Goal: Task Accomplishment & Management: Manage account settings

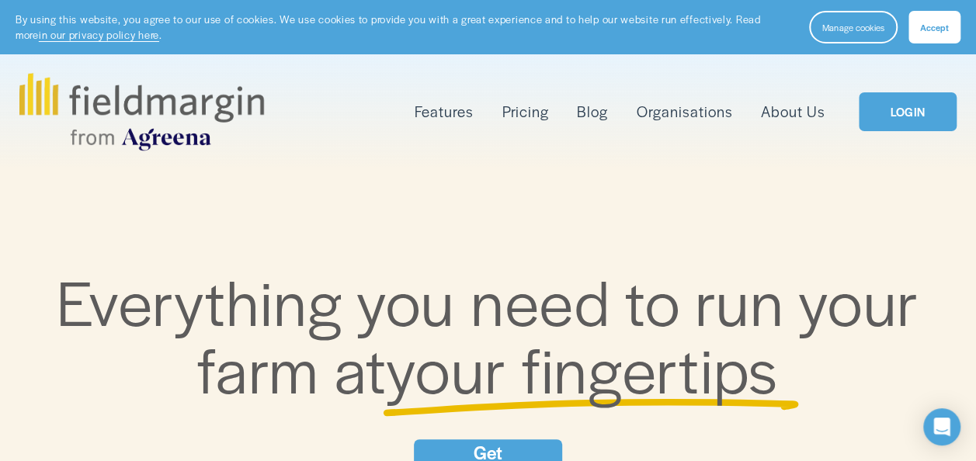
click at [895, 106] on link "LOGIN" at bounding box center [908, 112] width 98 height 40
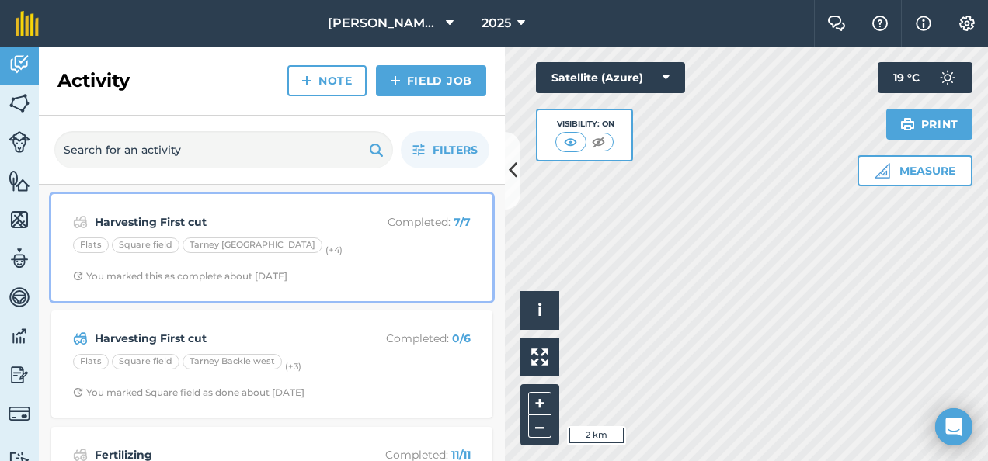
click at [166, 215] on strong "Harvesting First cut" at bounding box center [218, 222] width 246 height 17
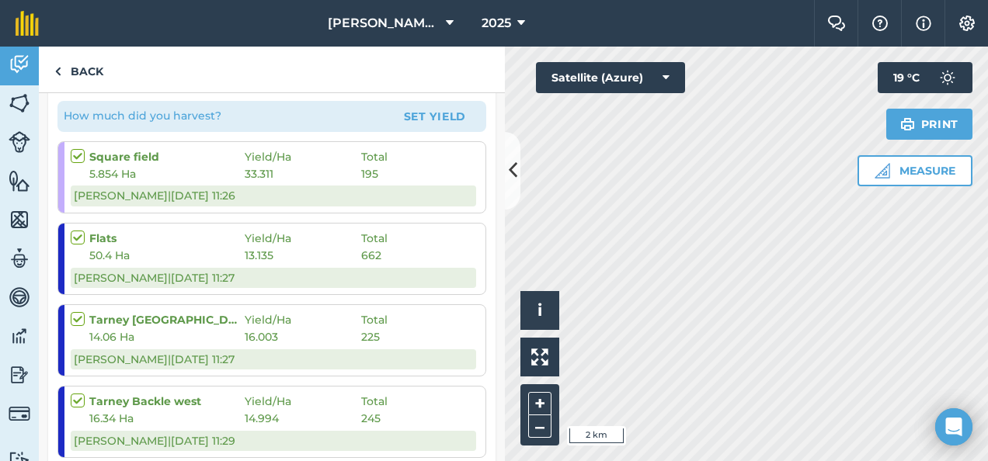
scroll to position [292, 0]
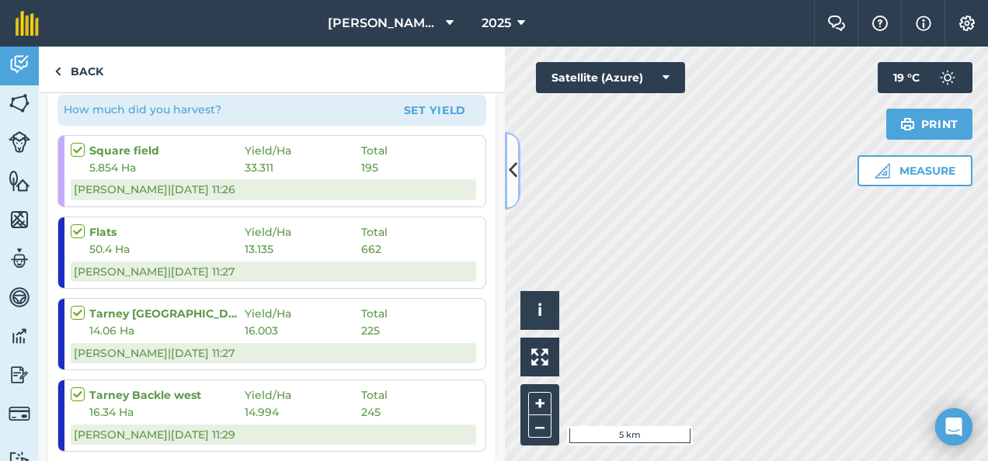
click at [513, 167] on icon at bounding box center [513, 170] width 9 height 27
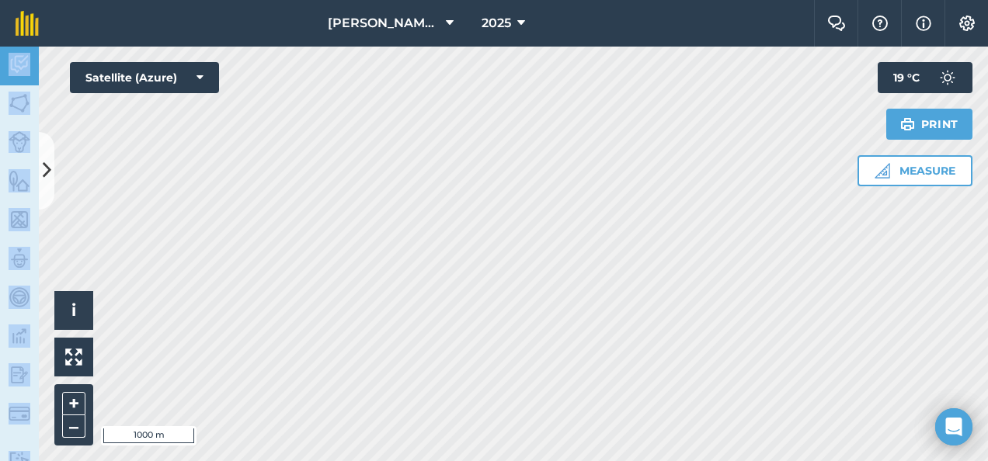
click at [271, 91] on div "Blackford Farms 2025 Farm Chat Help Info Settings Blackford Farms - 2025 Reprod…" at bounding box center [494, 230] width 988 height 461
click at [71, 360] on img at bounding box center [73, 357] width 17 height 17
click at [72, 409] on button "+" at bounding box center [73, 403] width 23 height 23
click at [75, 360] on img at bounding box center [73, 357] width 17 height 17
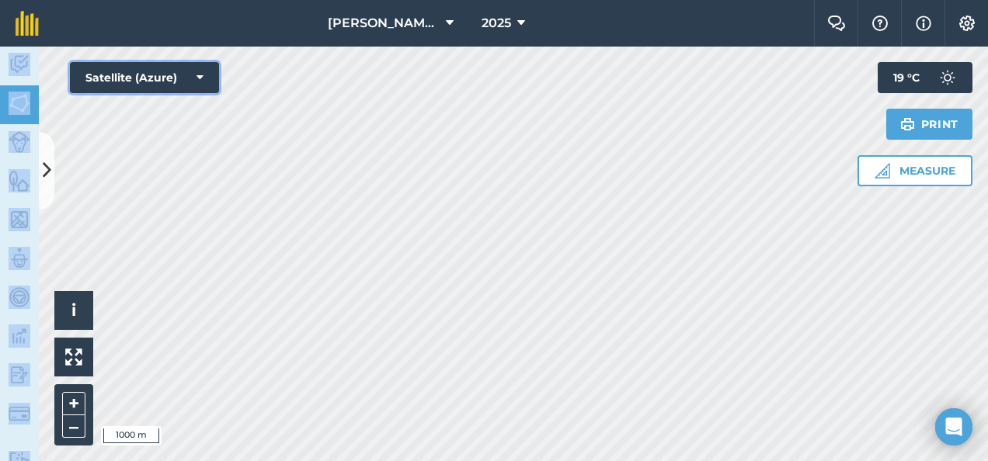
click at [196, 75] on icon at bounding box center [199, 78] width 7 height 16
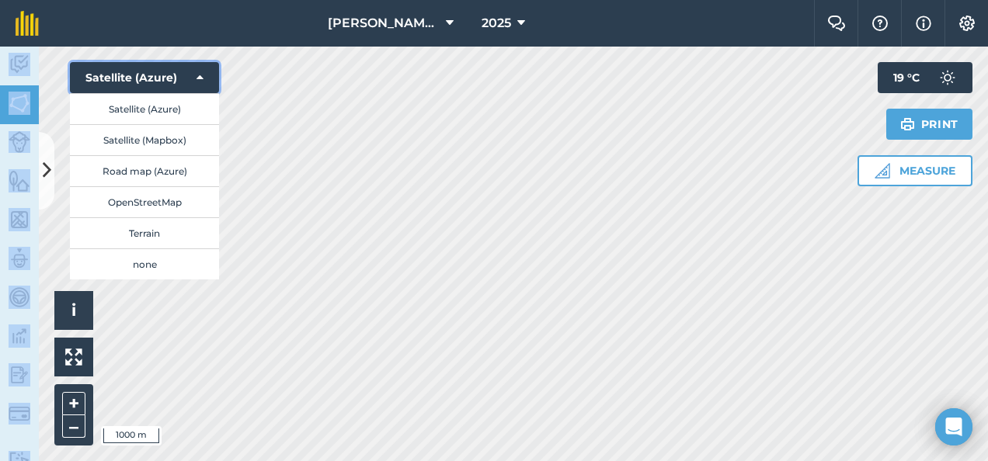
click at [200, 78] on icon at bounding box center [199, 78] width 7 height 16
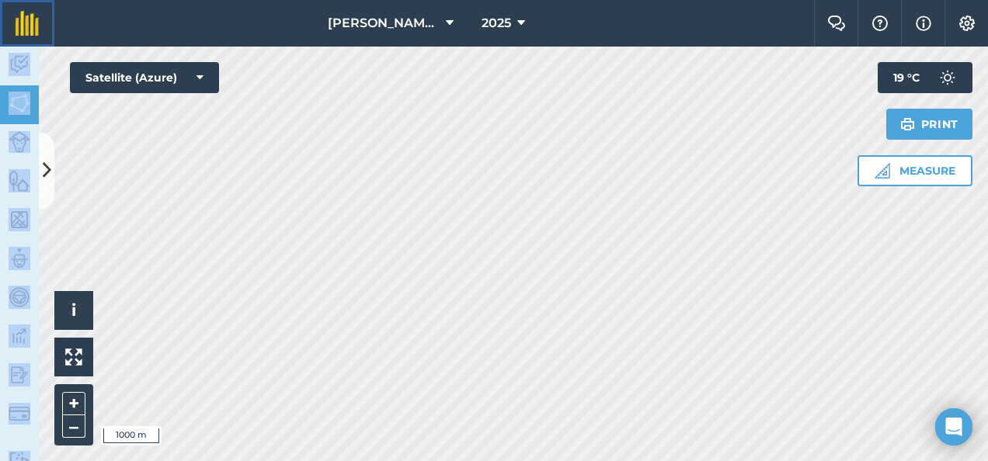
click at [23, 19] on img at bounding box center [27, 23] width 23 height 25
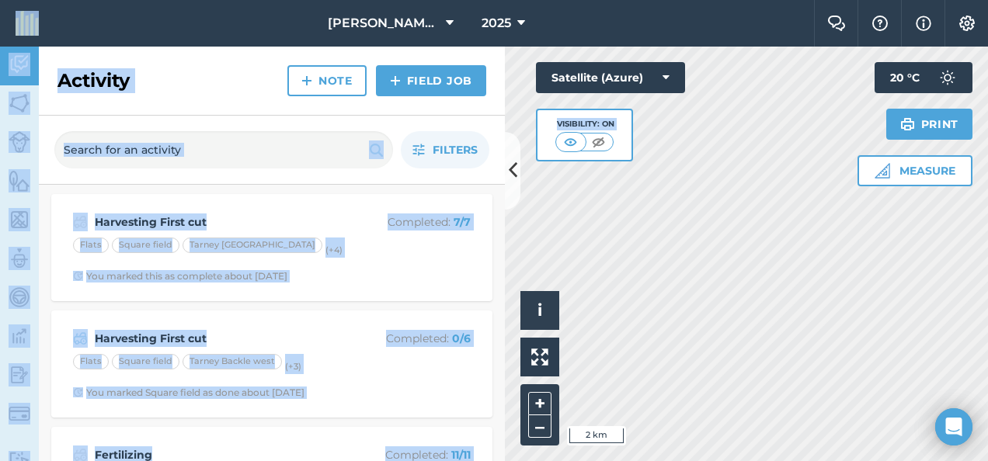
click at [214, 87] on div "Activity Note Field Job" at bounding box center [272, 81] width 466 height 69
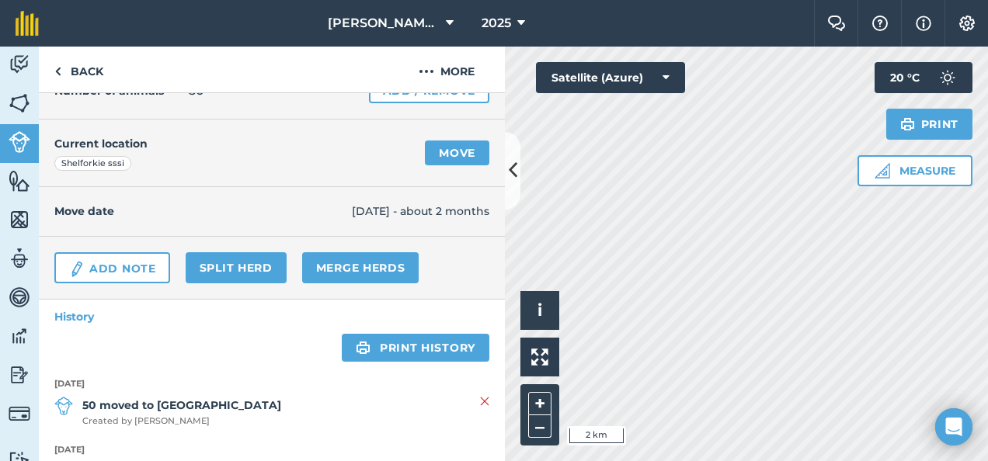
scroll to position [99, 0]
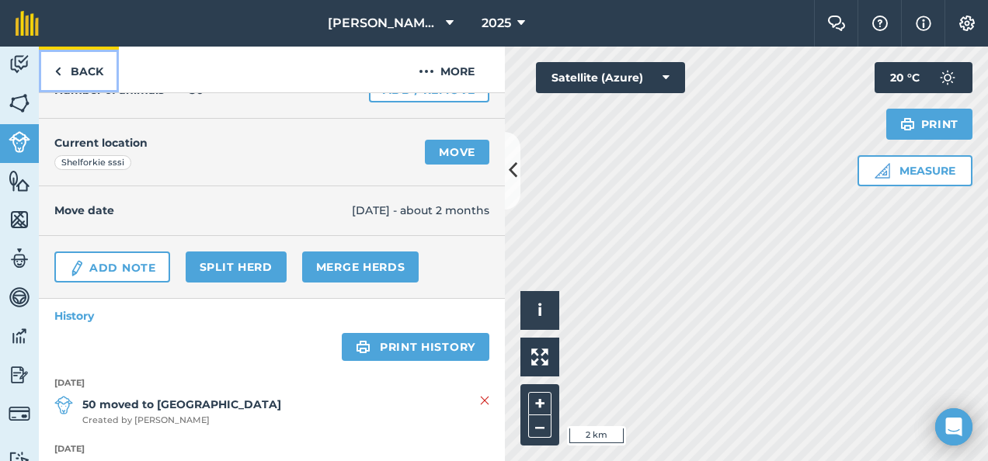
click at [82, 67] on link "Back" at bounding box center [79, 70] width 80 height 46
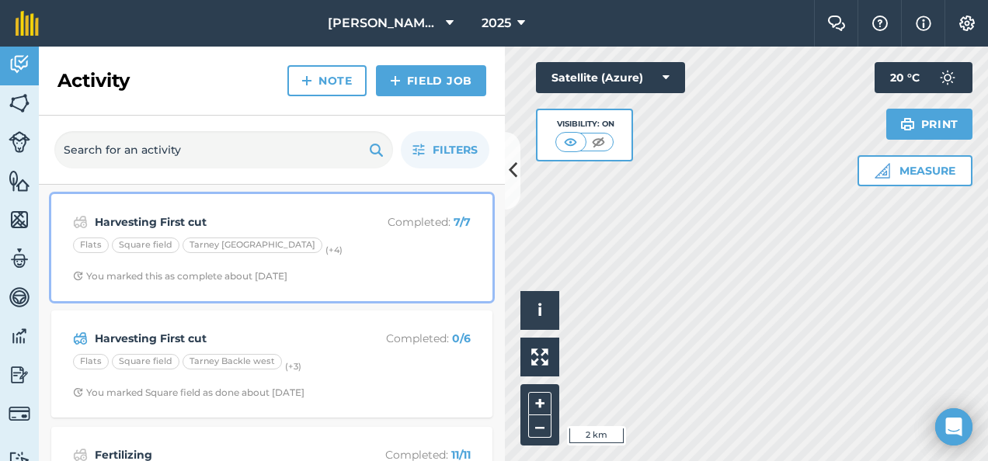
click at [224, 248] on div "Tarney [GEOGRAPHIC_DATA]" at bounding box center [252, 246] width 140 height 16
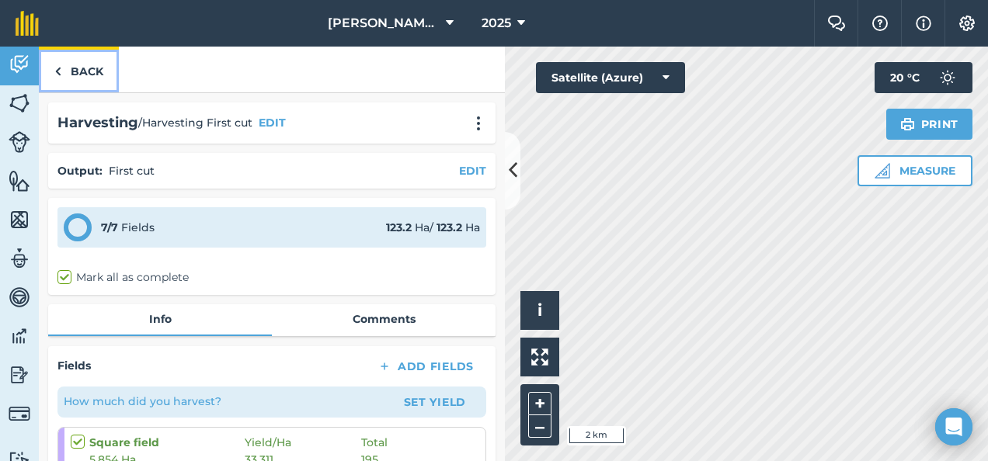
click at [75, 67] on link "Back" at bounding box center [79, 70] width 80 height 46
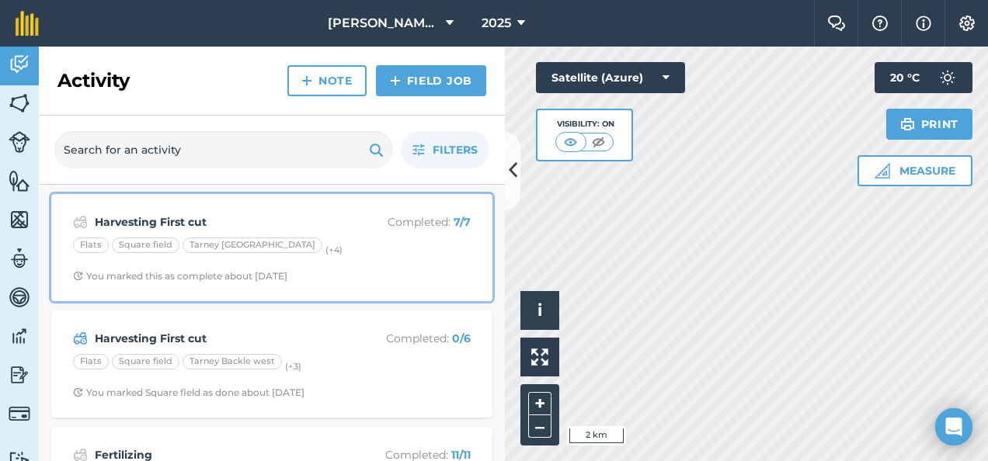
click at [158, 217] on strong "Harvesting First cut" at bounding box center [218, 222] width 246 height 17
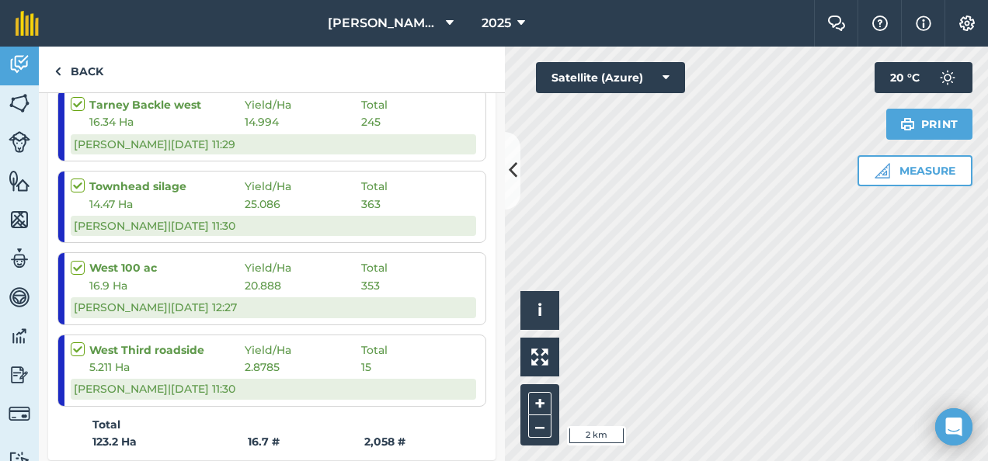
scroll to position [583, 0]
click at [143, 341] on strong "West Third roadside" at bounding box center [166, 349] width 155 height 17
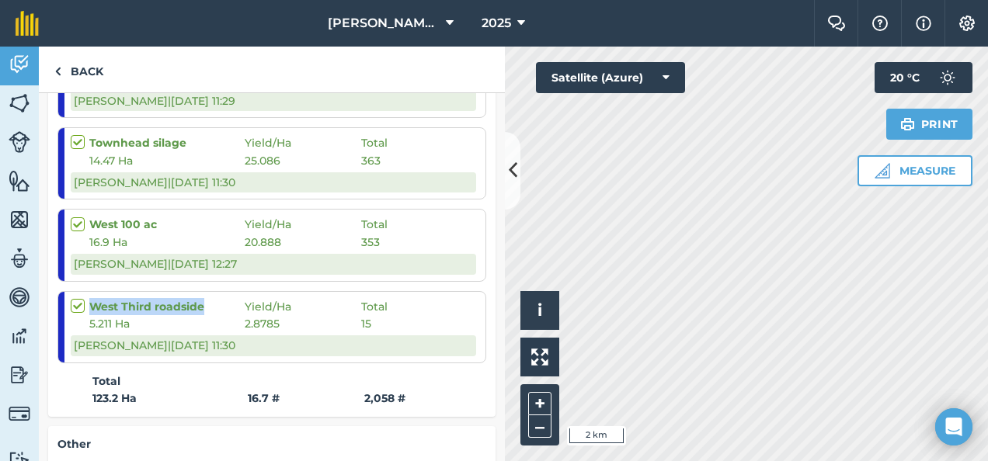
scroll to position [627, 0]
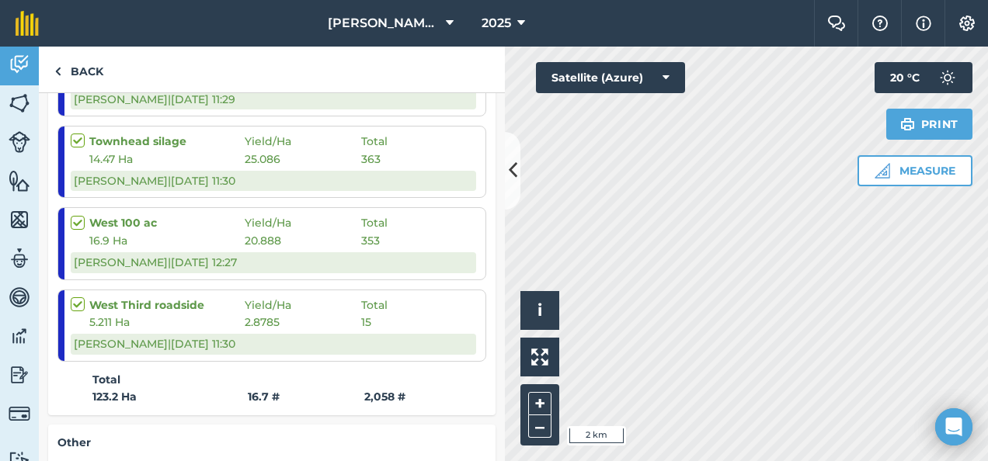
click at [262, 314] on span "2.8785" at bounding box center [303, 322] width 116 height 17
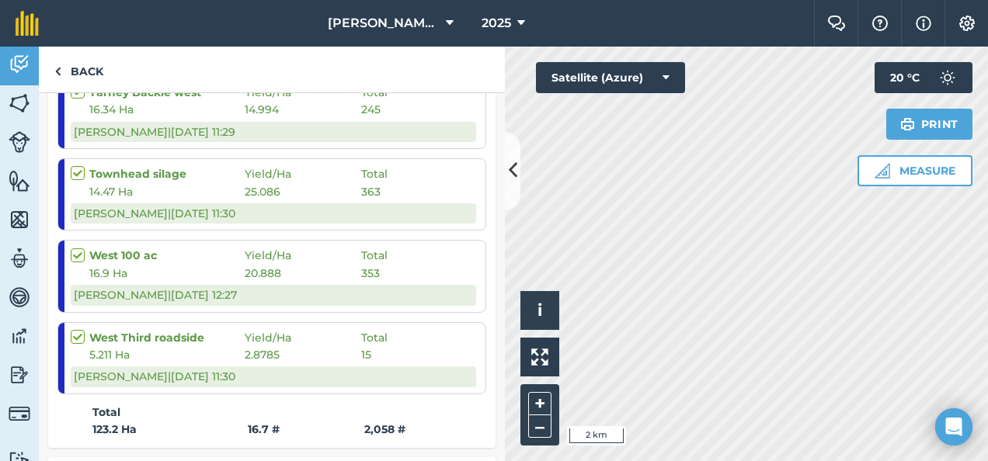
scroll to position [582, 0]
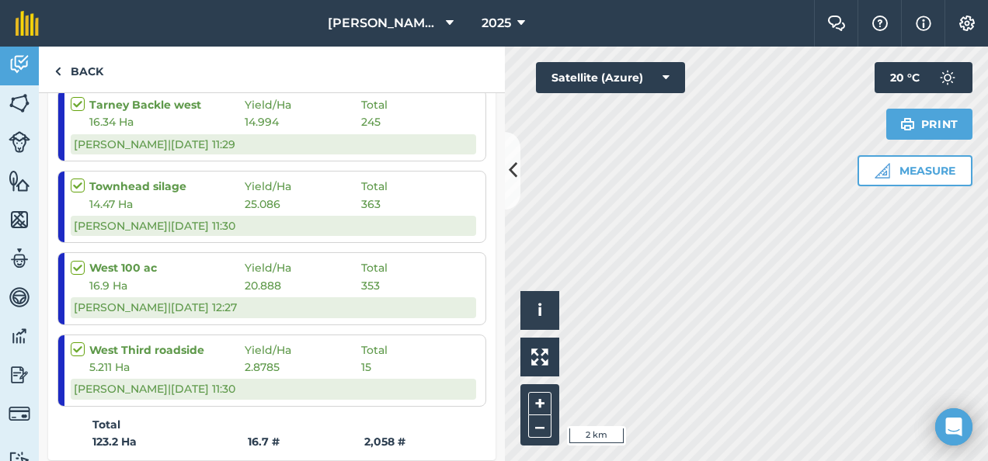
click at [78, 342] on label at bounding box center [80, 342] width 19 height 0
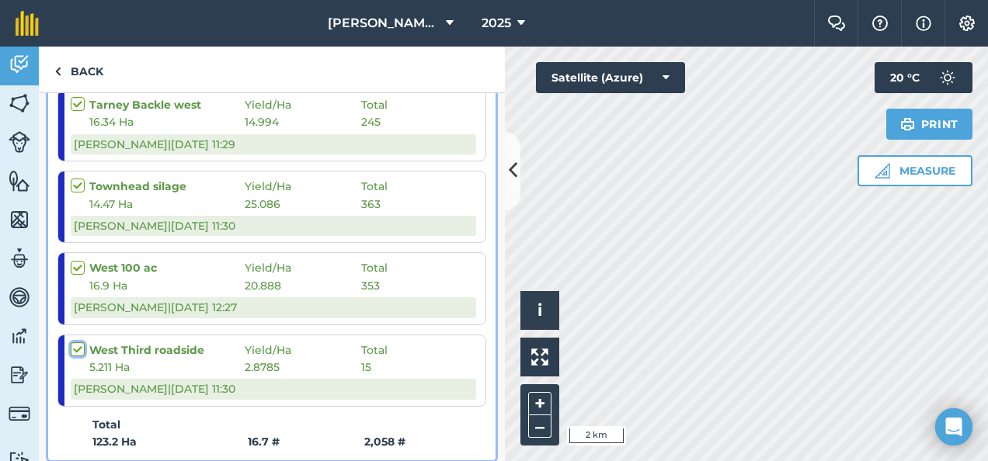
click at [78, 346] on input "checkbox" at bounding box center [76, 347] width 10 height 10
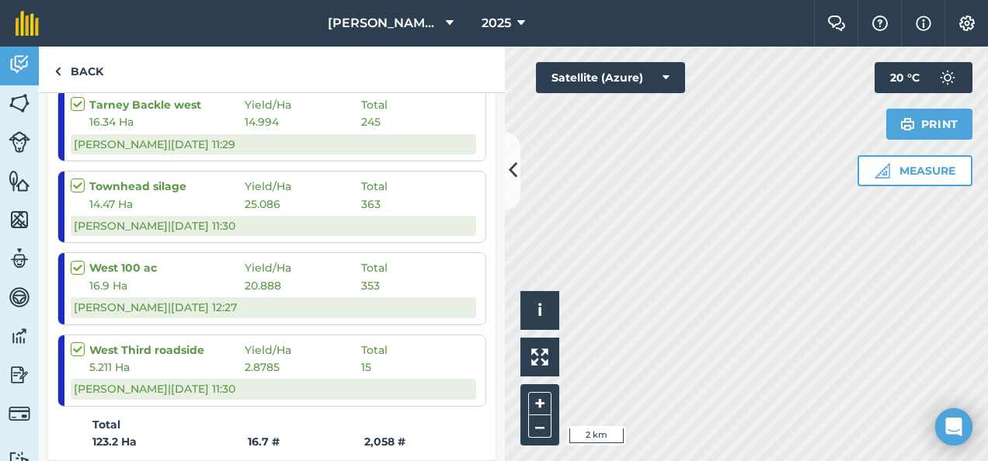
checkbox input "true"
checkbox input "false"
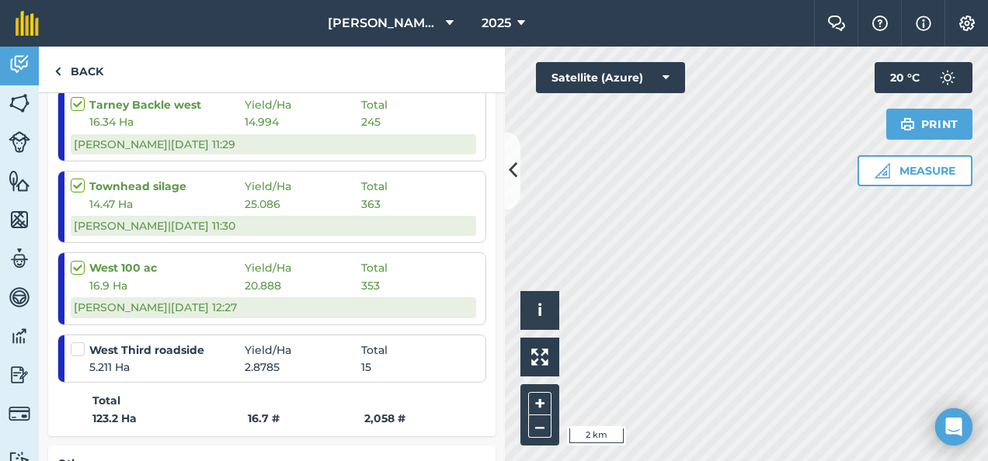
click at [78, 342] on label at bounding box center [80, 342] width 19 height 0
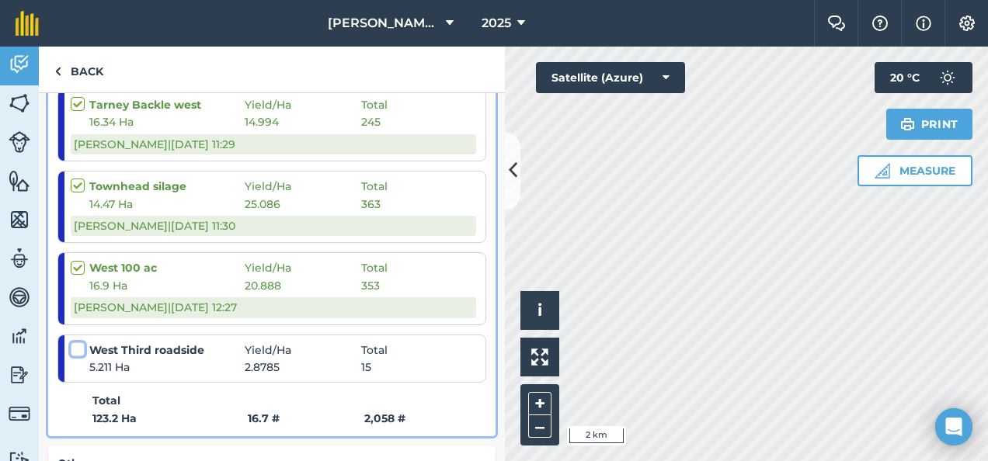
click at [78, 346] on input "checkbox" at bounding box center [76, 347] width 10 height 10
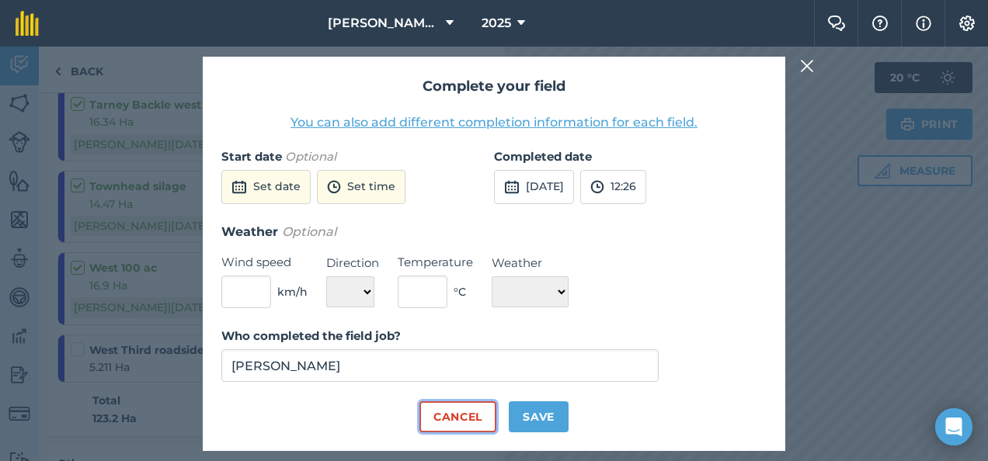
click at [450, 415] on button "Cancel" at bounding box center [457, 416] width 77 height 31
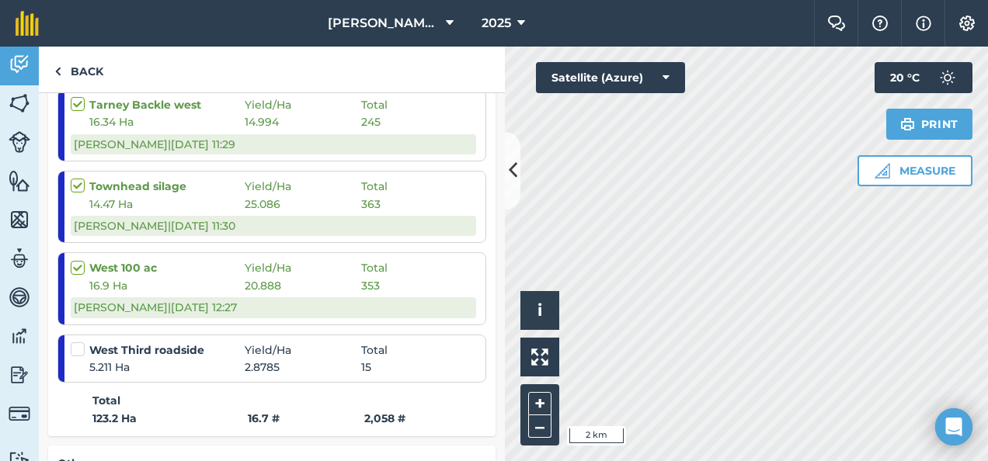
click at [78, 342] on label at bounding box center [80, 342] width 19 height 0
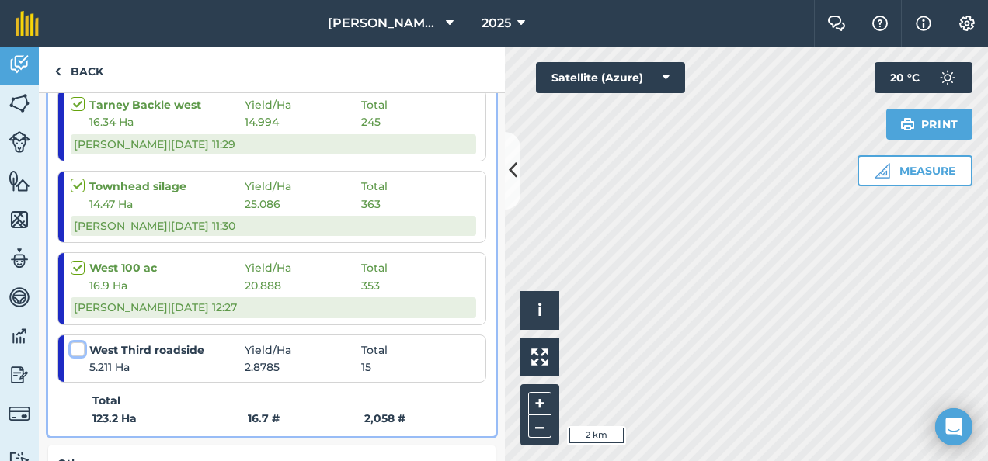
click at [78, 346] on input "checkbox" at bounding box center [76, 347] width 10 height 10
checkbox input "false"
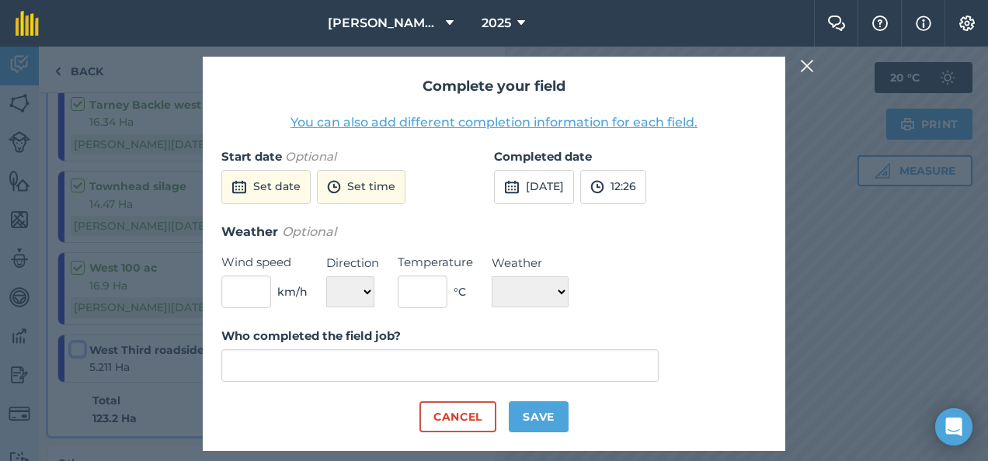
type input "[PERSON_NAME]"
click at [452, 407] on button "Cancel" at bounding box center [457, 416] width 77 height 31
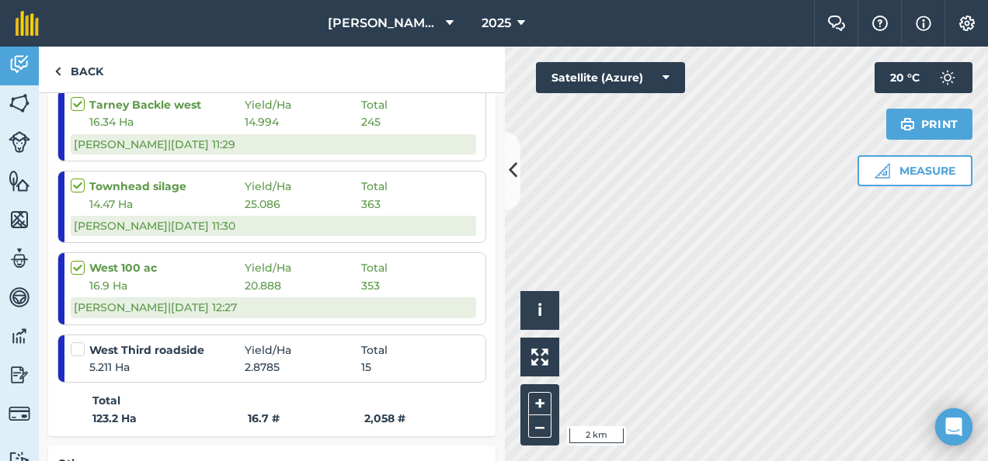
click at [421, 349] on div "West Third roadside Yield / Ha Total" at bounding box center [273, 350] width 405 height 17
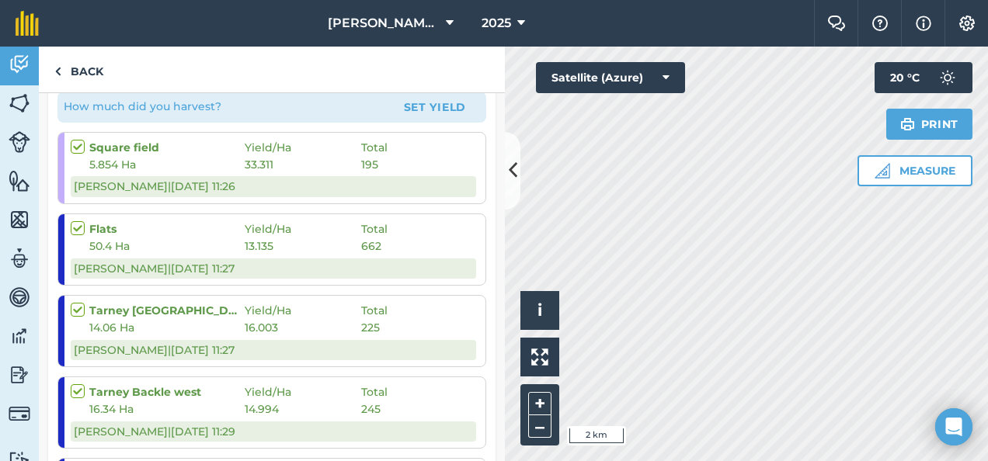
scroll to position [277, 0]
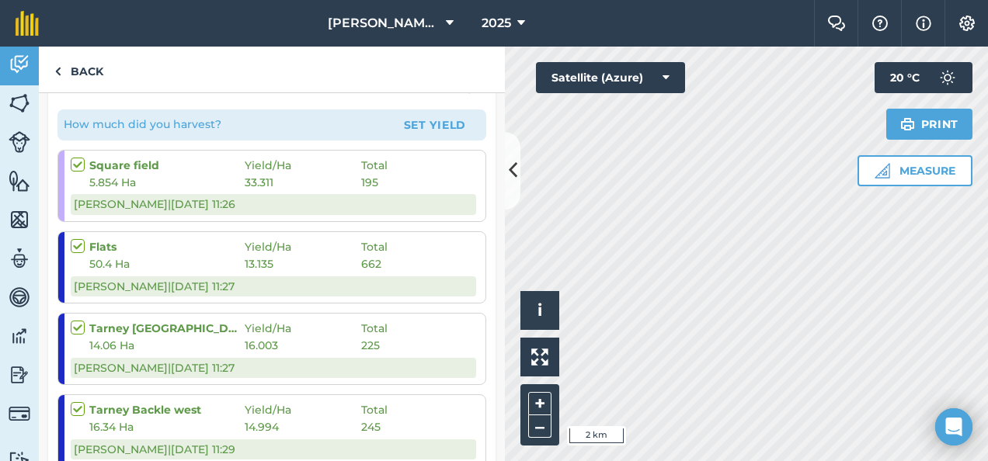
click at [415, 349] on div "14.06 Ha 16.003 225" at bounding box center [273, 345] width 405 height 17
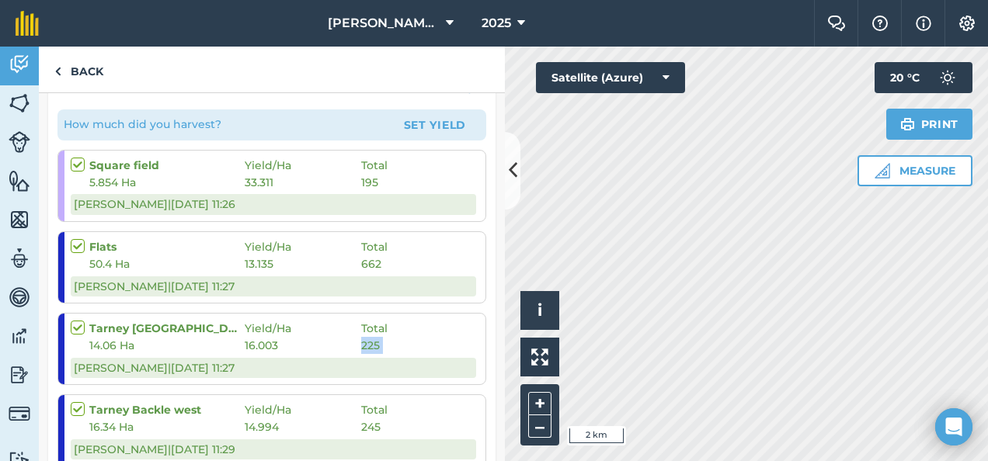
click at [415, 349] on div "14.06 Ha 16.003 225" at bounding box center [273, 345] width 405 height 17
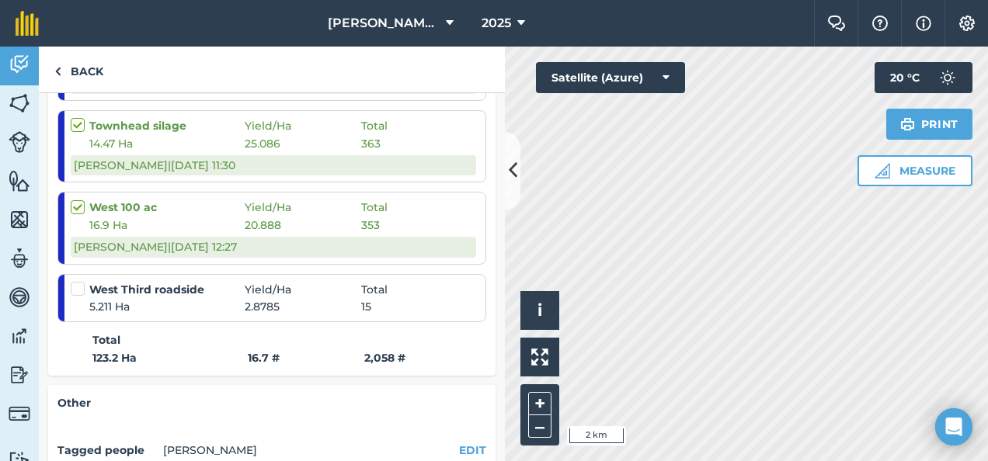
scroll to position [648, 0]
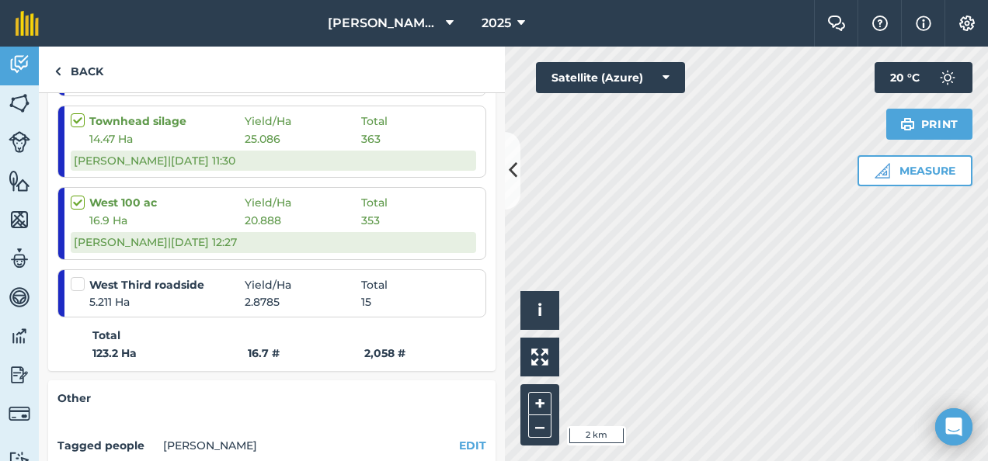
click at [75, 276] on label at bounding box center [80, 276] width 19 height 0
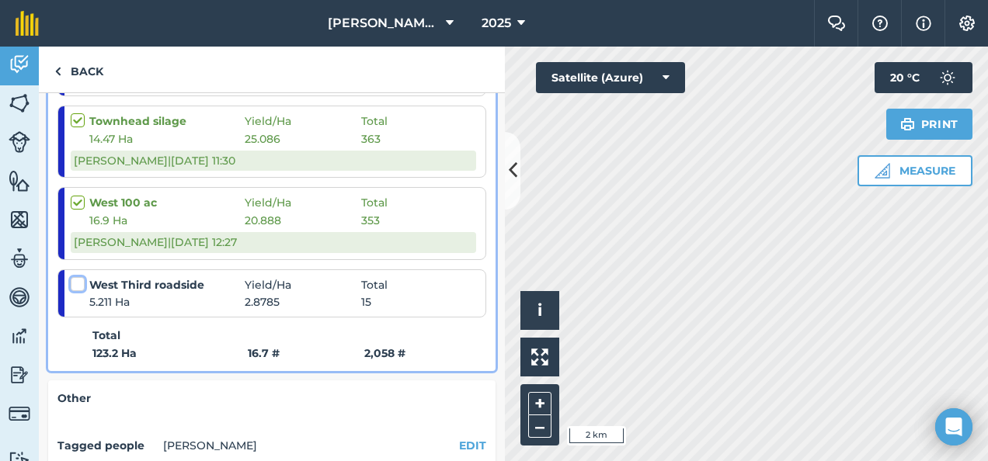
click at [75, 280] on input "checkbox" at bounding box center [76, 281] width 10 height 10
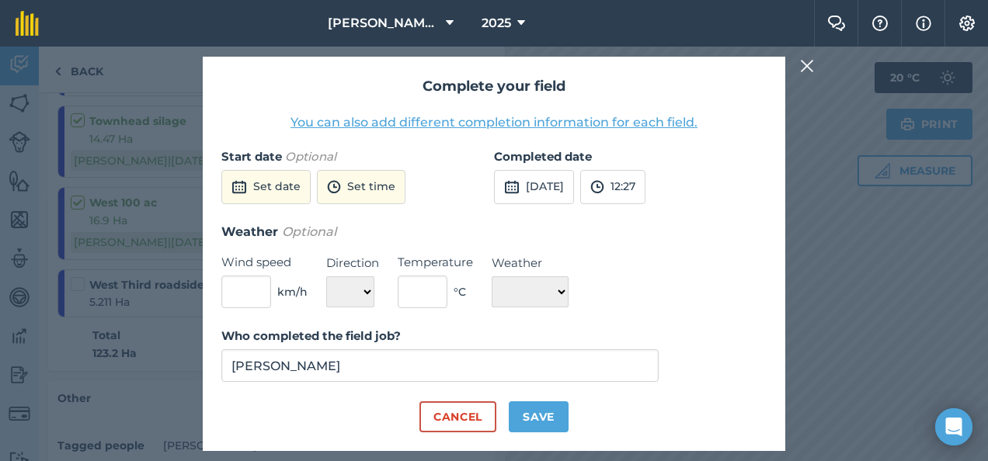
click at [75, 280] on div "Complete your field You can also add different completion information for each …" at bounding box center [494, 254] width 988 height 415
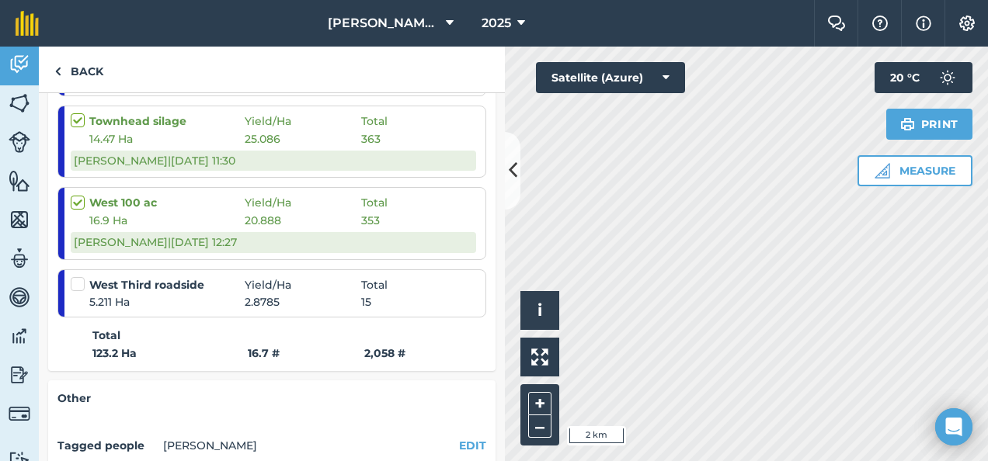
click at [75, 276] on label at bounding box center [80, 276] width 19 height 0
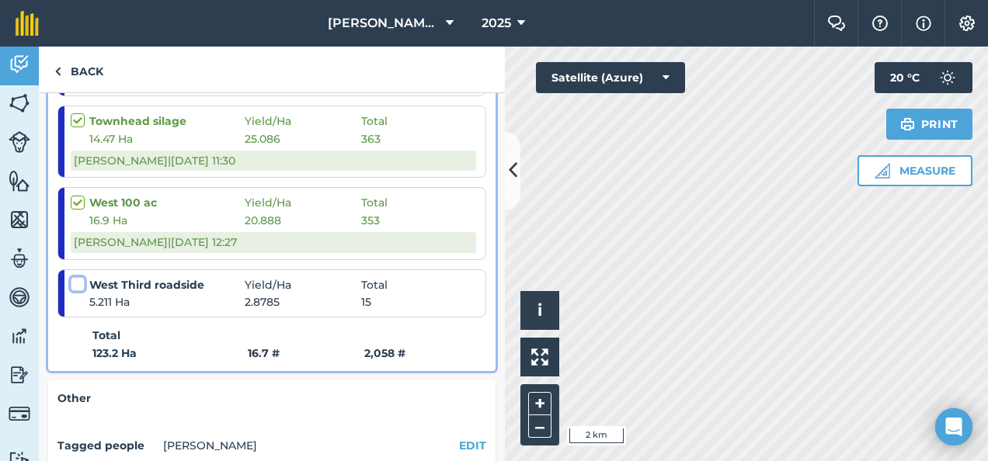
click at [75, 280] on input "checkbox" at bounding box center [76, 281] width 10 height 10
checkbox input "false"
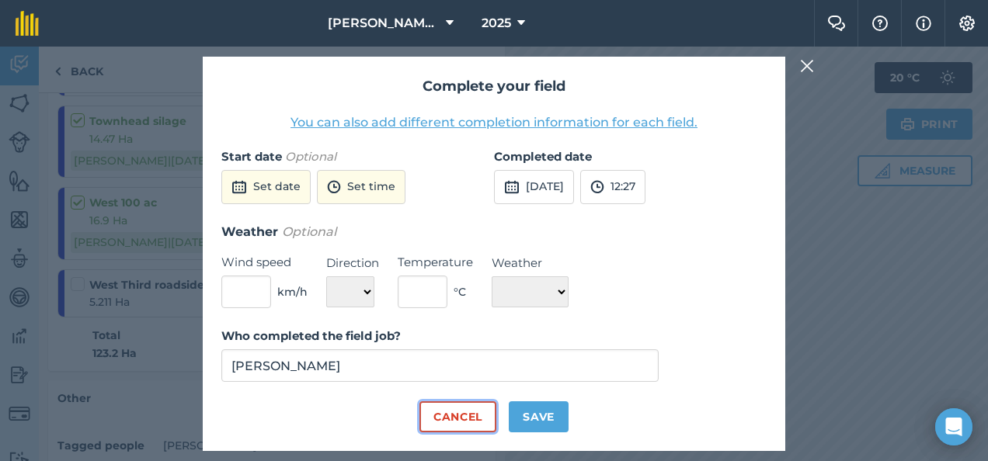
click at [460, 416] on button "Cancel" at bounding box center [457, 416] width 77 height 31
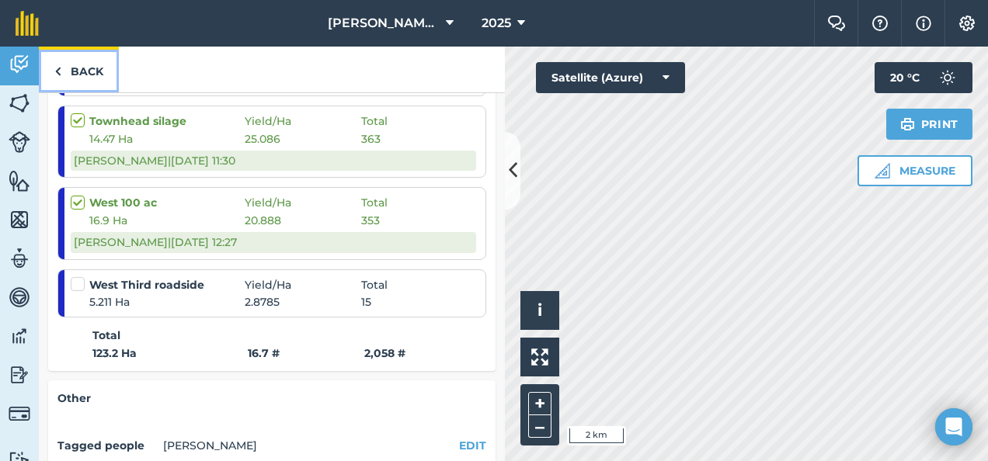
click at [81, 65] on link "Back" at bounding box center [79, 70] width 80 height 46
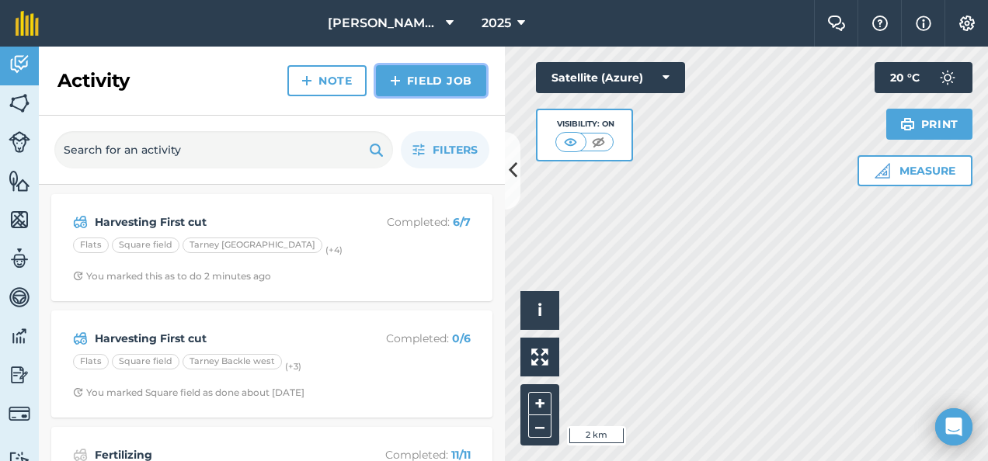
click at [433, 77] on link "Field Job" at bounding box center [431, 80] width 110 height 31
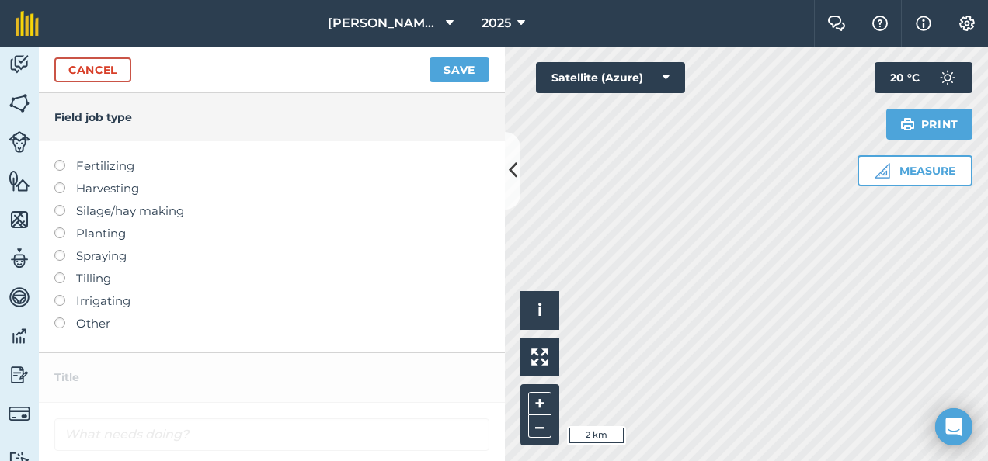
click at [61, 205] on label at bounding box center [65, 205] width 22 height 0
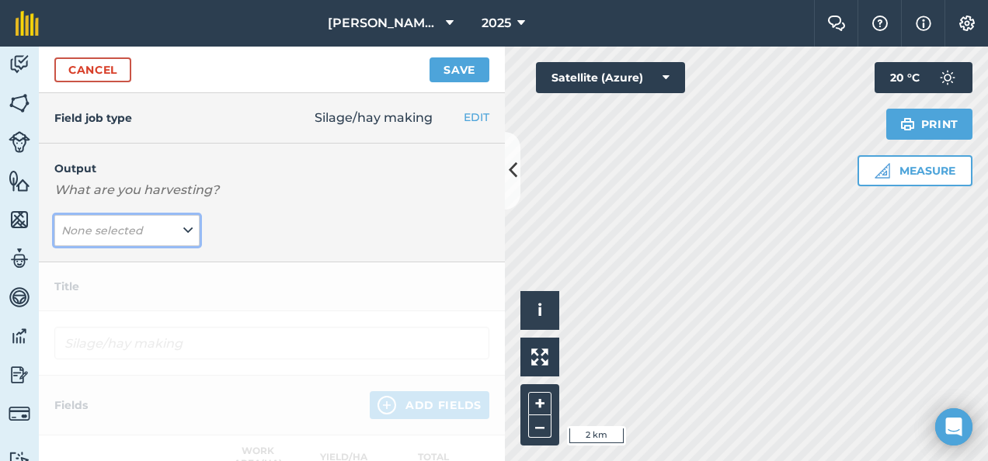
click at [183, 231] on icon at bounding box center [187, 230] width 9 height 17
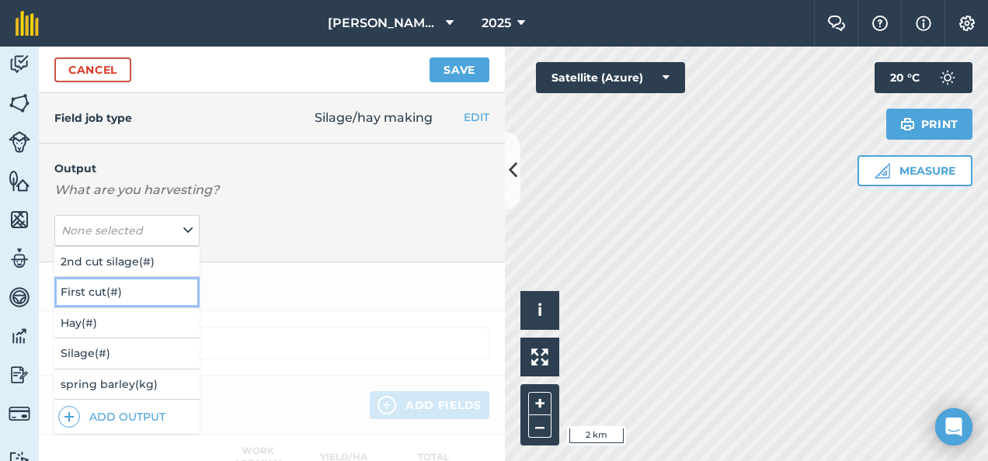
click at [105, 293] on button "First cut ( # )" at bounding box center [126, 292] width 145 height 30
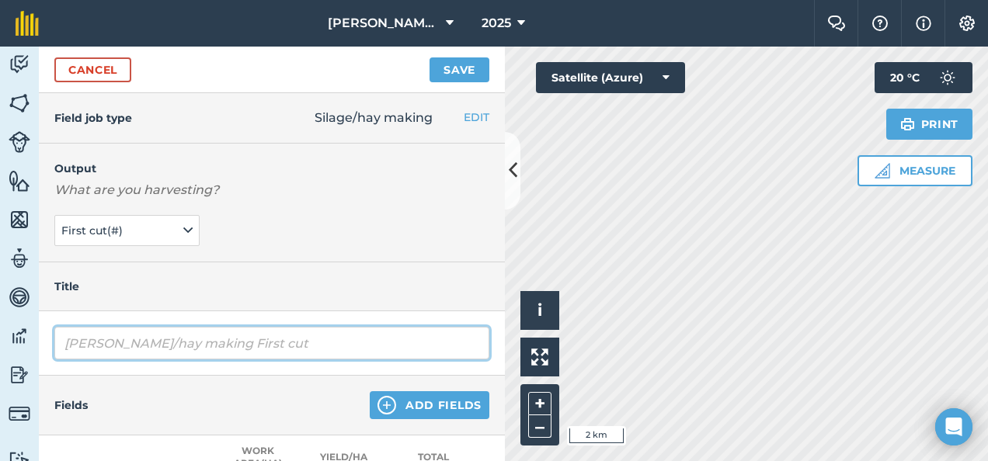
click at [154, 341] on input "[PERSON_NAME]/hay making First cut" at bounding box center [271, 343] width 435 height 33
click at [132, 341] on input "Silage/king First cut" at bounding box center [271, 343] width 435 height 33
type input "Silage First cut"
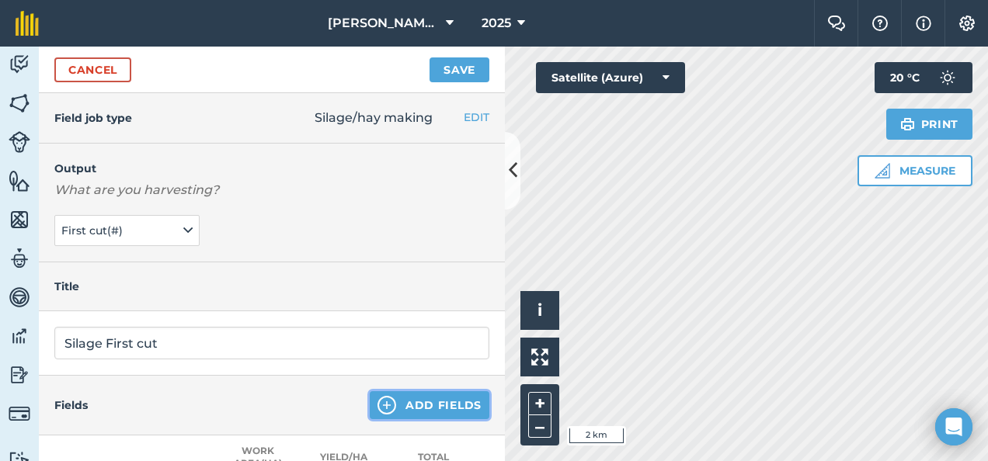
click at [389, 398] on button "Add Fields" at bounding box center [430, 405] width 120 height 28
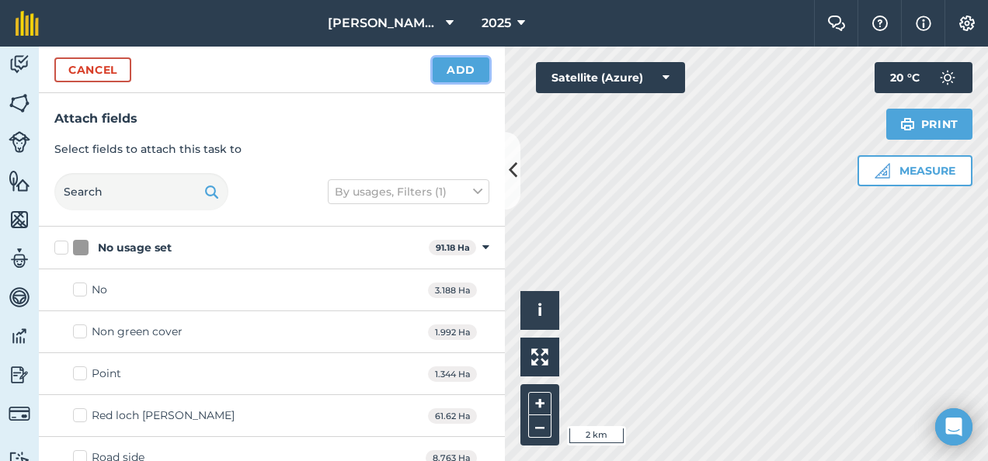
click at [455, 70] on button "Add" at bounding box center [461, 69] width 57 height 25
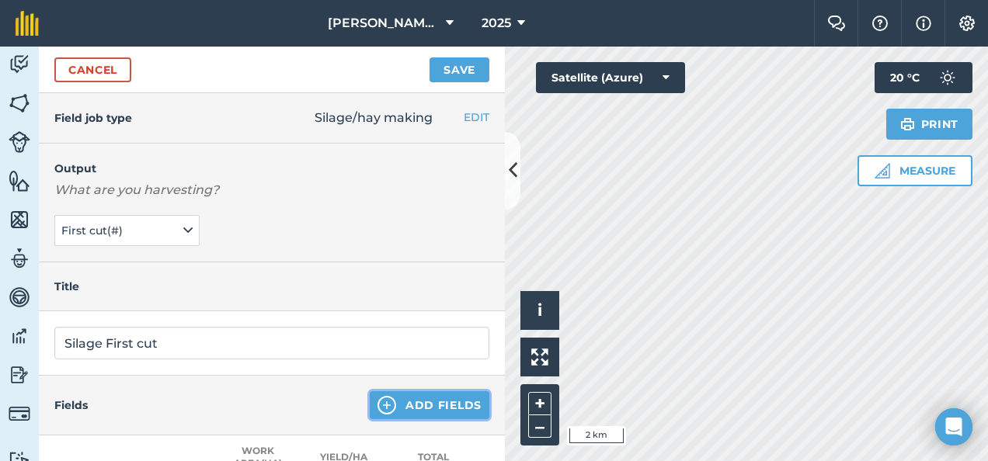
click at [408, 407] on button "Add Fields" at bounding box center [430, 405] width 120 height 28
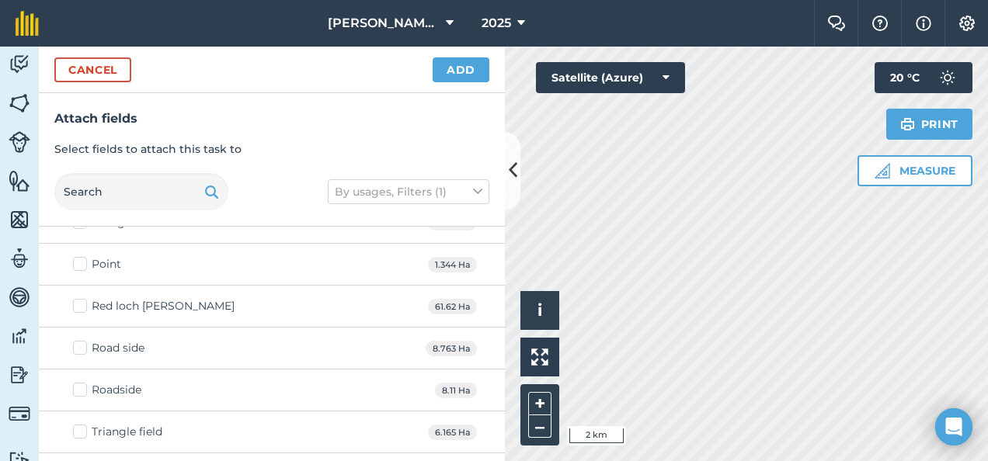
scroll to position [122, 0]
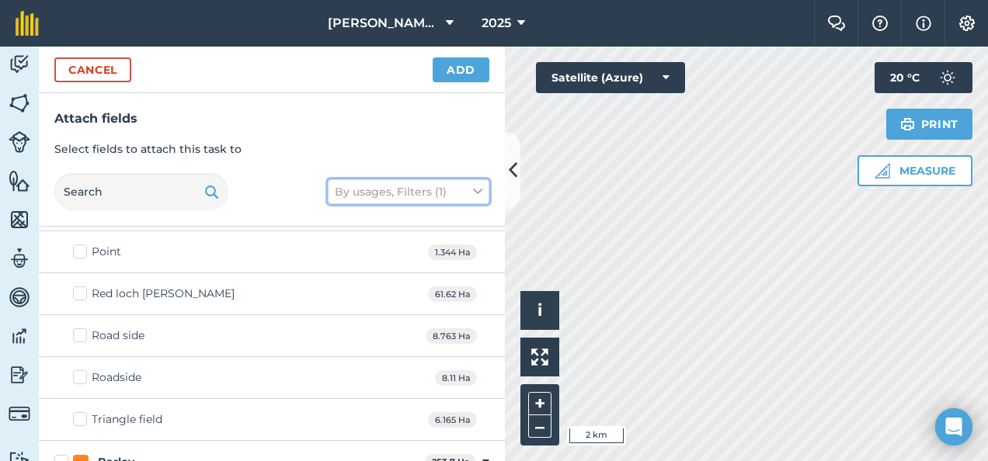
click at [480, 189] on icon at bounding box center [477, 191] width 9 height 17
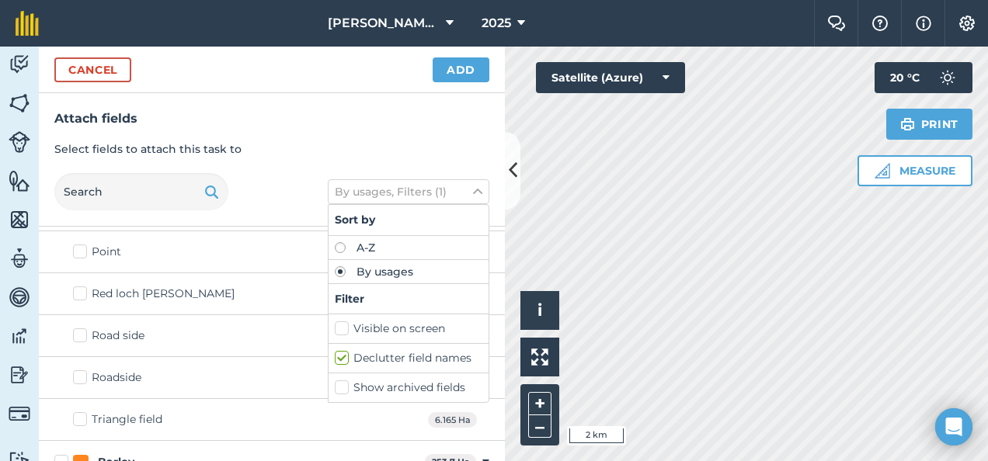
click at [339, 326] on label "Visible on screen" at bounding box center [409, 329] width 148 height 16
click at [339, 326] on input "Visible on screen" at bounding box center [340, 326] width 10 height 10
checkbox input "true"
click at [342, 356] on label "Declutter field names" at bounding box center [409, 358] width 148 height 16
click at [342, 356] on input "Declutter field names" at bounding box center [340, 355] width 10 height 10
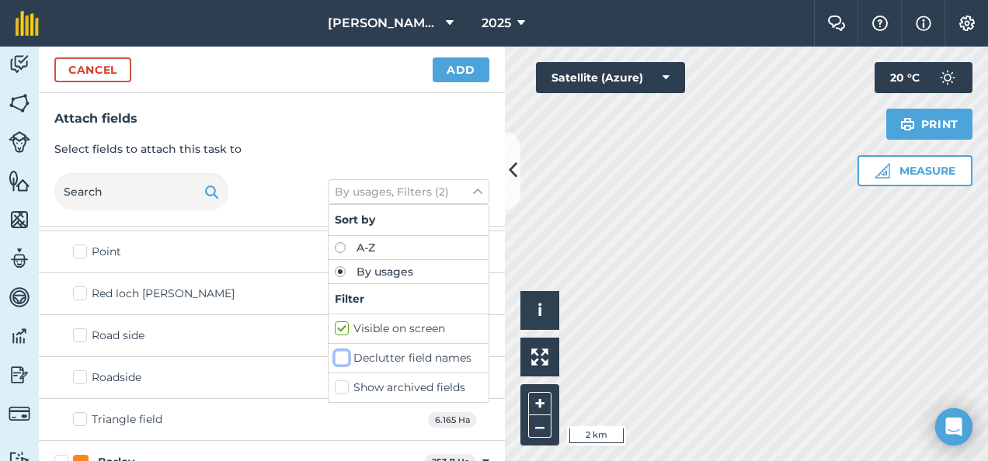
checkbox input "false"
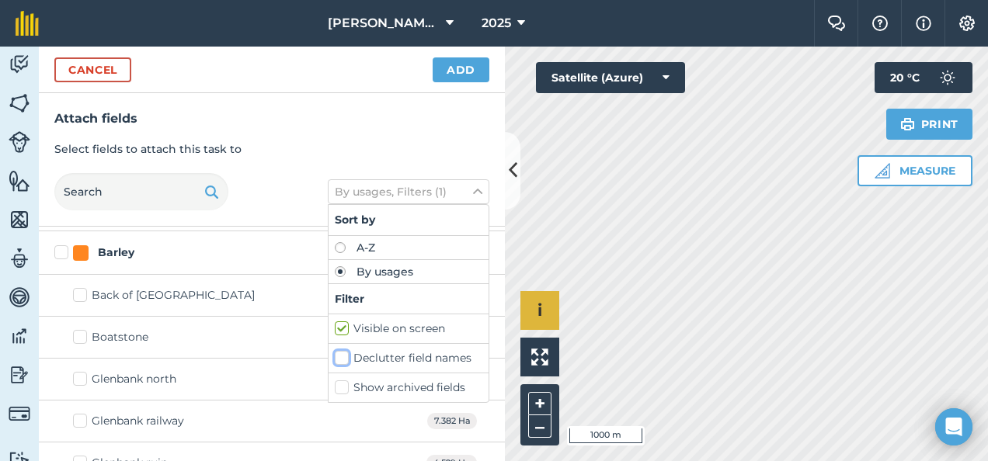
scroll to position [0, 0]
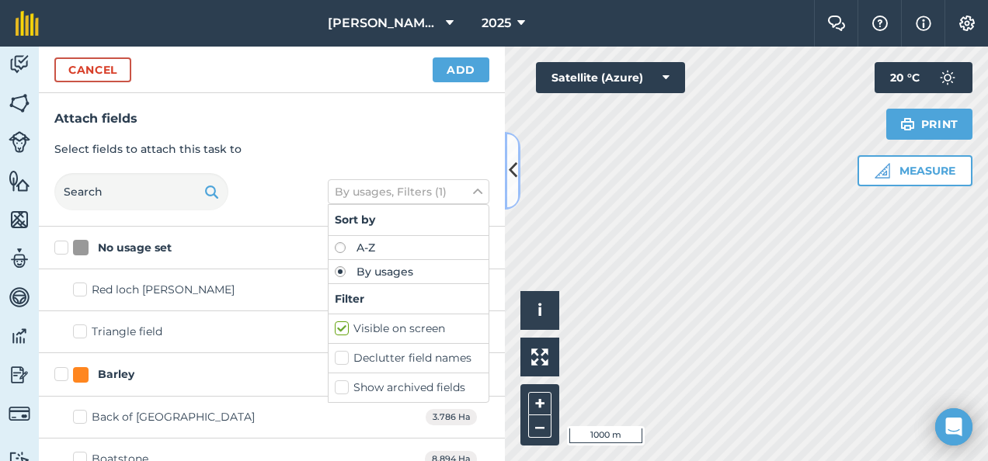
click at [513, 169] on icon at bounding box center [513, 170] width 9 height 27
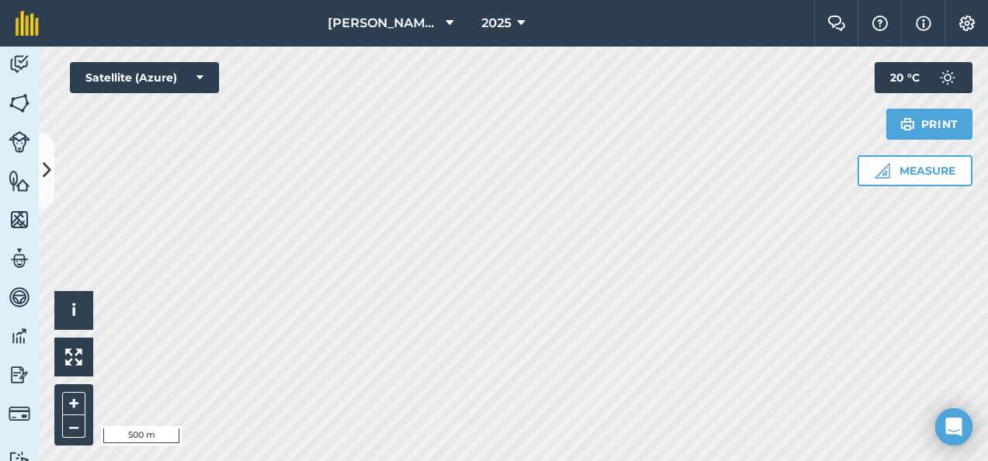
click at [0, 232] on html "Blackford Farms 2025 Farm Chat Help Info Settings Blackford Farms - 2025 Reprod…" at bounding box center [494, 230] width 988 height 461
click at [987, 0] on html "Blackford Farms 2025 Farm Chat Help Info Settings Blackford Farms - 2025 Reprod…" at bounding box center [494, 230] width 988 height 461
click at [967, 22] on img at bounding box center [966, 24] width 19 height 16
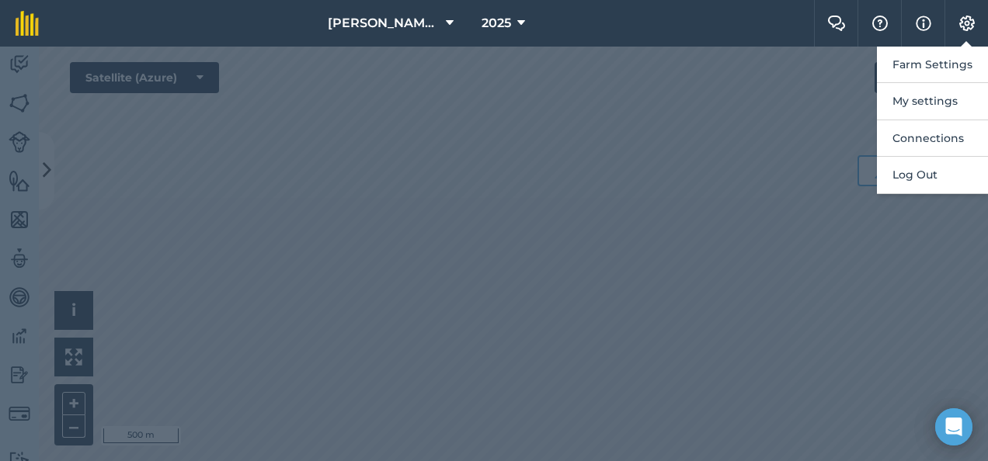
click at [283, 143] on div at bounding box center [494, 254] width 988 height 415
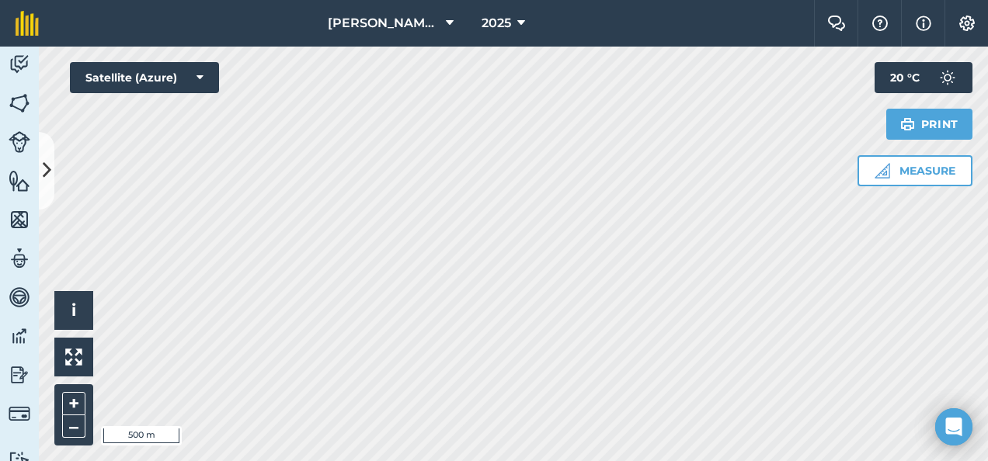
click at [230, 460] on html "Blackford Farms 2025 Farm Chat Help Info Settings Blackford Farms - 2025 Reprod…" at bounding box center [494, 230] width 988 height 461
click at [47, 177] on icon at bounding box center [47, 170] width 9 height 27
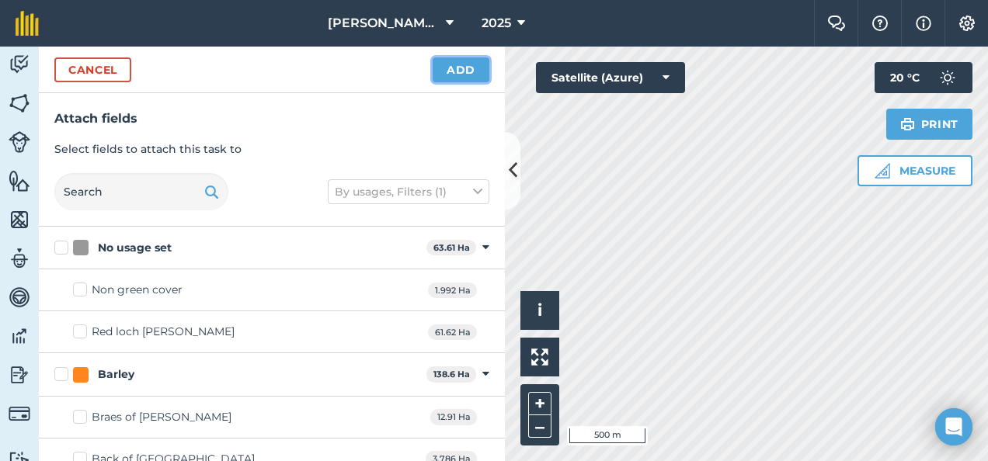
click at [468, 64] on button "Add" at bounding box center [461, 69] width 57 height 25
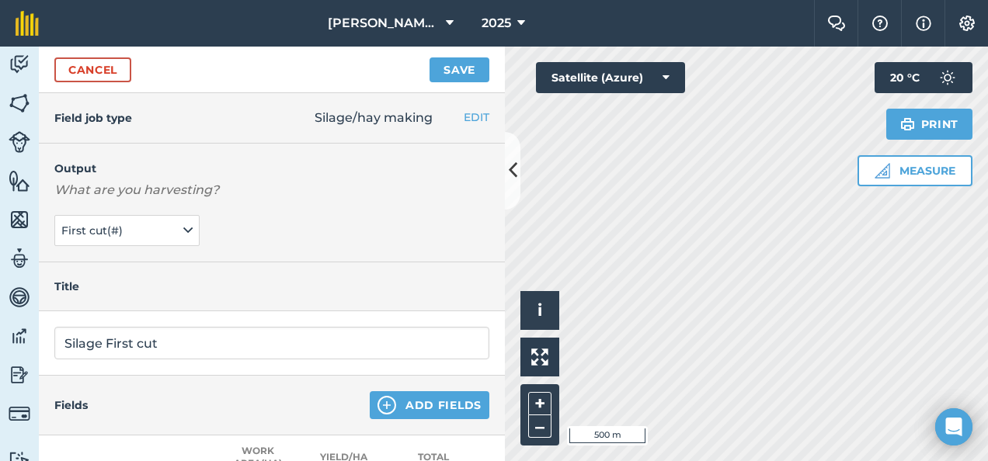
scroll to position [0, 12]
drag, startPoint x: 461, startPoint y: 133, endPoint x: 503, endPoint y: 168, distance: 54.6
click at [503, 168] on div "Field job type Silage/hay making EDIT Fertilizing Harvesting Silage/hay making …" at bounding box center [272, 277] width 466 height 368
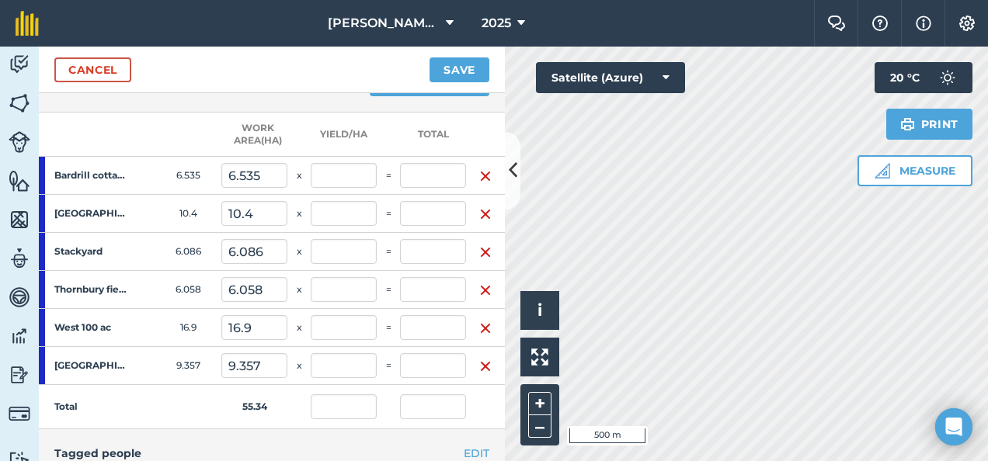
scroll to position [318, 12]
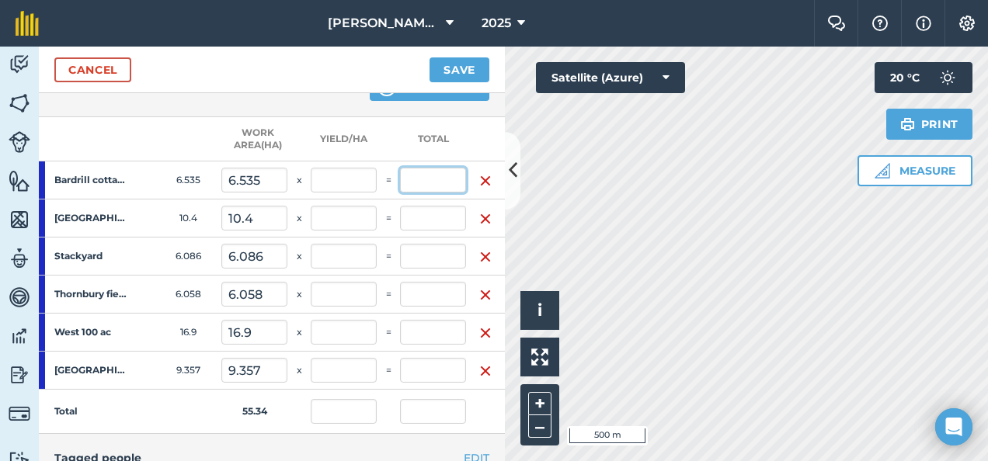
click at [404, 174] on input "text" at bounding box center [433, 180] width 66 height 25
type input "6"
type input "163"
type input "2.946"
type input "163"
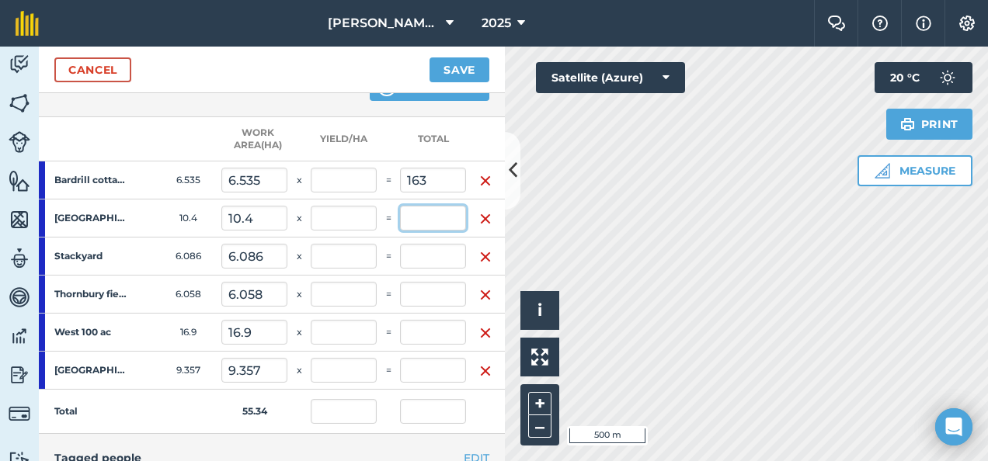
type input "24.943"
click at [406, 218] on input "text" at bounding box center [433, 218] width 66 height 25
type input "117"
type input "5.06"
type input "280"
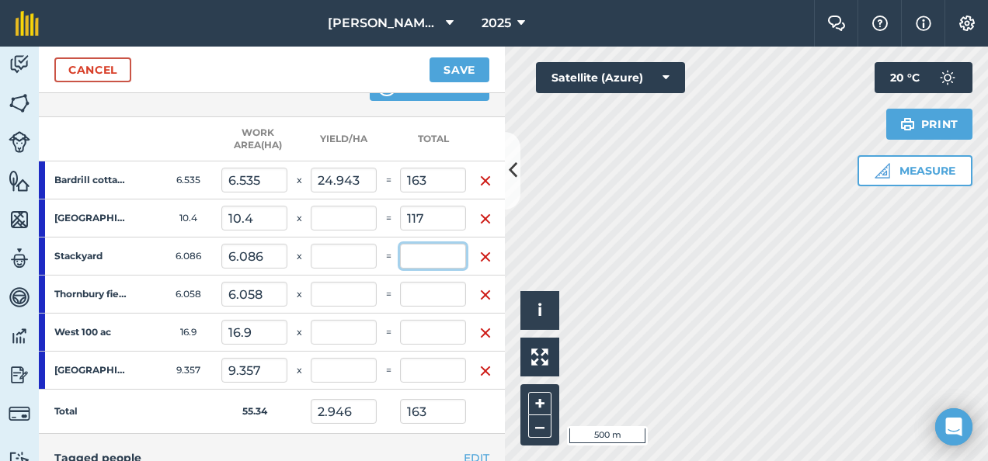
type input "11.25"
click at [405, 252] on input "text" at bounding box center [433, 256] width 66 height 25
click at [408, 294] on input "text" at bounding box center [433, 294] width 66 height 25
type input "116"
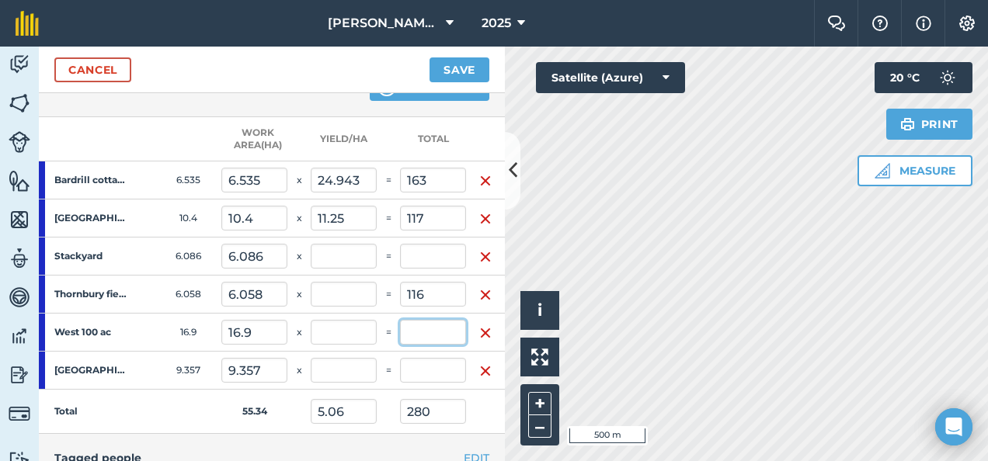
type input "7.156"
type input "396"
type input "19.148"
click at [417, 332] on input "text" at bounding box center [433, 332] width 66 height 25
type input "283"
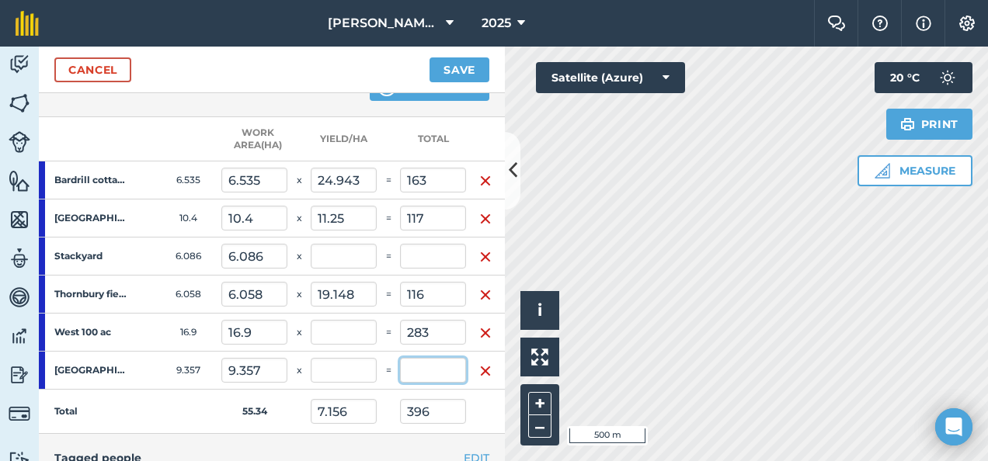
type input "12.27"
type input "679"
type input "16.746"
click at [415, 367] on input "text" at bounding box center [433, 370] width 66 height 25
type input "188"
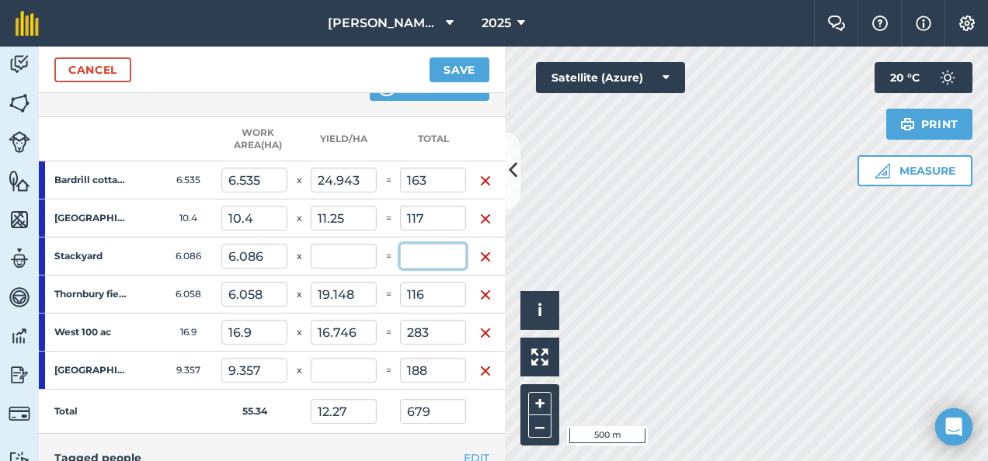
type input "15.668"
type input "867"
type input "20.092"
click at [412, 257] on input "text" at bounding box center [433, 256] width 66 height 25
click at [485, 253] on img "button" at bounding box center [485, 257] width 12 height 19
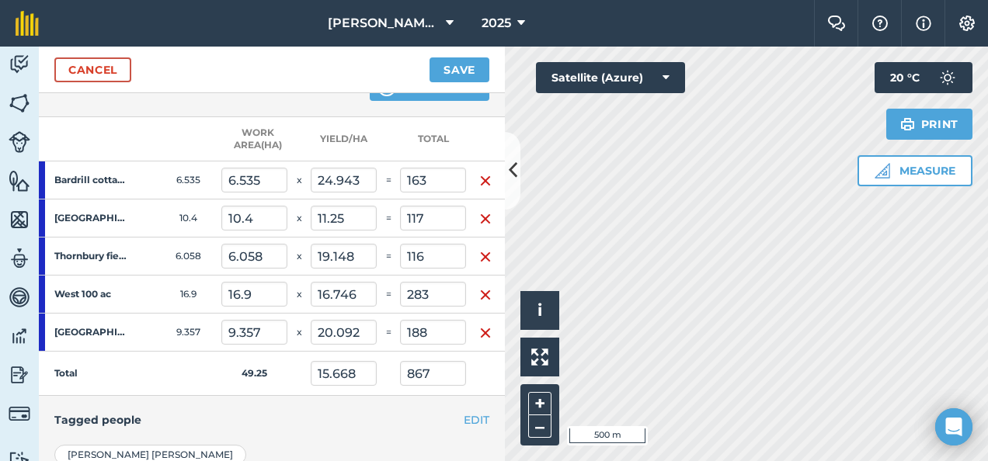
click at [485, 253] on img "button" at bounding box center [485, 257] width 12 height 19
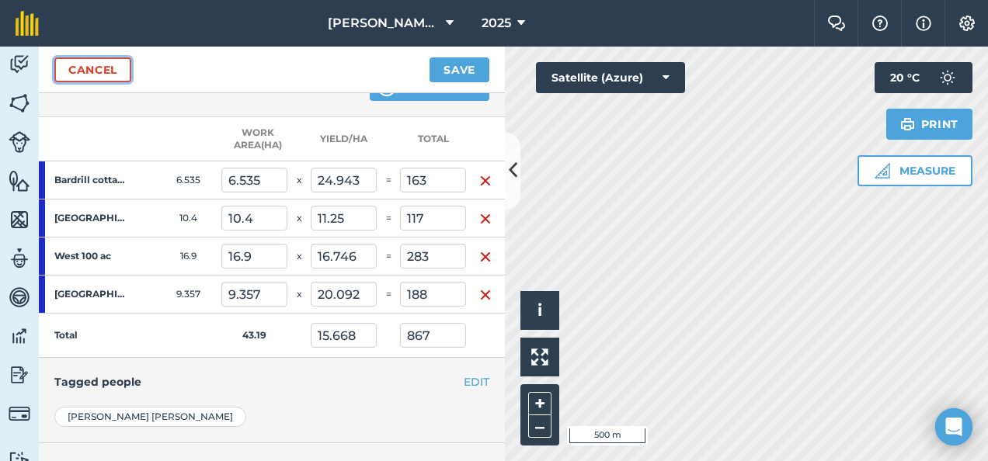
click at [98, 65] on link "Cancel" at bounding box center [92, 69] width 77 height 25
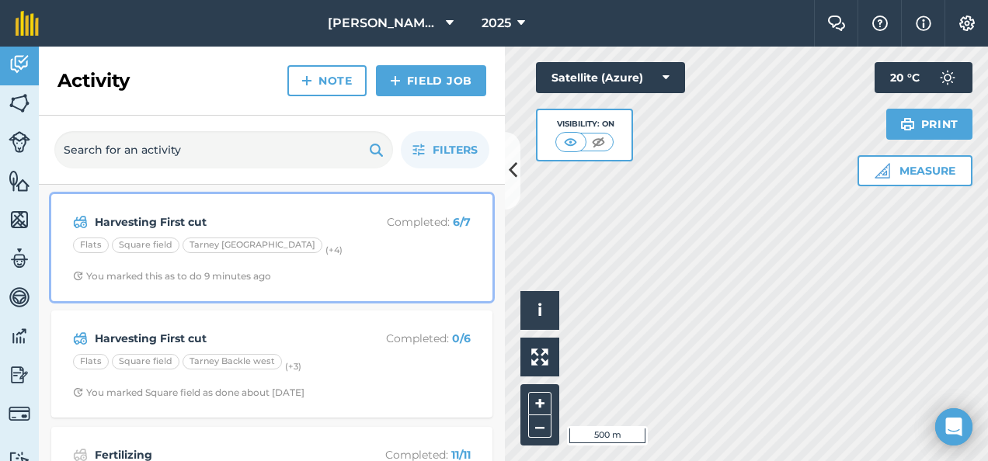
click at [298, 248] on div "Flats Square field Tarney Backle east (+ 4 )" at bounding box center [272, 248] width 398 height 20
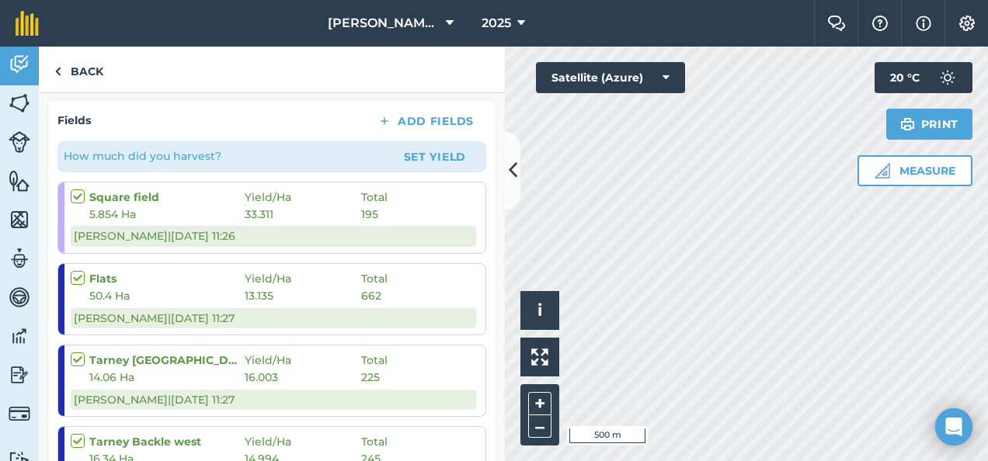
scroll to position [245, 0]
click at [80, 73] on link "Back" at bounding box center [79, 70] width 80 height 46
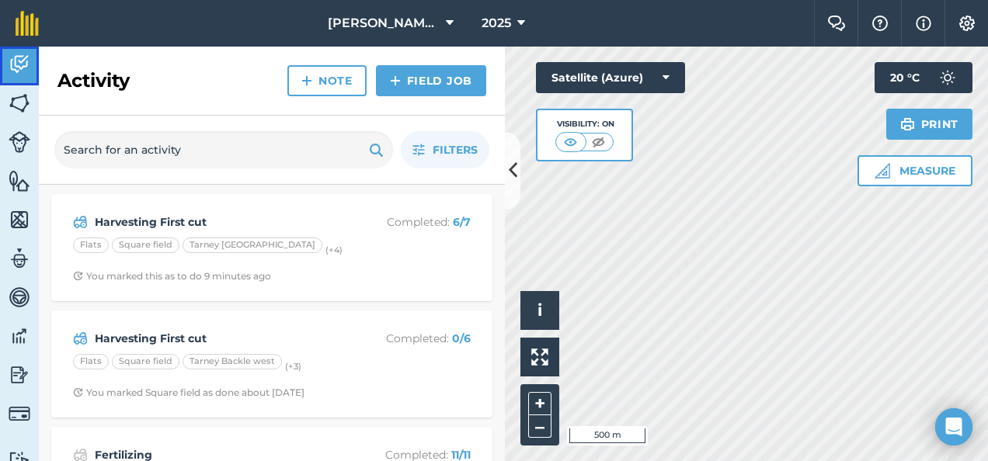
click at [19, 54] on img at bounding box center [20, 64] width 22 height 23
click at [19, 144] on img at bounding box center [20, 142] width 22 height 22
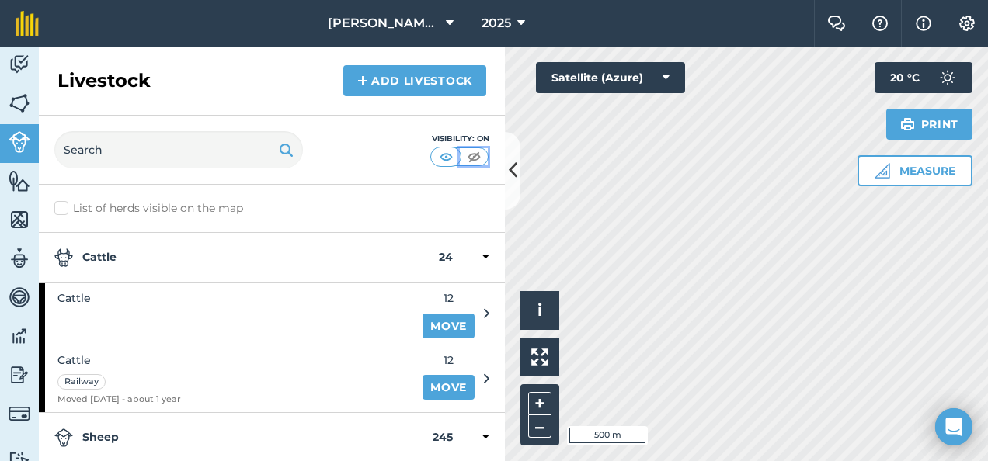
click at [473, 154] on img at bounding box center [473, 157] width 19 height 16
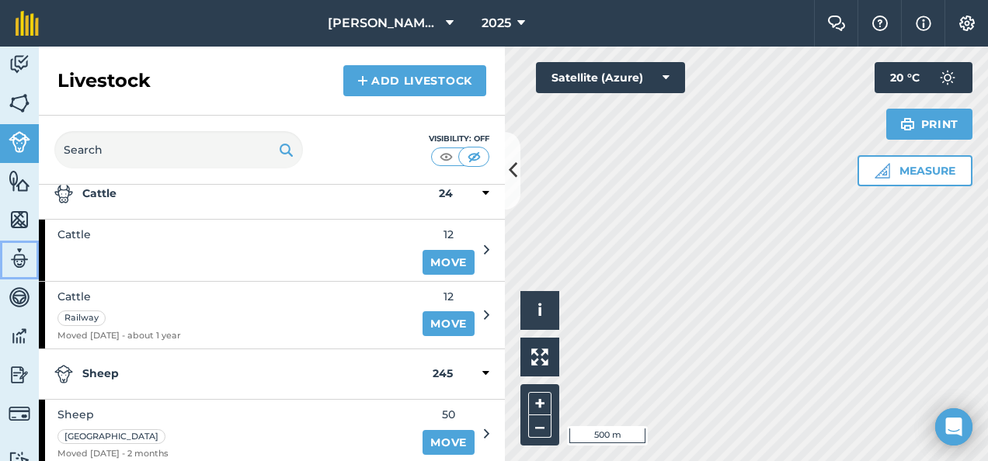
click at [20, 255] on img at bounding box center [20, 258] width 22 height 23
select select "MEMBER"
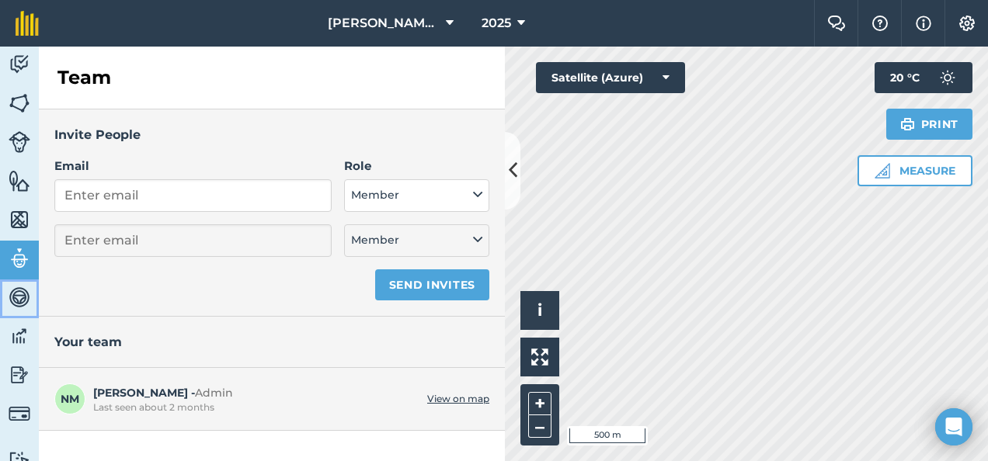
click at [20, 297] on img at bounding box center [20, 297] width 22 height 23
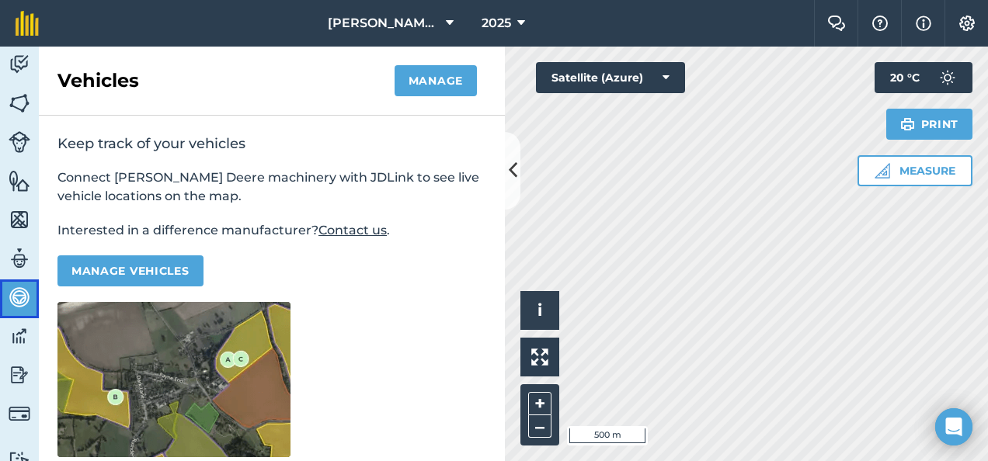
select select "MEMBER"
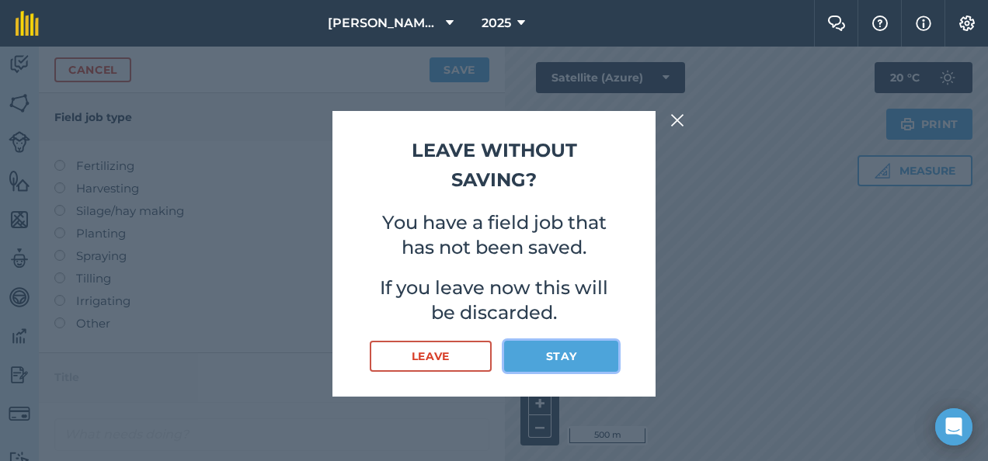
click at [543, 356] on button "Stay" at bounding box center [561, 356] width 114 height 31
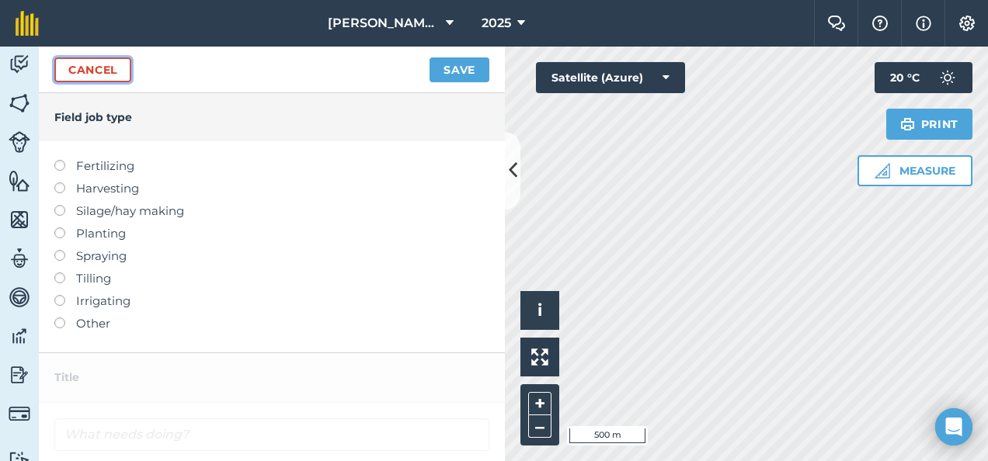
click at [82, 71] on link "Cancel" at bounding box center [92, 69] width 77 height 25
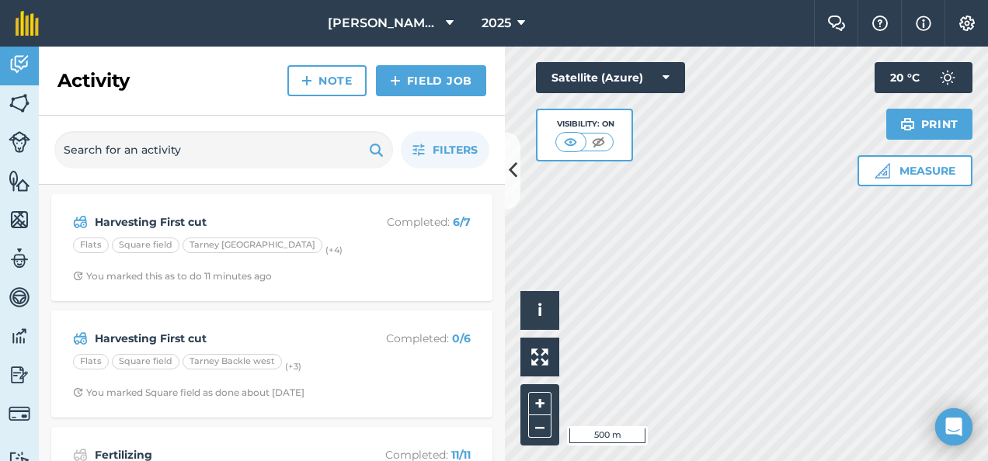
click at [82, 71] on h2 "Activity" at bounding box center [93, 80] width 72 height 25
click at [509, 171] on icon at bounding box center [513, 170] width 9 height 27
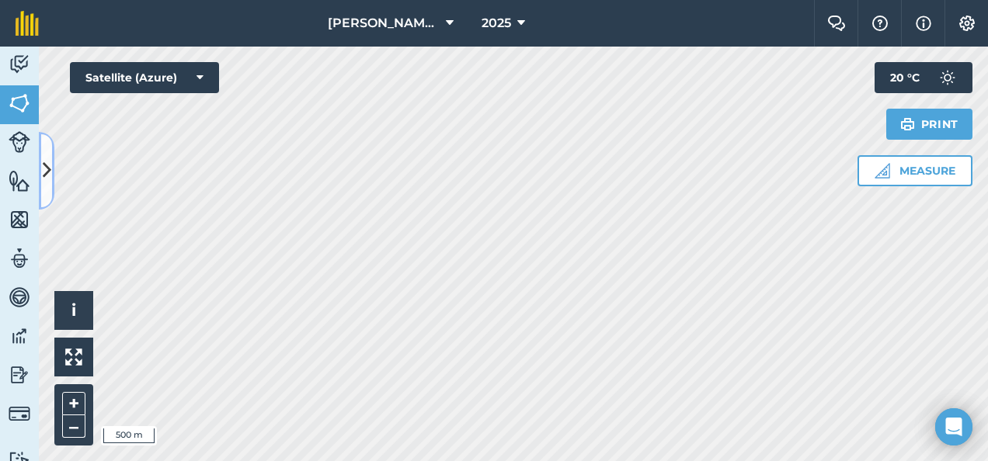
click at [47, 165] on icon at bounding box center [47, 170] width 9 height 27
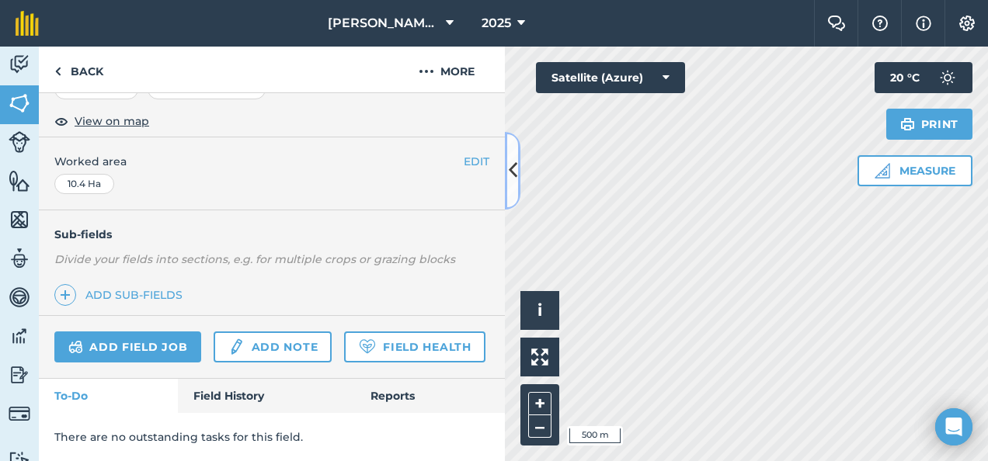
scroll to position [309, 0]
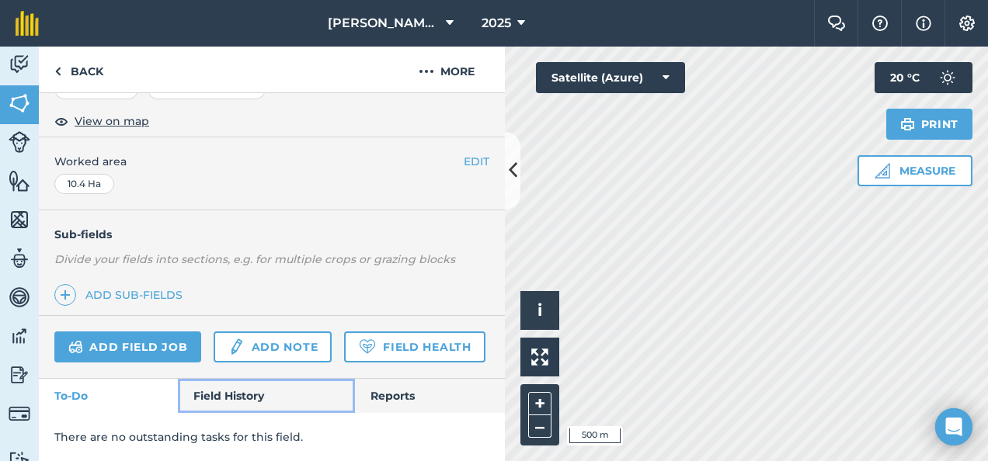
click at [222, 399] on link "Field History" at bounding box center [266, 396] width 176 height 34
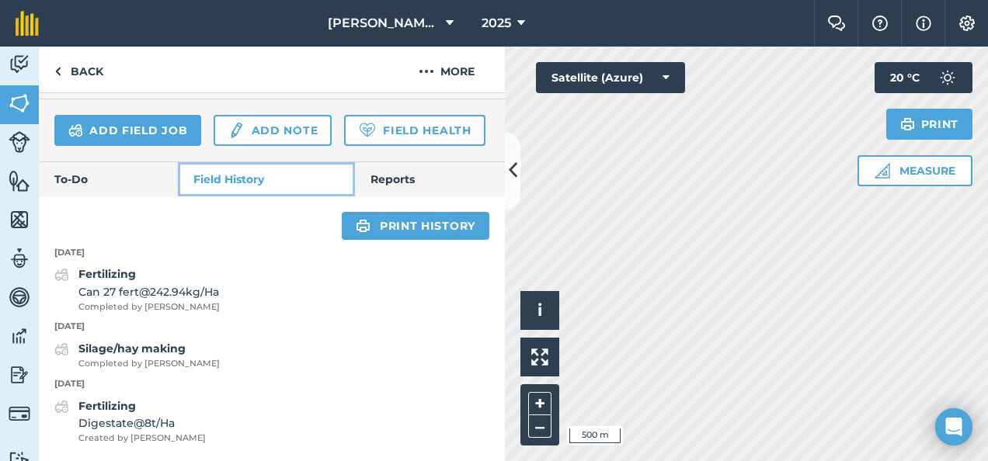
scroll to position [526, 0]
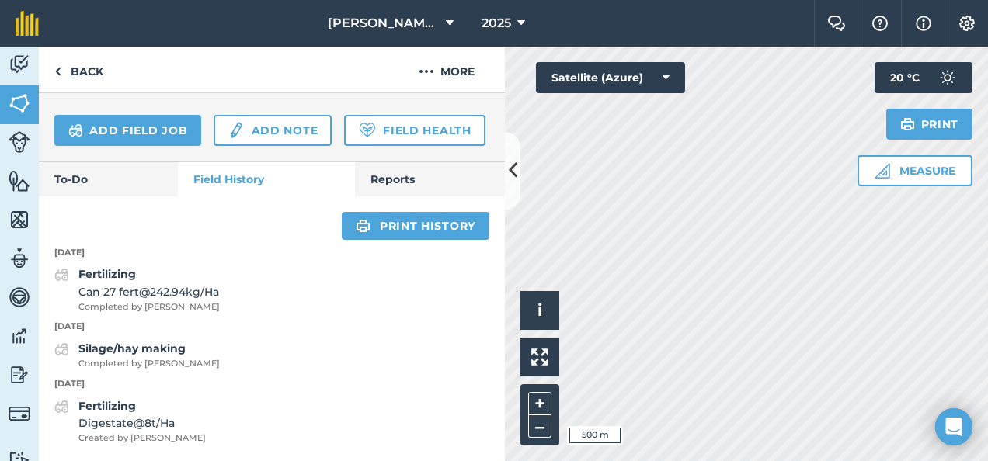
click at [247, 378] on p "6th March 2025" at bounding box center [272, 384] width 466 height 14
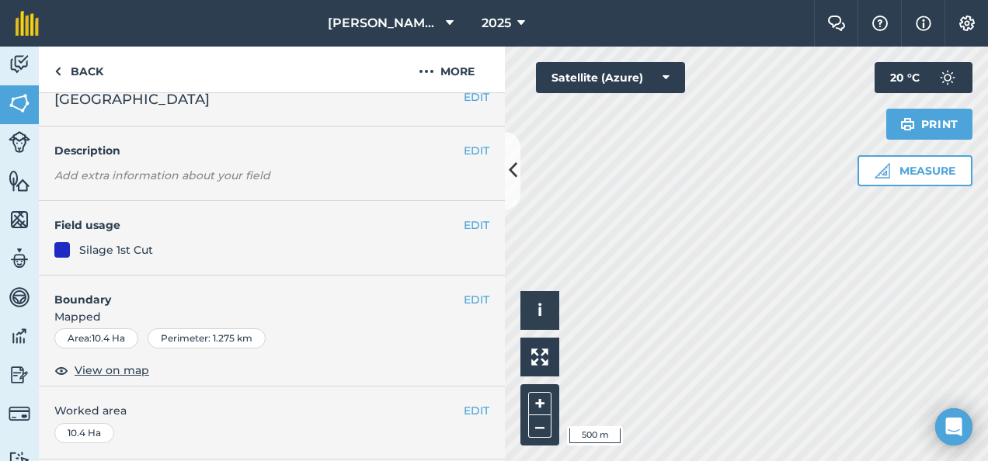
scroll to position [12, 0]
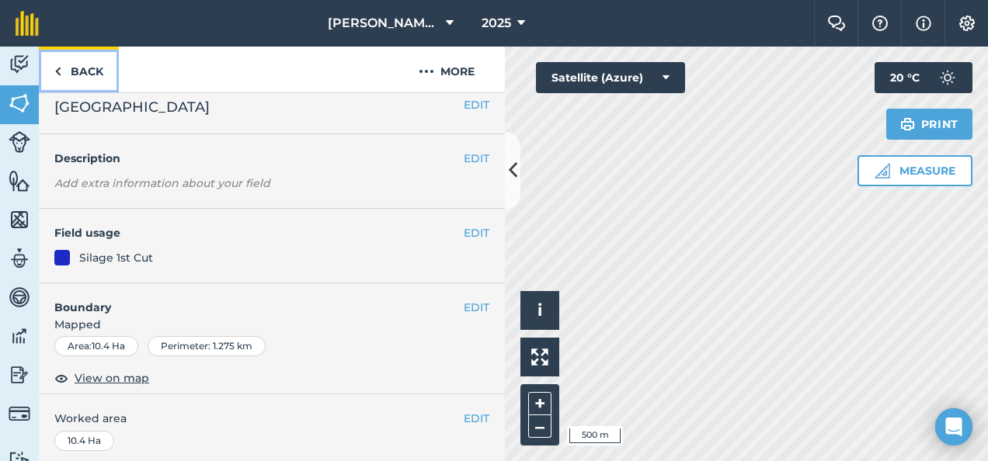
click at [57, 70] on img at bounding box center [57, 71] width 7 height 19
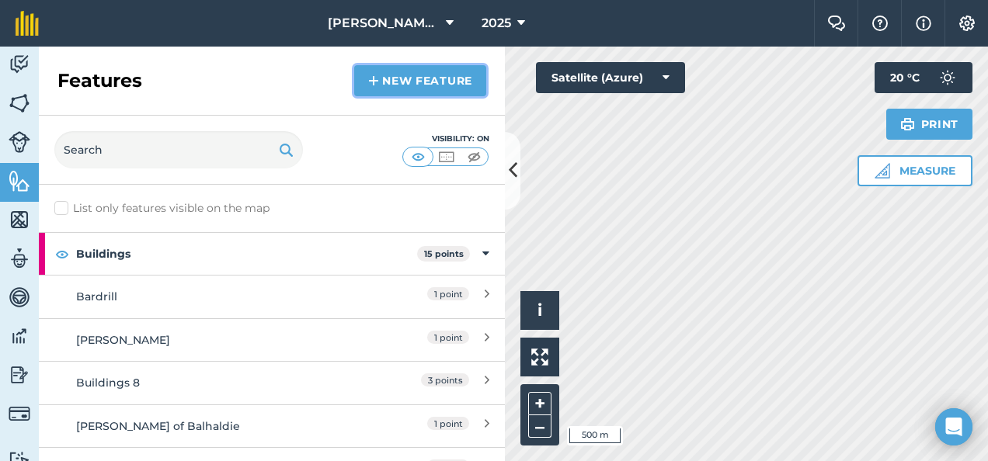
click at [382, 79] on link "New feature" at bounding box center [420, 80] width 132 height 31
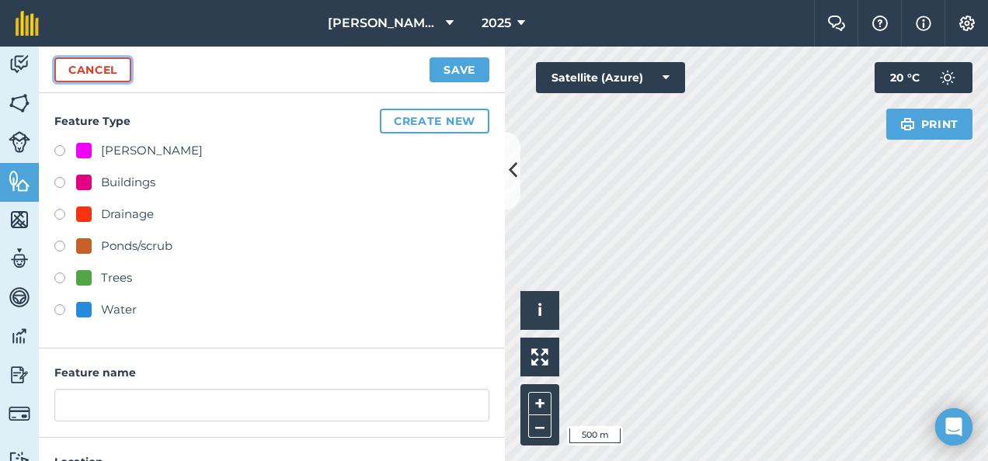
click at [92, 65] on link "Cancel" at bounding box center [92, 69] width 77 height 25
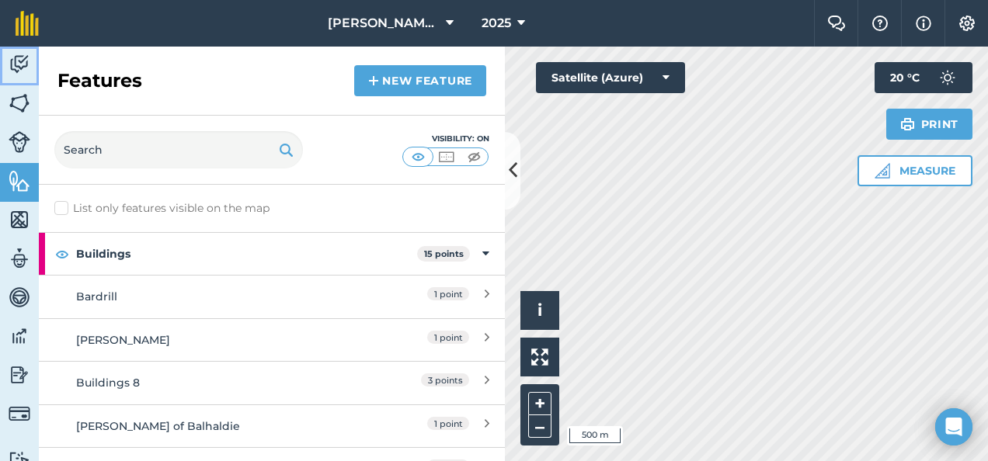
click at [23, 54] on img at bounding box center [20, 64] width 22 height 23
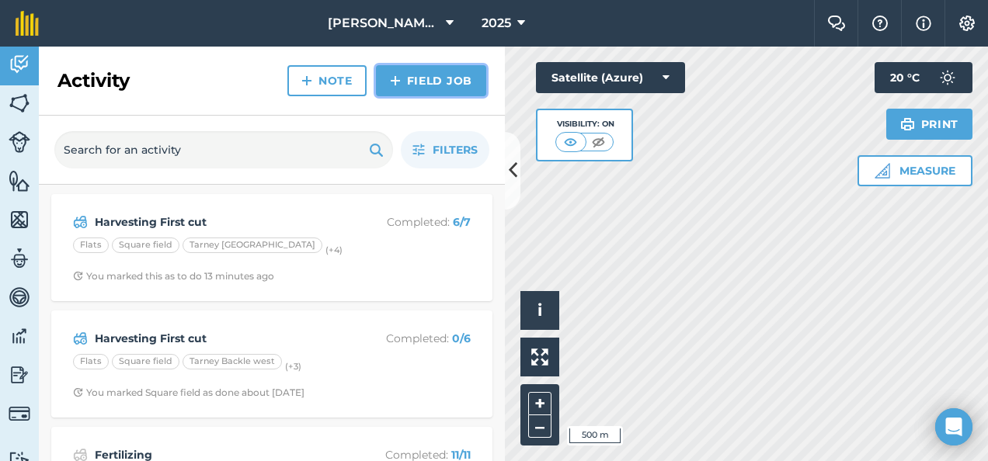
click at [424, 75] on link "Field Job" at bounding box center [431, 80] width 110 height 31
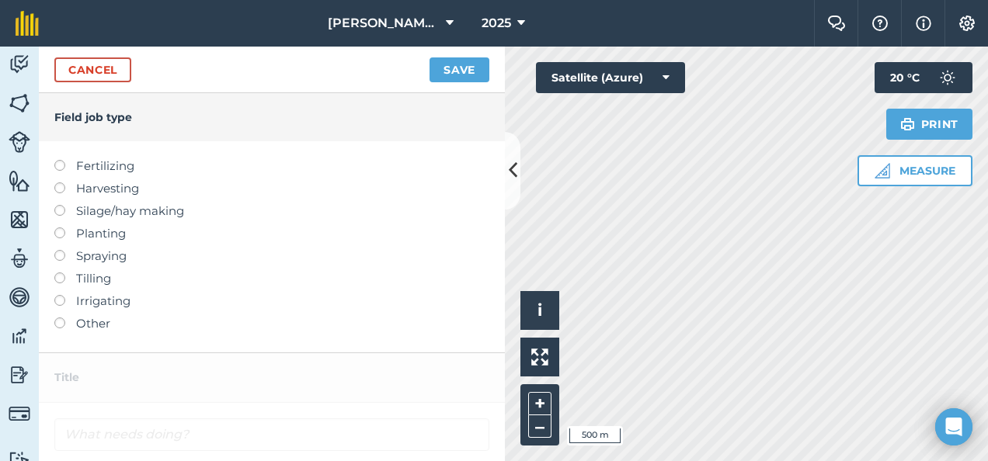
click at [61, 205] on label at bounding box center [65, 205] width 22 height 0
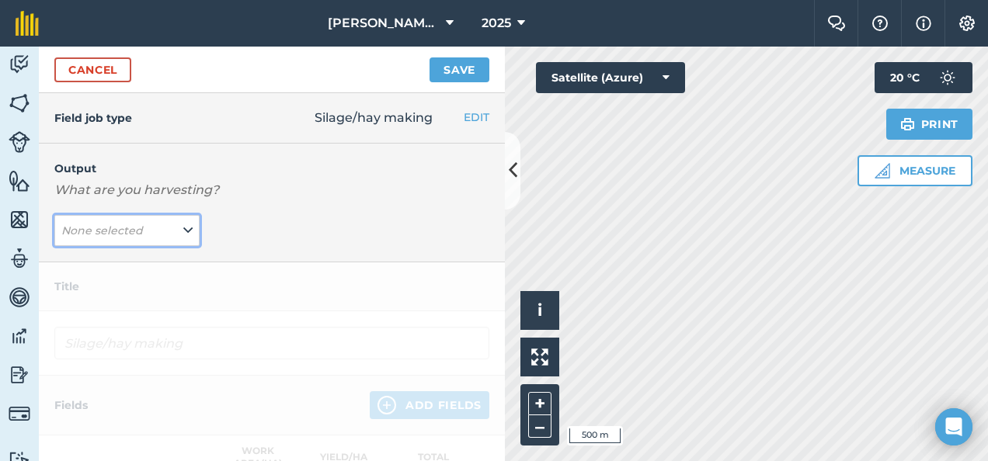
click at [183, 230] on icon at bounding box center [187, 230] width 9 height 17
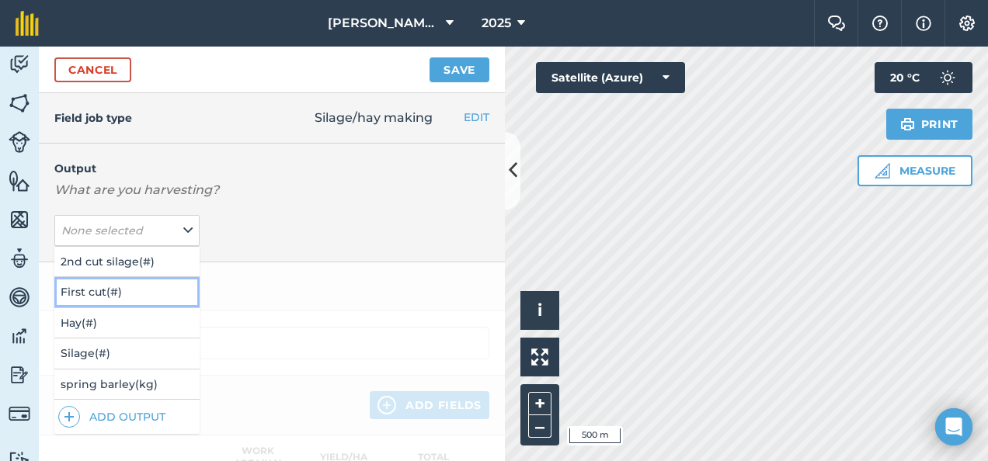
click at [82, 287] on button "First cut ( # )" at bounding box center [126, 292] width 145 height 30
type input "[PERSON_NAME]/hay making First cut"
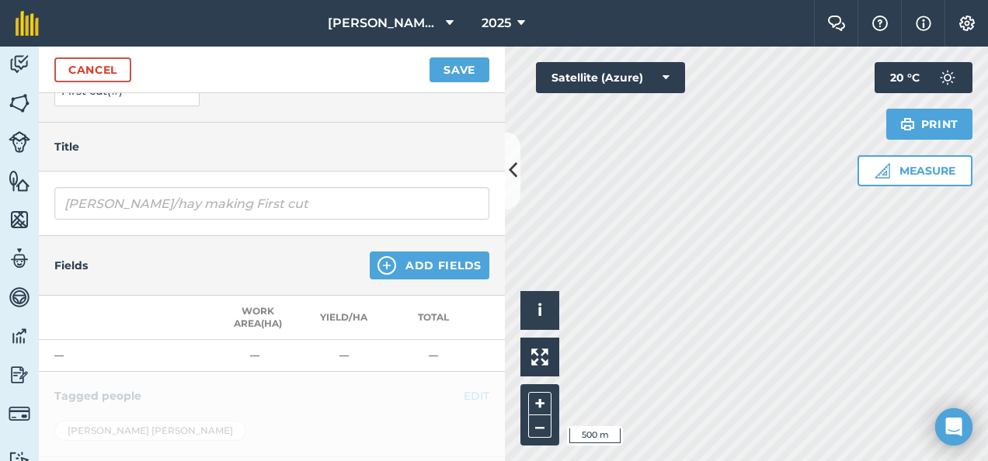
scroll to position [142, 5]
click at [411, 265] on button "Add Fields" at bounding box center [430, 263] width 120 height 28
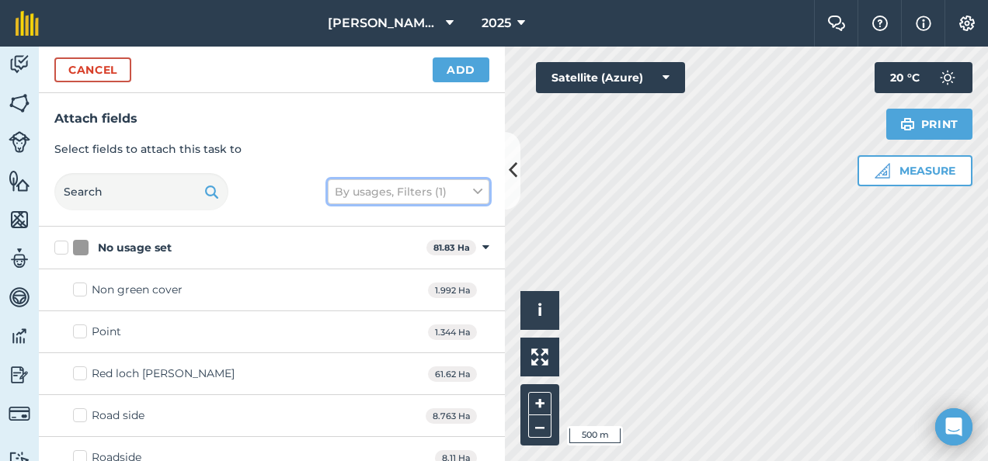
click at [415, 187] on button "By usages, Filters (1)" at bounding box center [409, 191] width 162 height 25
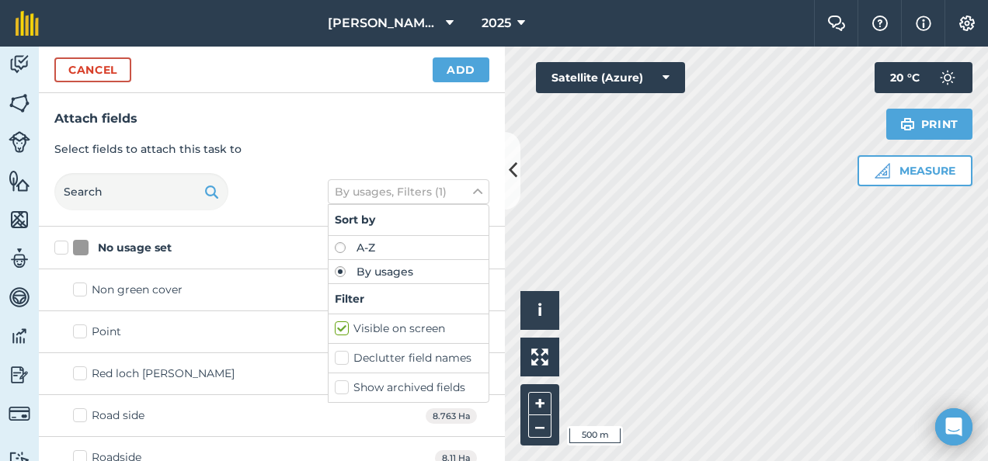
click at [385, 120] on h3 "Attach fields" at bounding box center [271, 119] width 435 height 20
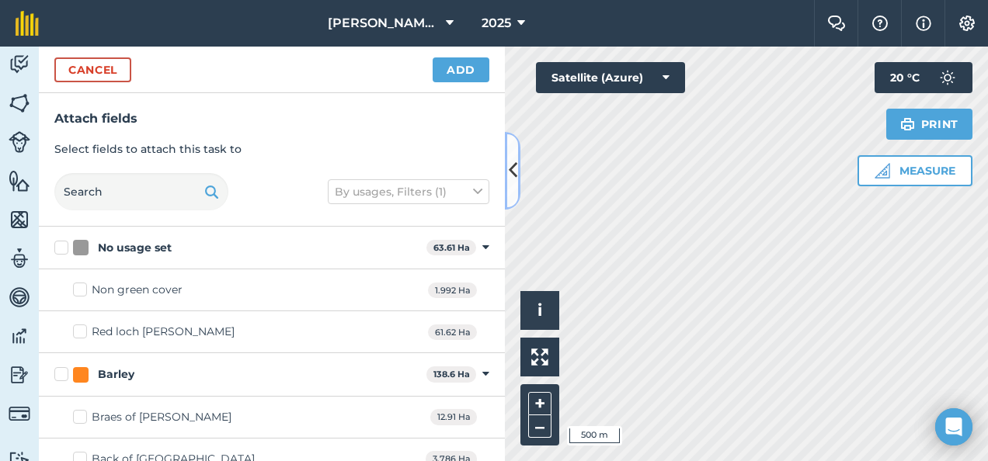
click at [514, 172] on icon at bounding box center [513, 170] width 9 height 27
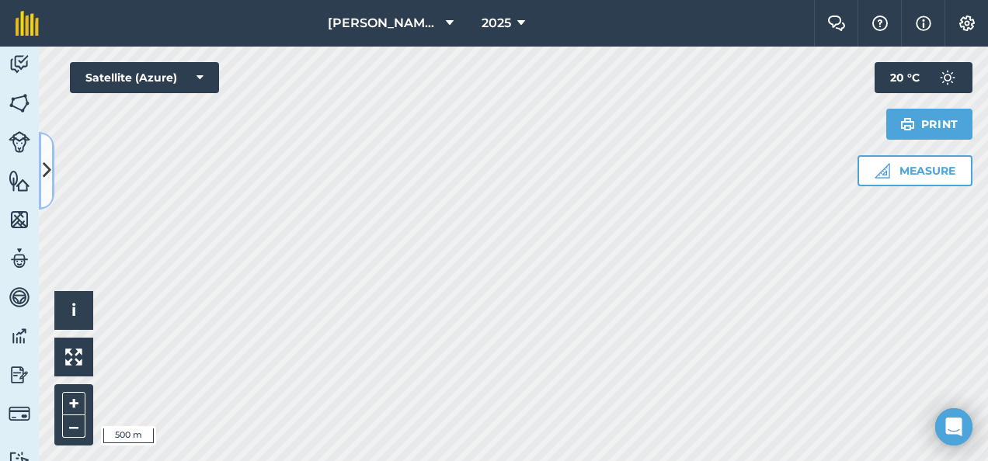
click at [47, 170] on icon at bounding box center [47, 170] width 9 height 27
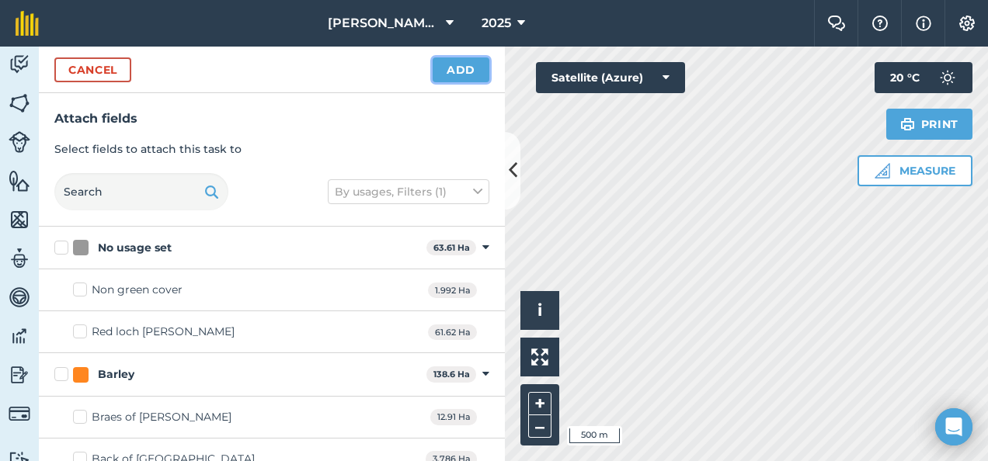
click at [457, 65] on button "Add" at bounding box center [461, 69] width 57 height 25
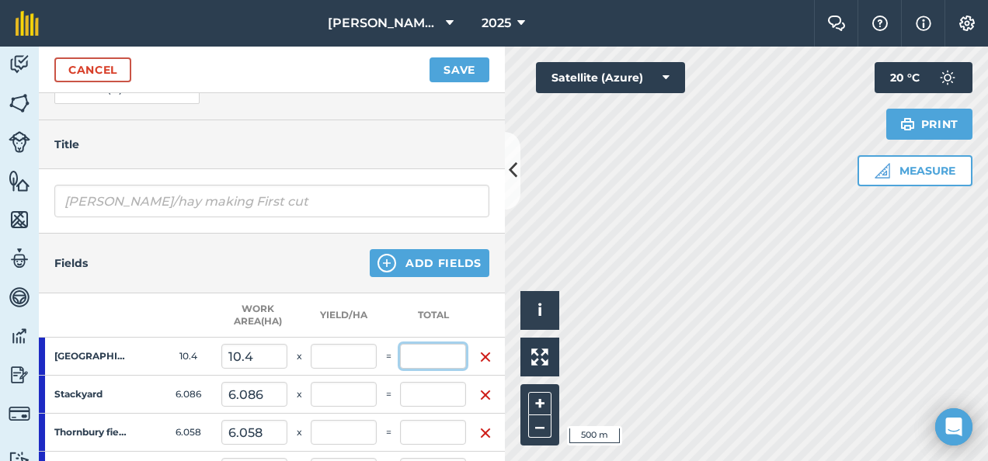
click at [426, 357] on input "text" at bounding box center [433, 356] width 66 height 25
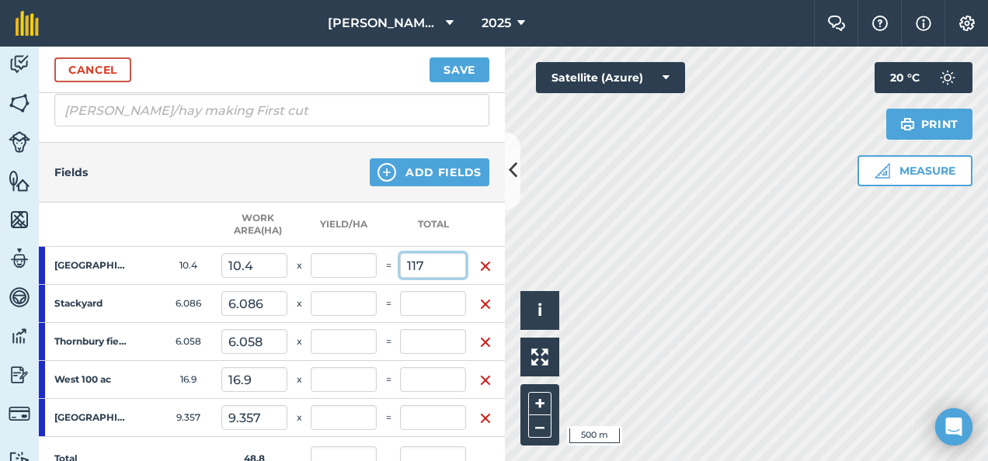
scroll to position [231, 6]
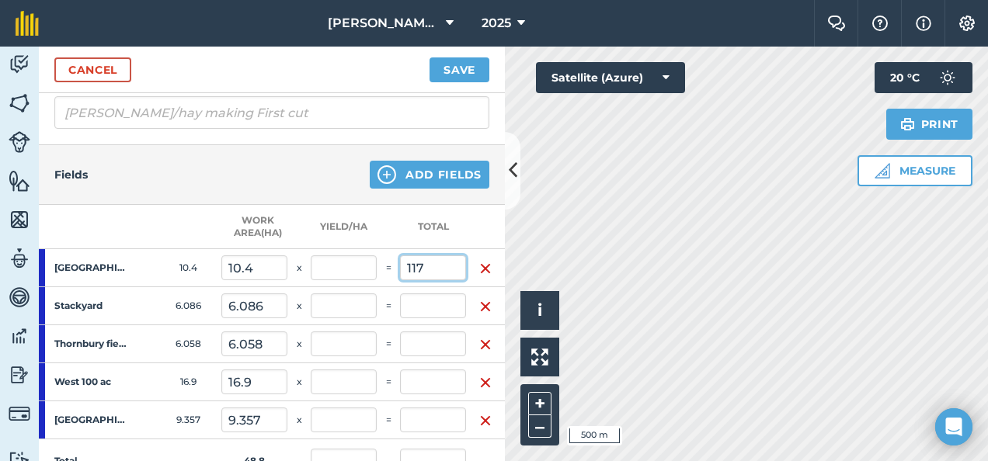
type input "117"
type input "11.25"
type input "2.397"
type input "117"
click at [405, 304] on input "text" at bounding box center [433, 306] width 66 height 25
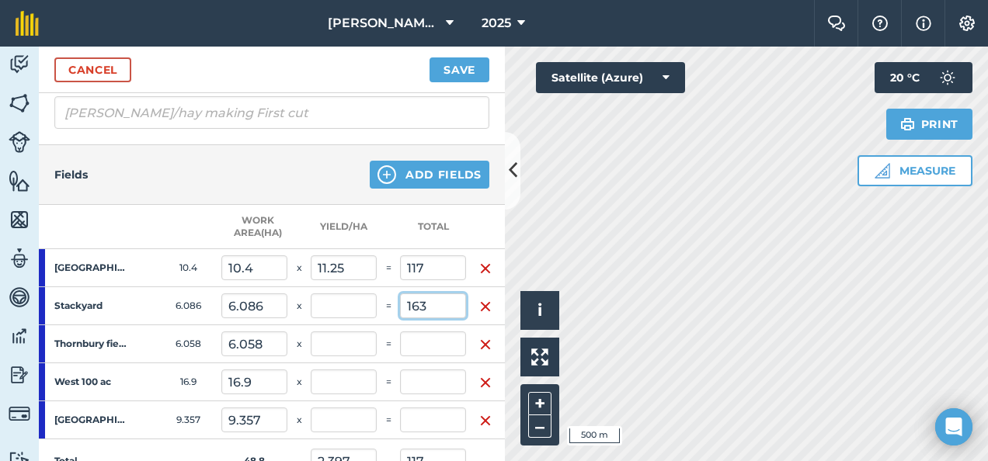
type input "163"
type input "5.738"
type input "280"
type input "26.783"
click at [408, 343] on input "text" at bounding box center [433, 344] width 66 height 25
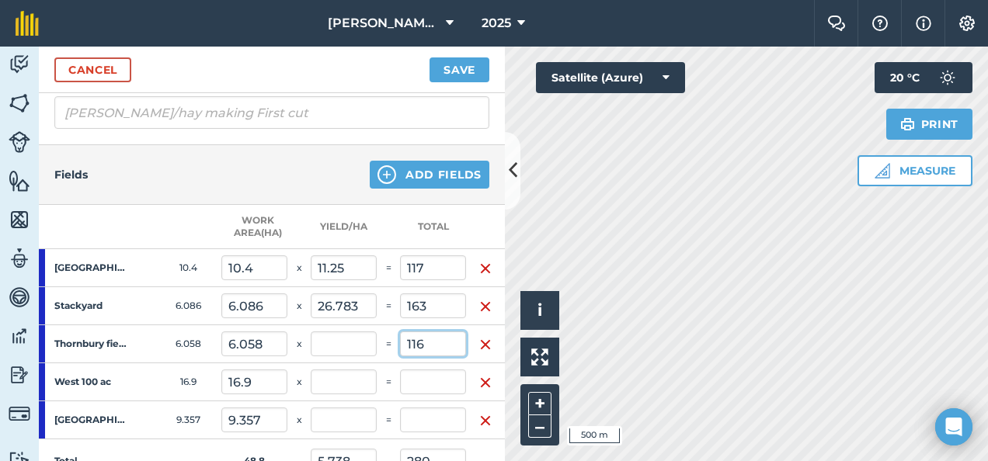
type input "116"
type input "8.115"
type input "396"
type input "19.148"
click at [401, 384] on input "text" at bounding box center [433, 382] width 66 height 25
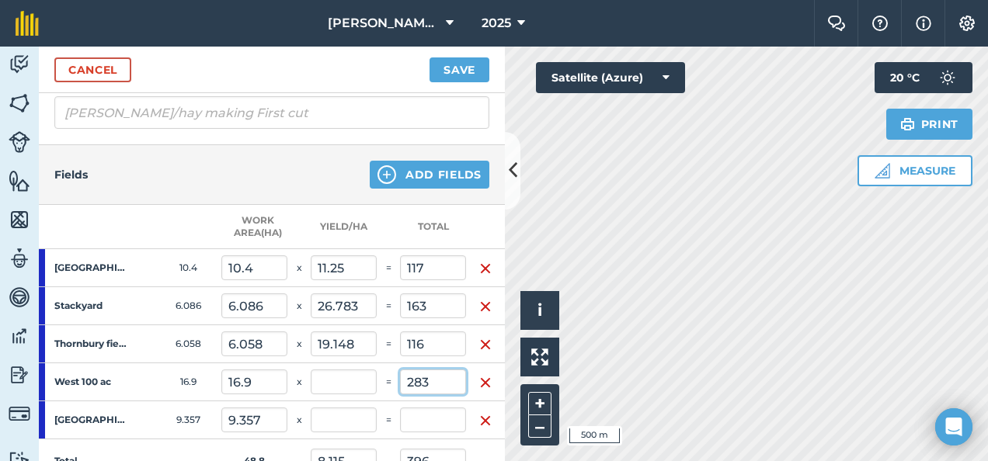
type input "283"
type input "13.914"
type input "679"
type input "16.746"
click at [415, 414] on input "text" at bounding box center [433, 420] width 66 height 25
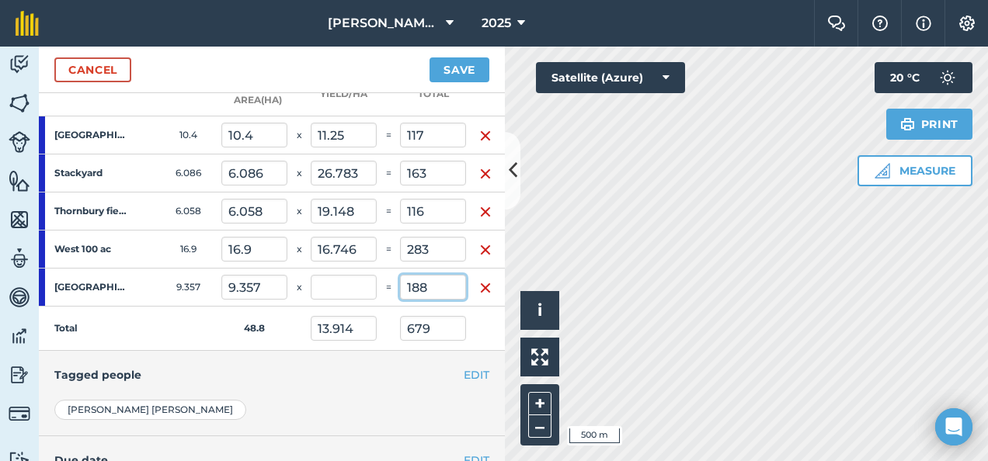
scroll to position [359, 6]
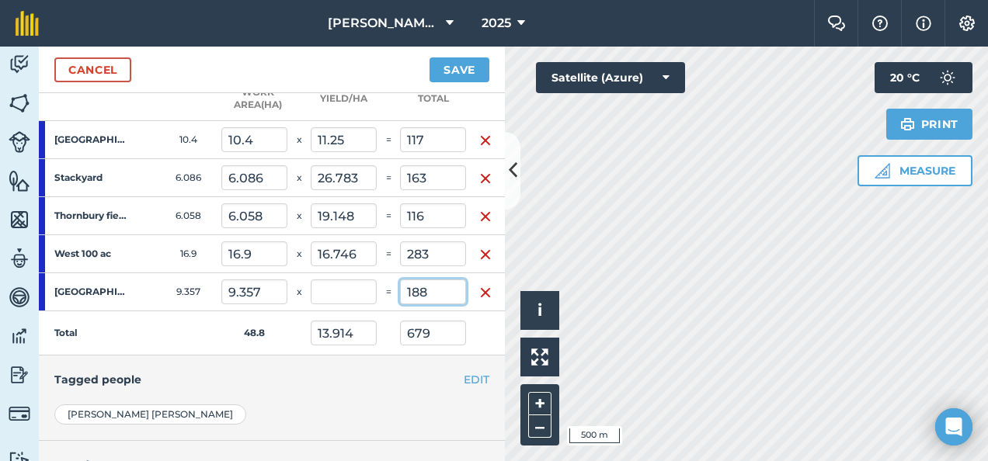
type input "188"
type input "17.766"
type input "867"
type input "20.092"
click at [453, 68] on button "Save" at bounding box center [459, 69] width 60 height 25
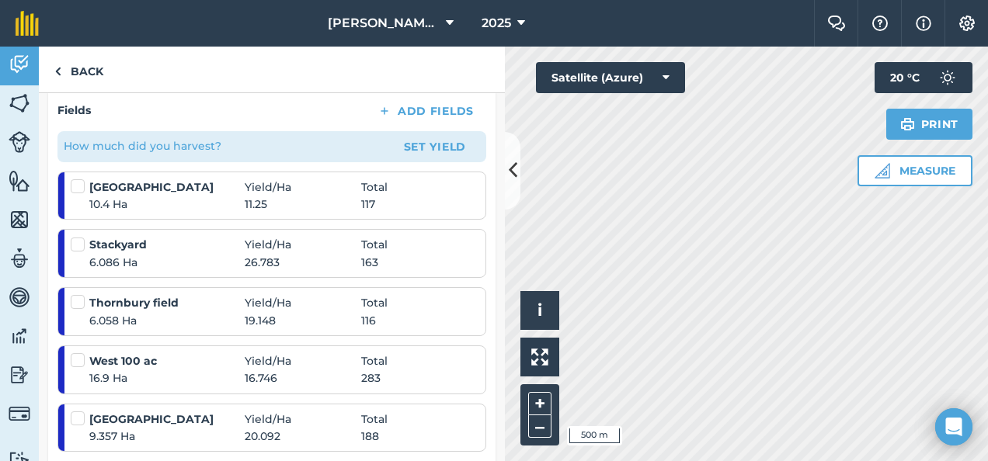
scroll to position [256, 0]
click at [77, 178] on label at bounding box center [80, 178] width 19 height 0
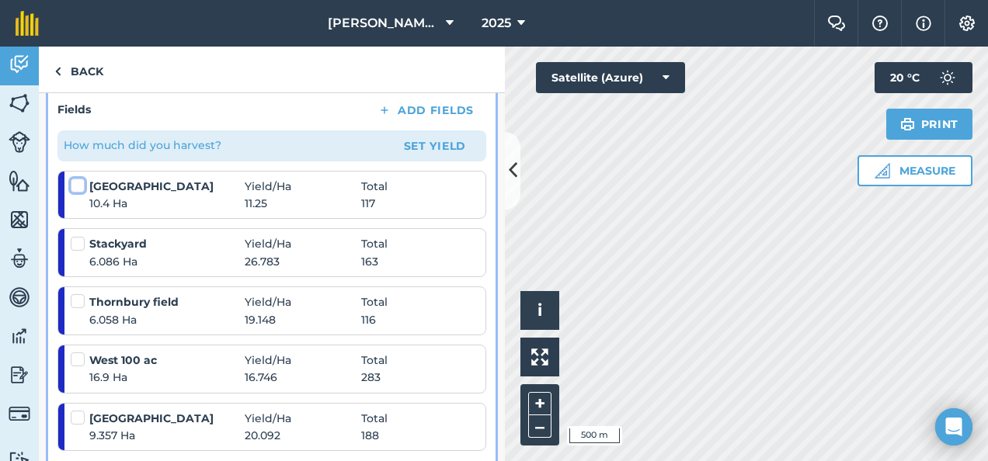
click at [77, 184] on input "checkbox" at bounding box center [76, 183] width 10 height 10
checkbox input "false"
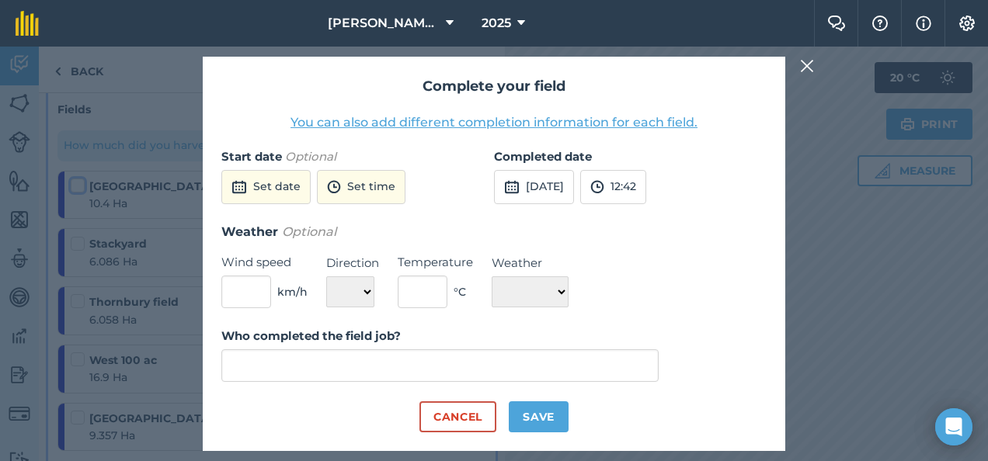
type input "[PERSON_NAME]"
click at [807, 62] on img at bounding box center [807, 66] width 14 height 19
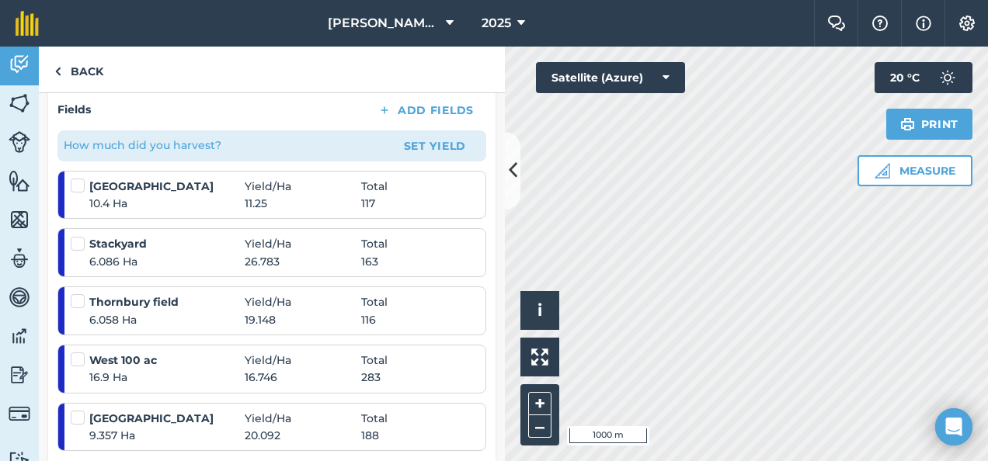
click at [75, 178] on label at bounding box center [80, 178] width 19 height 0
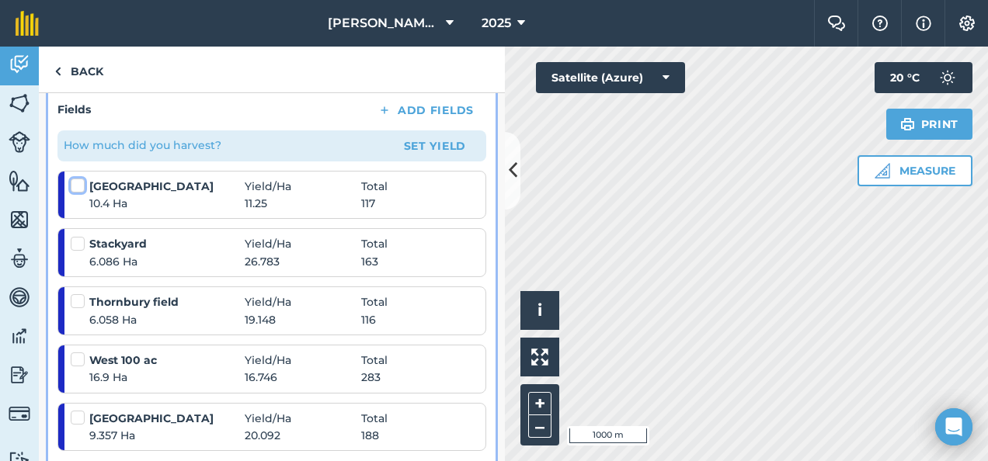
click at [75, 186] on input "checkbox" at bounding box center [76, 183] width 10 height 10
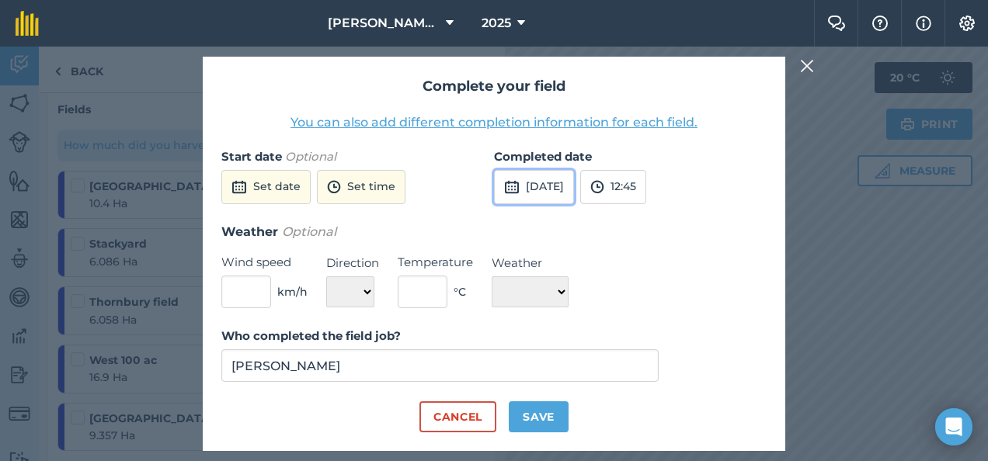
click at [574, 183] on button "[DATE]" at bounding box center [534, 187] width 80 height 34
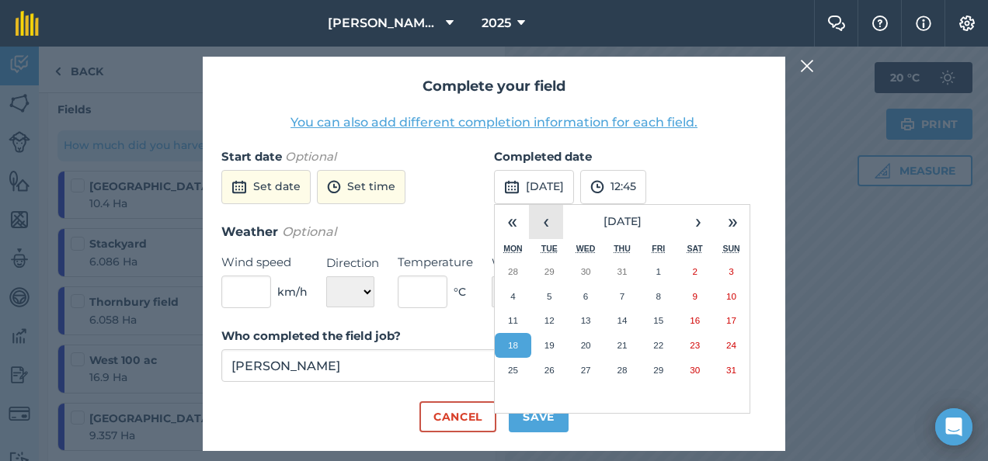
click at [542, 224] on button "‹" at bounding box center [546, 222] width 34 height 34
click at [624, 328] on button "12" at bounding box center [622, 320] width 36 height 25
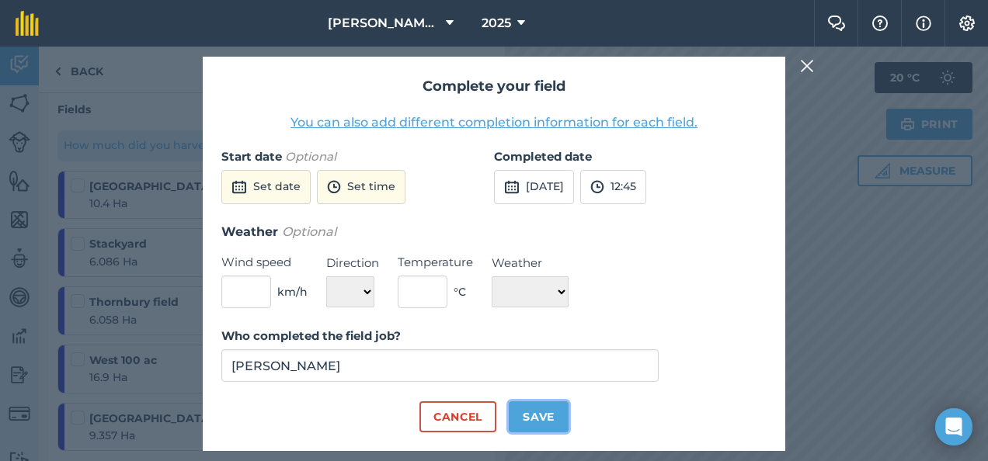
click at [540, 415] on button "Save" at bounding box center [539, 416] width 60 height 31
checkbox input "true"
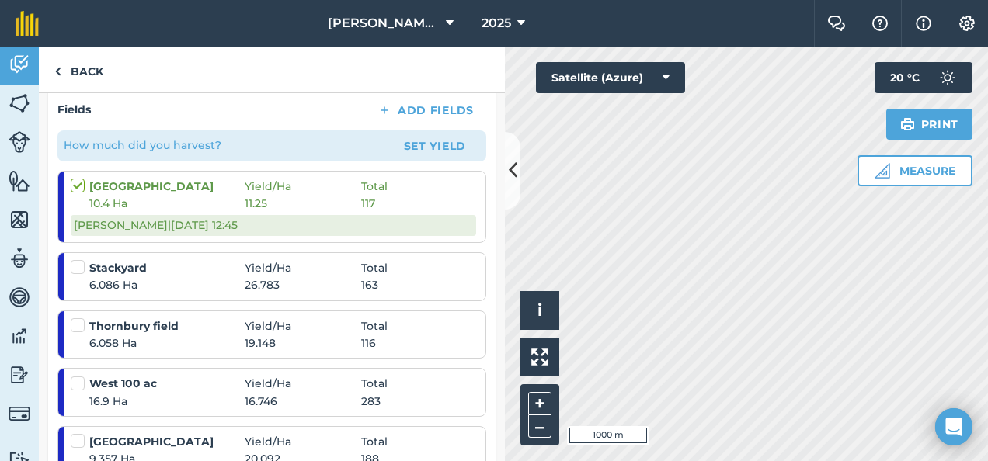
click at [81, 259] on label at bounding box center [80, 259] width 19 height 0
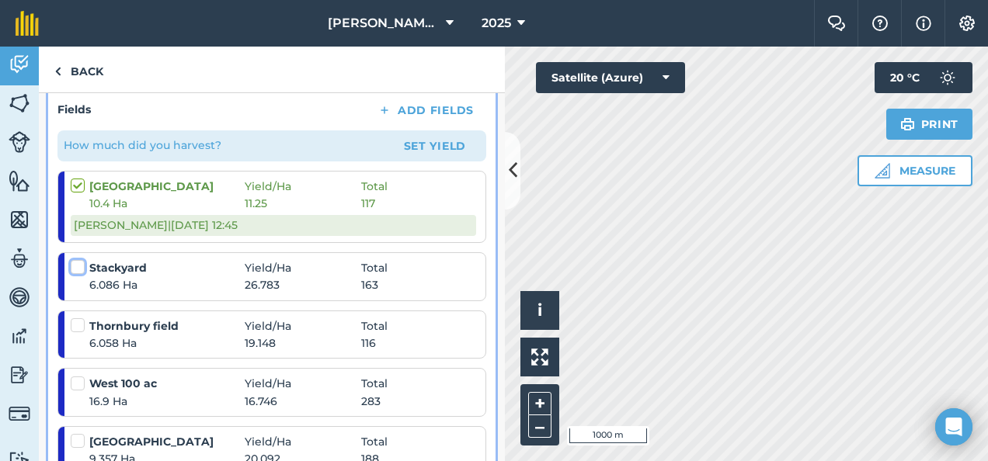
click at [81, 262] on input "checkbox" at bounding box center [76, 264] width 10 height 10
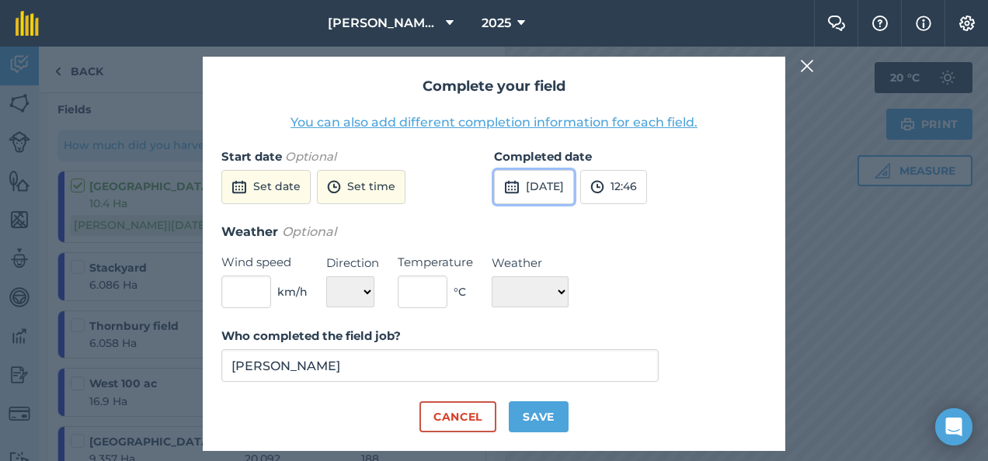
click at [558, 181] on button "[DATE]" at bounding box center [534, 187] width 80 height 34
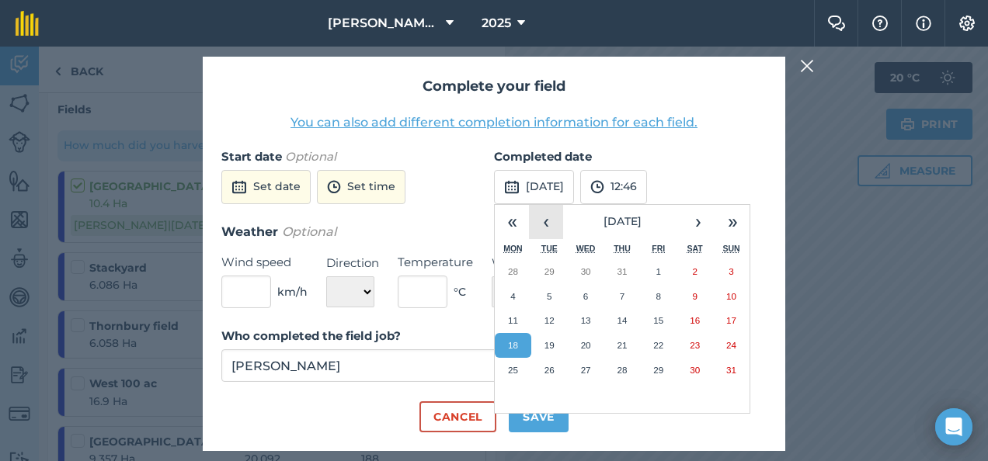
click at [545, 219] on button "‹" at bounding box center [546, 222] width 34 height 34
click at [645, 325] on button "13" at bounding box center [658, 320] width 36 height 25
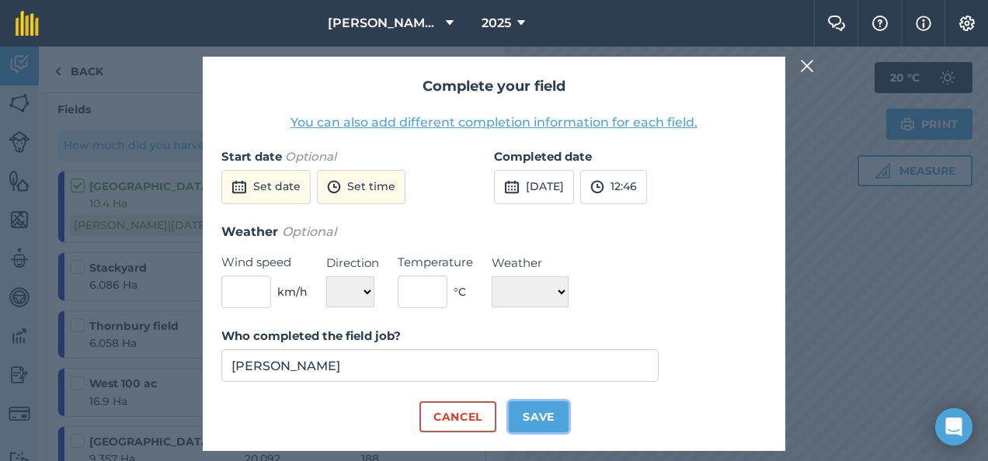
click at [530, 408] on button "Save" at bounding box center [539, 416] width 60 height 31
checkbox input "true"
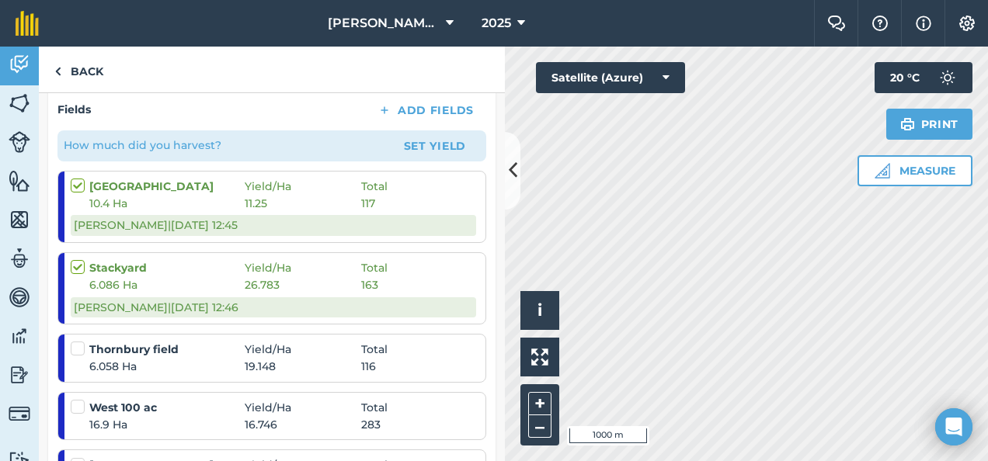
click at [79, 341] on label at bounding box center [80, 341] width 19 height 0
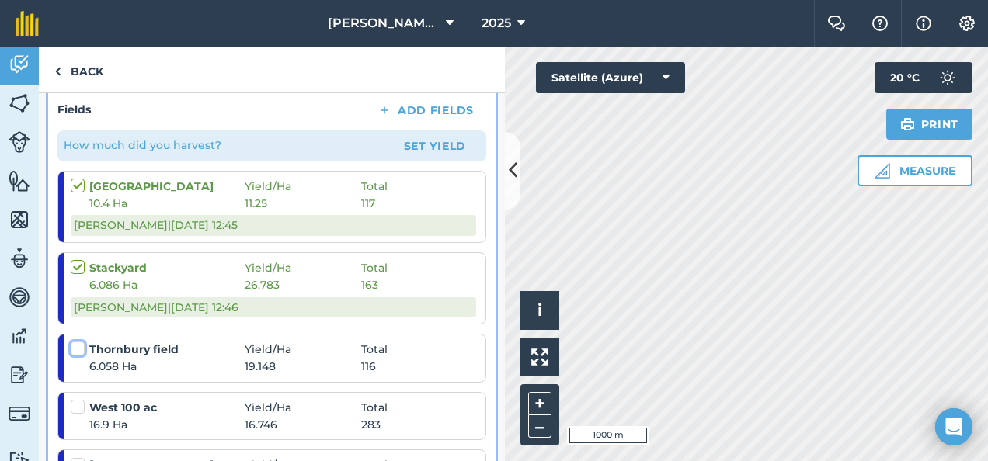
click at [79, 348] on input "checkbox" at bounding box center [76, 346] width 10 height 10
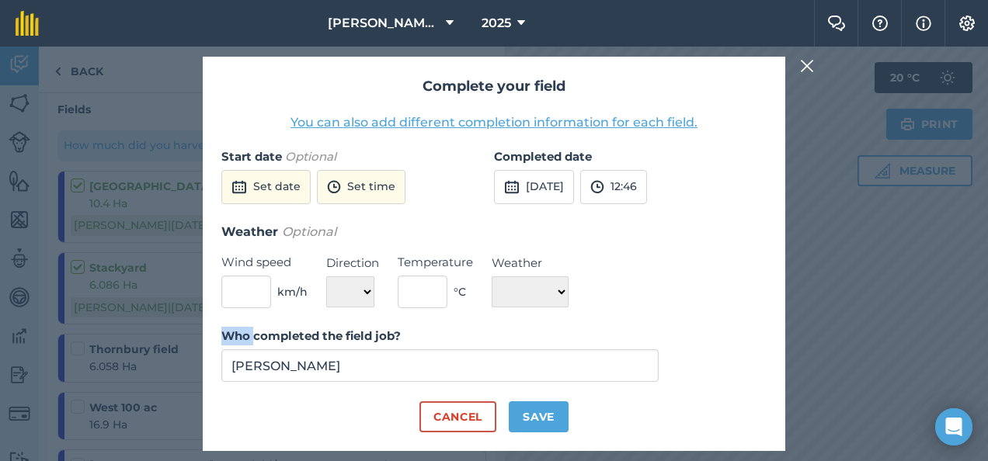
click at [79, 348] on div "Complete your field You can also add different completion information for each …" at bounding box center [494, 254] width 988 height 415
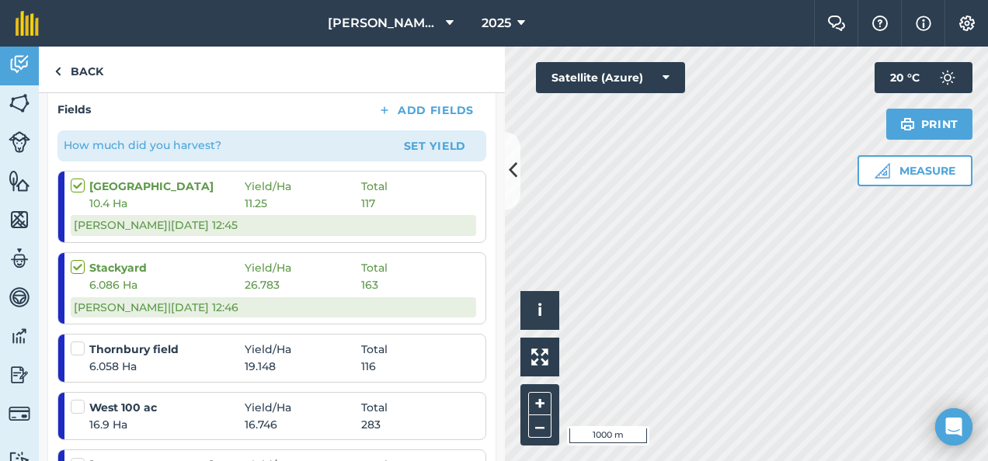
click at [79, 341] on label at bounding box center [80, 341] width 19 height 0
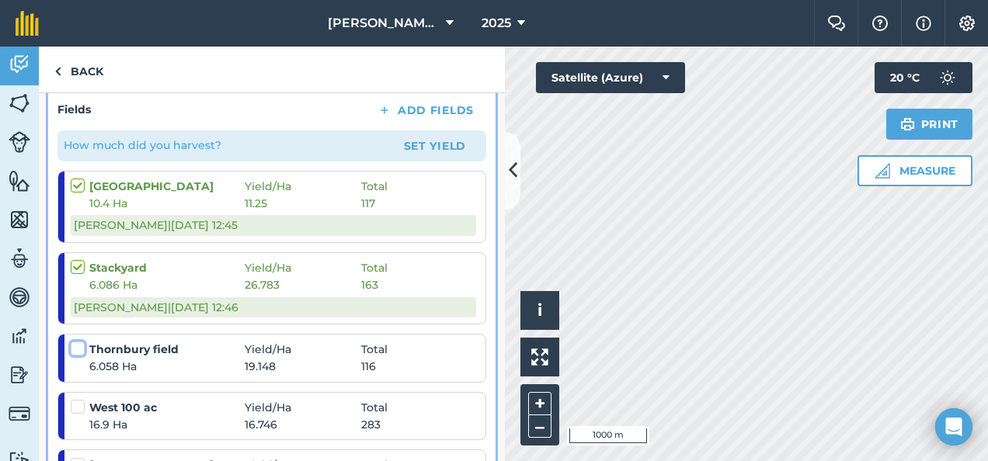
click at [79, 348] on input "checkbox" at bounding box center [76, 346] width 10 height 10
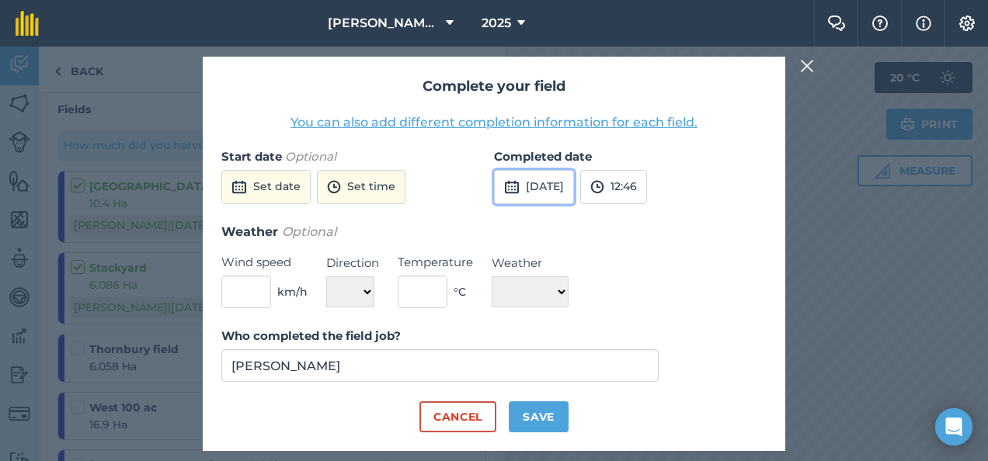
click at [572, 182] on button "[DATE]" at bounding box center [534, 187] width 80 height 34
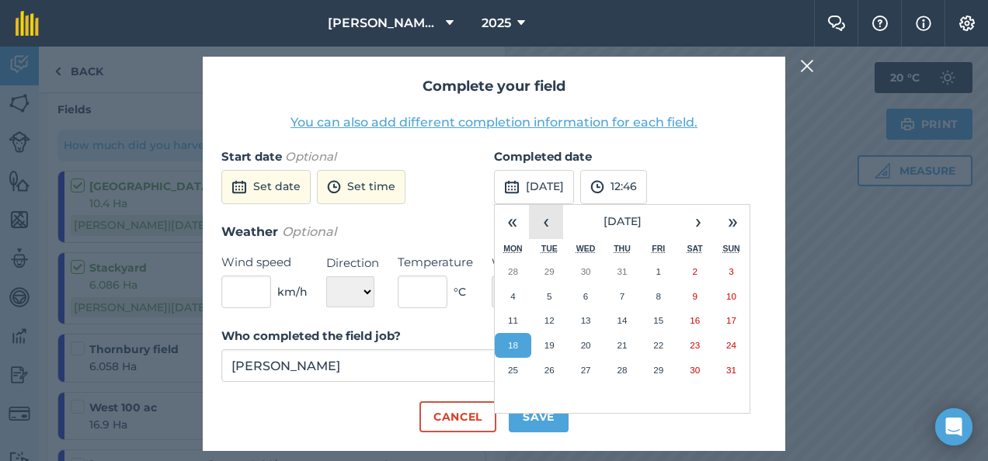
click at [544, 224] on button "‹" at bounding box center [546, 222] width 34 height 34
click at [693, 315] on abbr "14" at bounding box center [695, 320] width 10 height 10
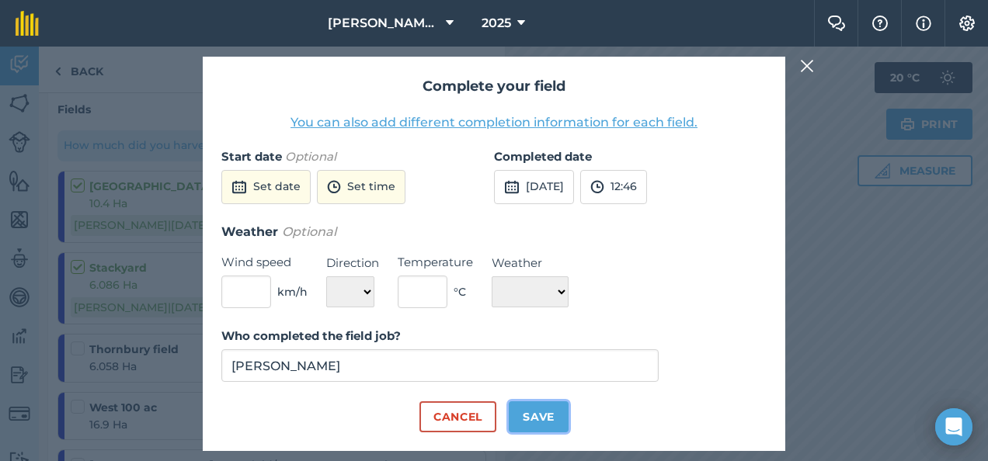
click at [545, 416] on button "Save" at bounding box center [539, 416] width 60 height 31
checkbox input "true"
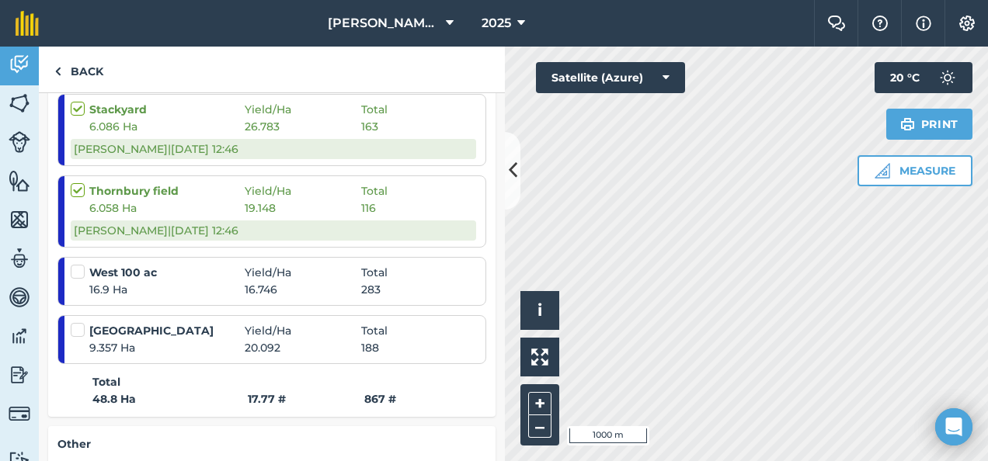
scroll to position [419, 0]
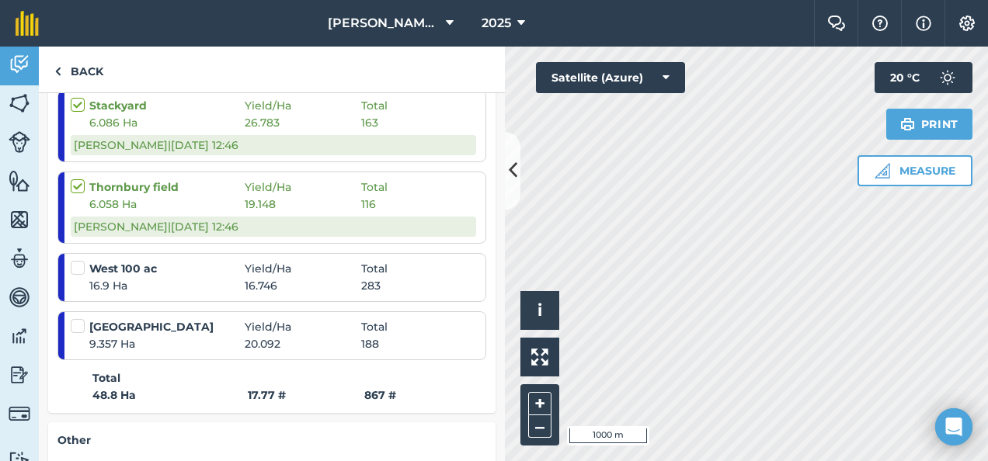
click at [78, 260] on label at bounding box center [80, 260] width 19 height 0
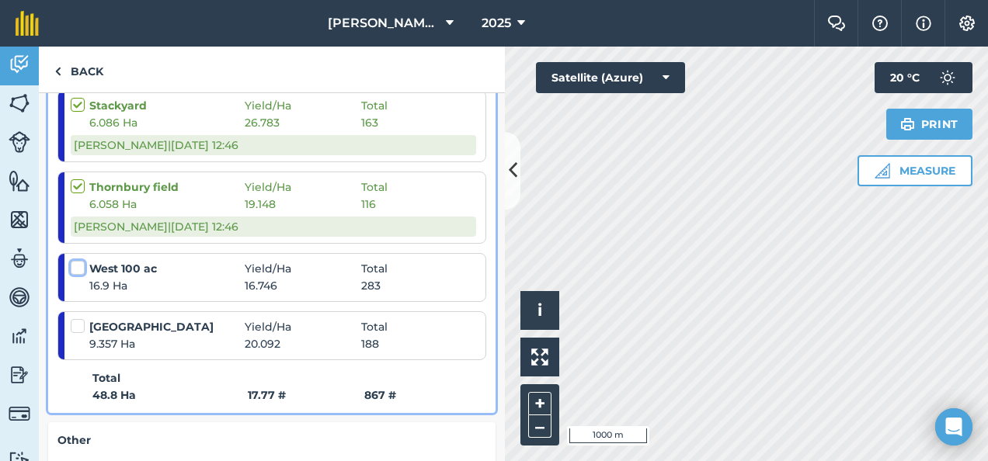
click at [78, 265] on input "checkbox" at bounding box center [76, 265] width 10 height 10
checkbox input "false"
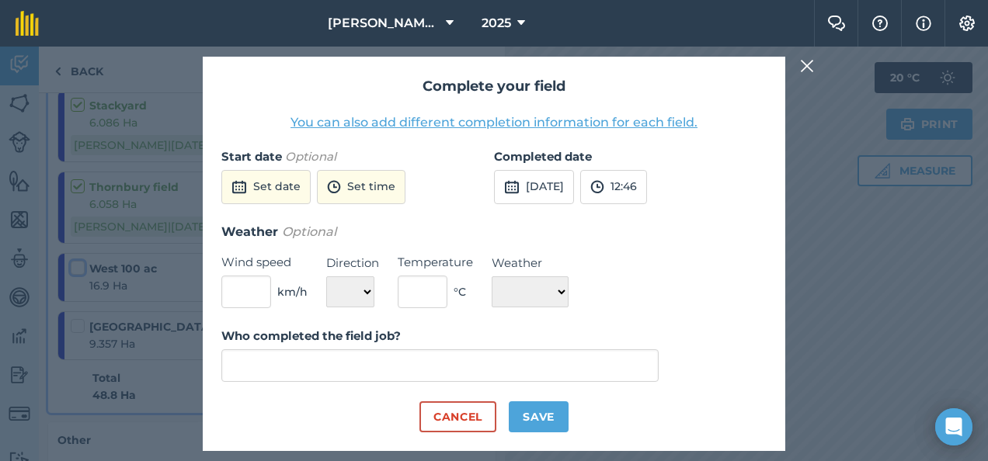
type input "[PERSON_NAME]"
click at [559, 184] on button "[DATE]" at bounding box center [534, 187] width 80 height 34
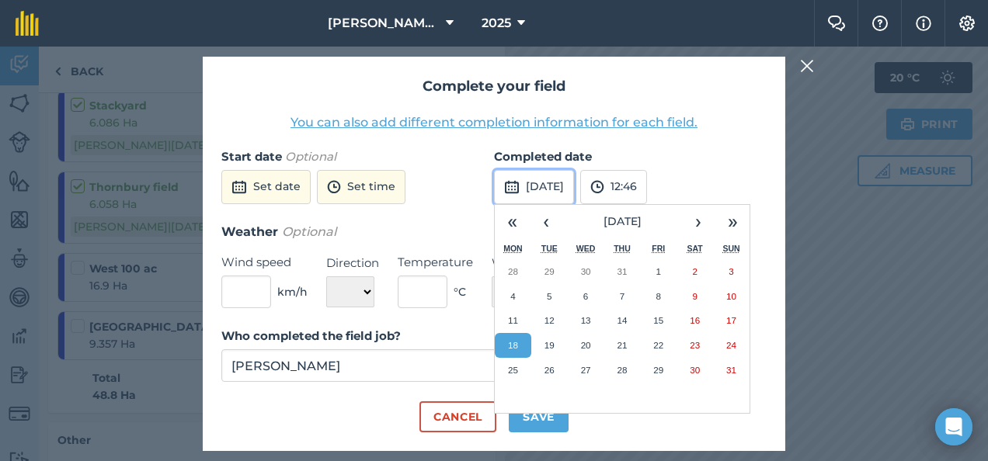
click at [559, 184] on button "[DATE]" at bounding box center [534, 187] width 80 height 34
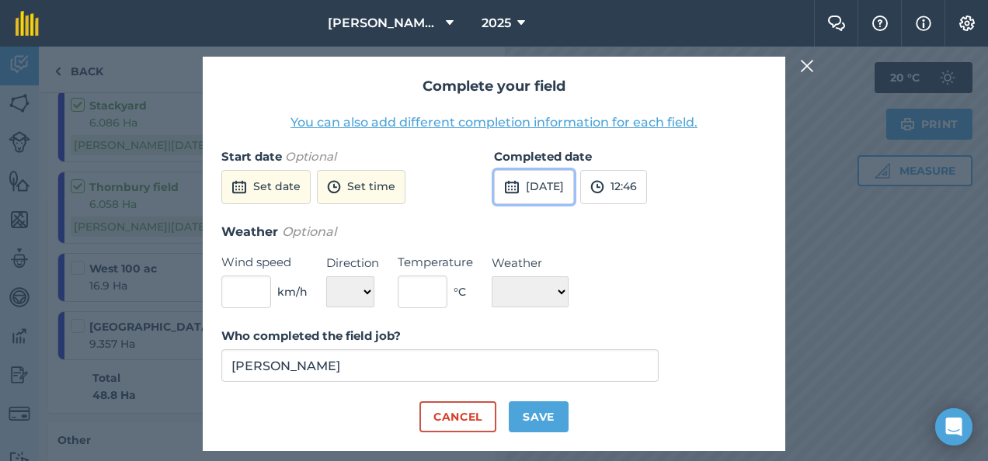
click at [559, 184] on button "[DATE]" at bounding box center [534, 187] width 80 height 34
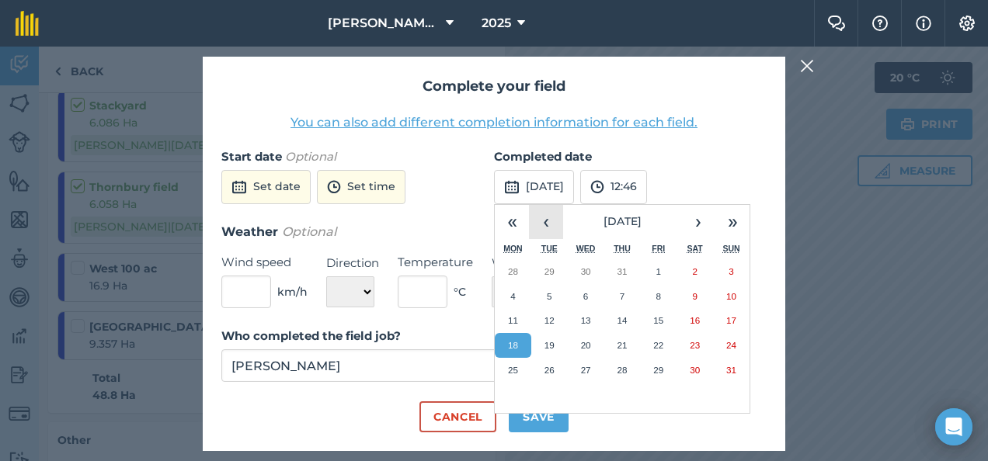
click at [547, 233] on button "‹" at bounding box center [546, 222] width 34 height 34
click at [547, 343] on abbr "17" at bounding box center [549, 345] width 10 height 10
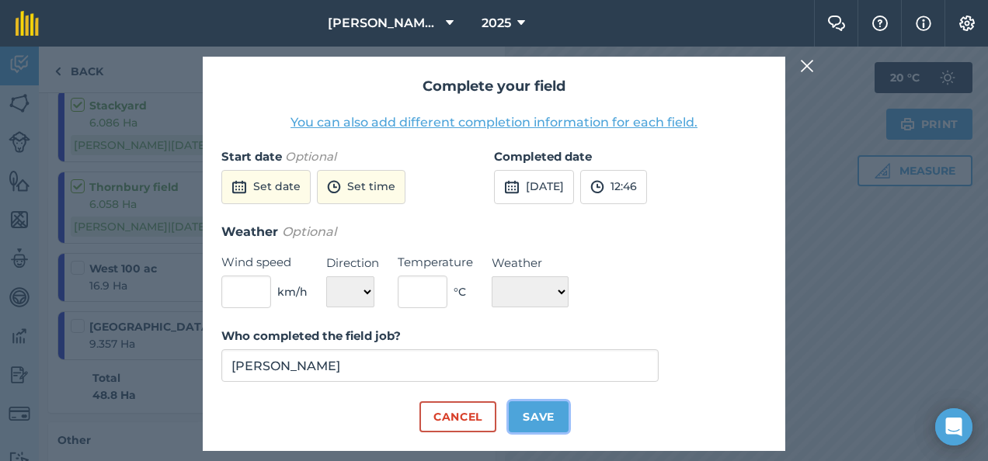
click at [539, 416] on button "Save" at bounding box center [539, 416] width 60 height 31
checkbox input "true"
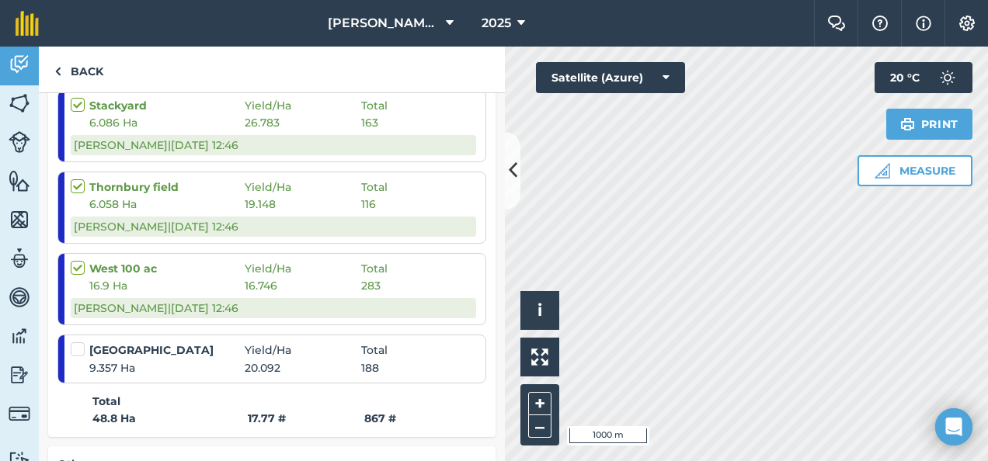
click at [78, 342] on label at bounding box center [80, 342] width 19 height 0
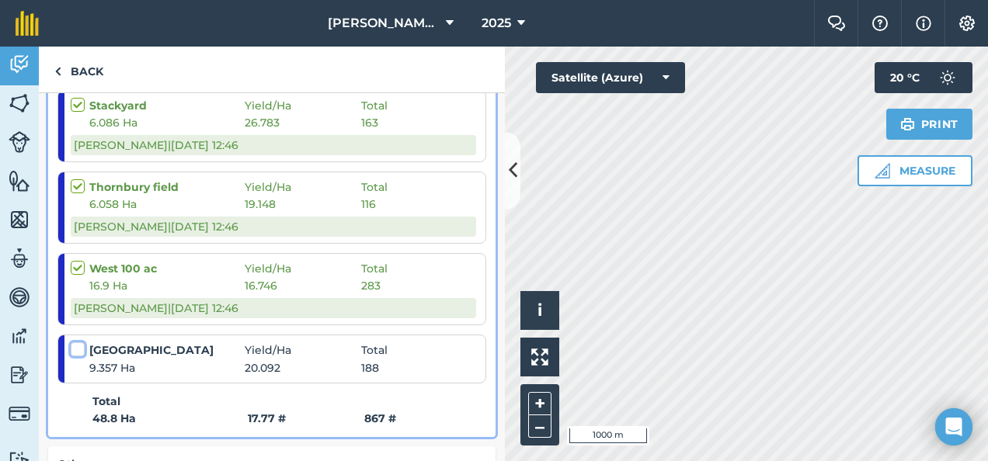
click at [78, 345] on input "checkbox" at bounding box center [76, 347] width 10 height 10
checkbox input "false"
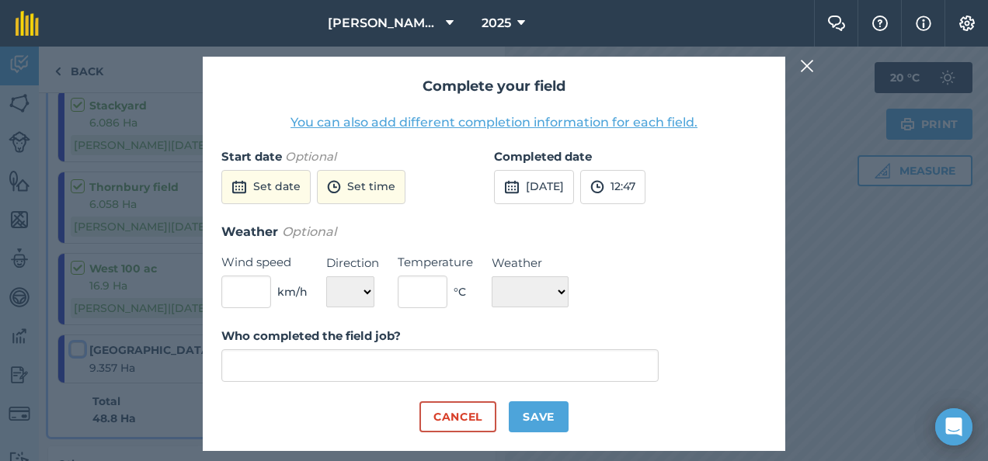
type input "[PERSON_NAME]"
click at [568, 182] on button "[DATE]" at bounding box center [534, 187] width 80 height 34
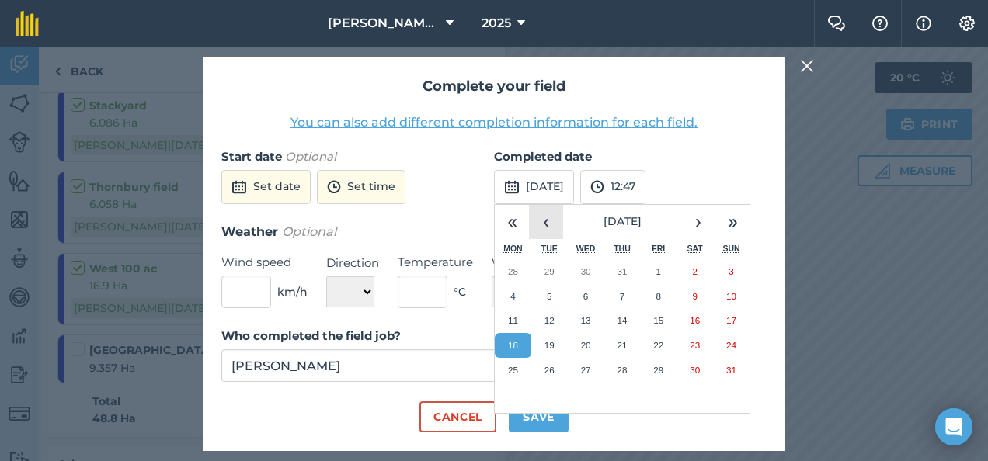
click at [548, 225] on button "‹" at bounding box center [546, 222] width 34 height 34
click at [627, 342] on abbr "19" at bounding box center [622, 345] width 10 height 10
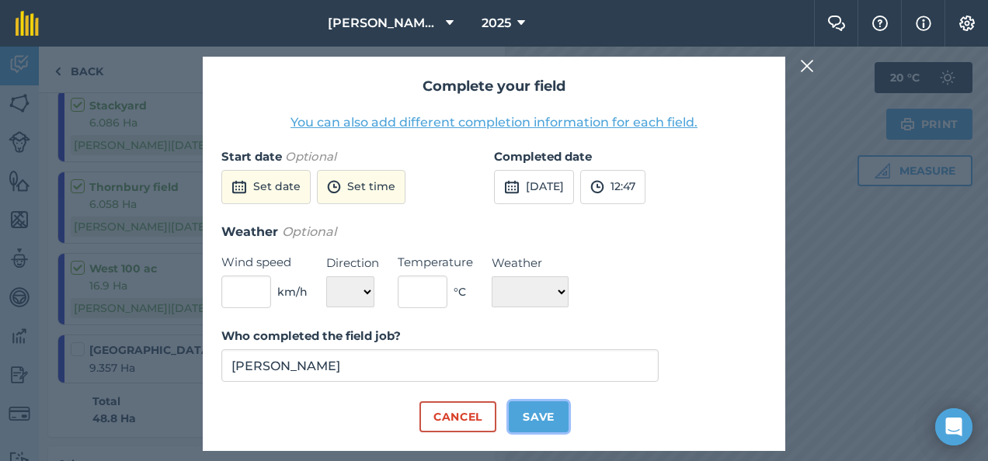
click at [539, 415] on button "Save" at bounding box center [539, 416] width 60 height 31
checkbox input "true"
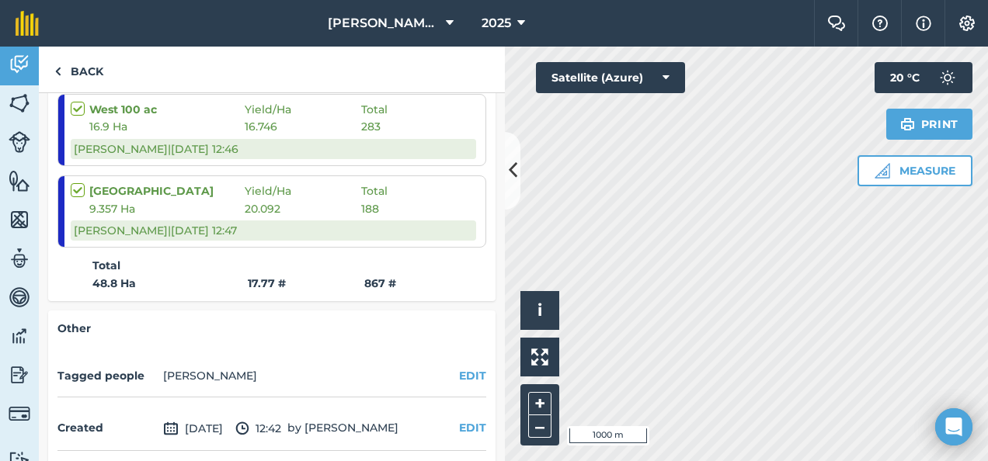
scroll to position [634, 0]
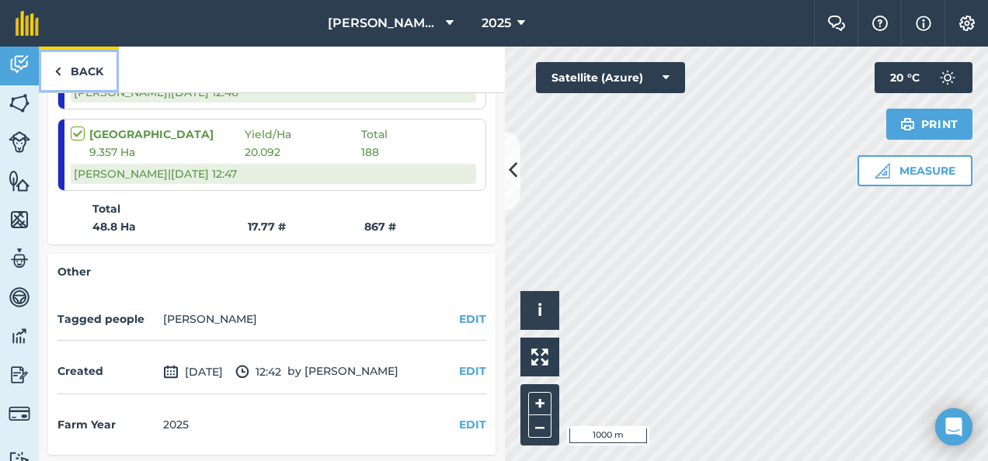
click at [89, 68] on link "Back" at bounding box center [79, 70] width 80 height 46
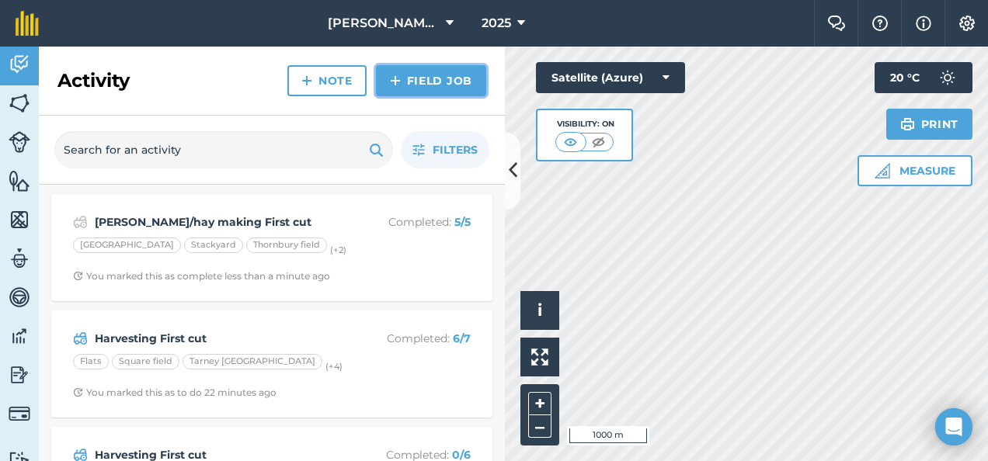
click at [421, 76] on link "Field Job" at bounding box center [431, 80] width 110 height 31
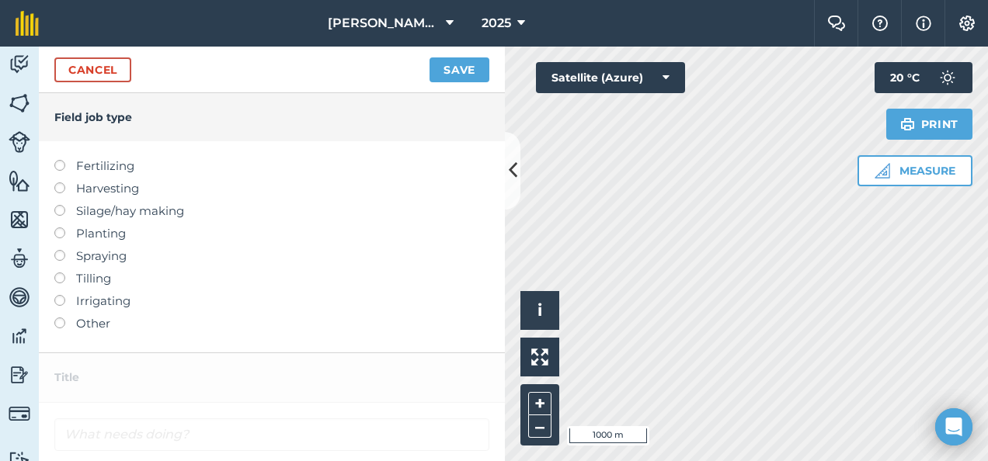
click at [60, 205] on label at bounding box center [65, 205] width 22 height 0
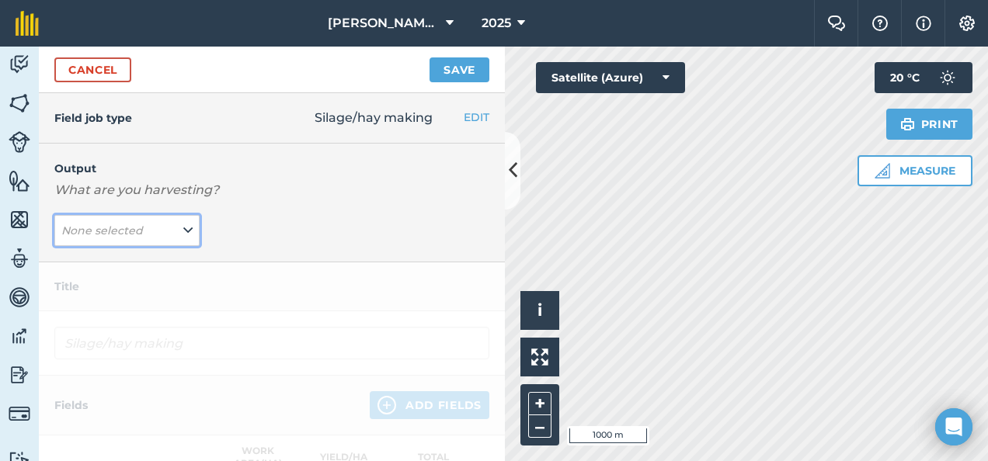
click at [183, 230] on icon at bounding box center [187, 230] width 9 height 17
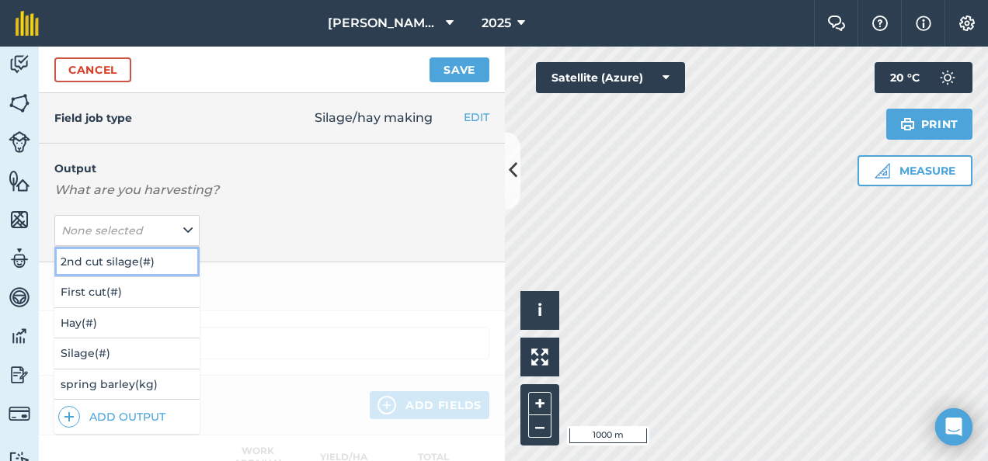
click at [154, 257] on button "2nd cut silage ( # )" at bounding box center [126, 262] width 145 height 30
type input "Silage/hay making 2nd cut silage"
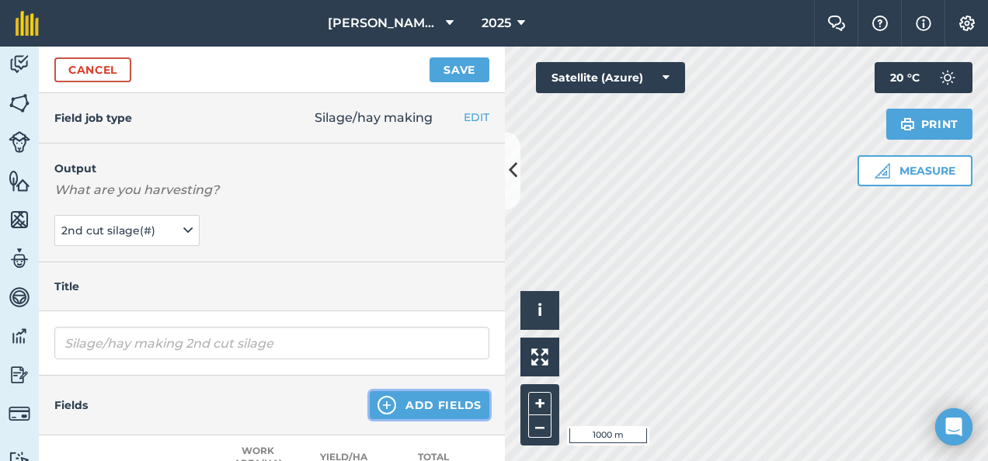
click at [403, 401] on button "Add Fields" at bounding box center [430, 405] width 120 height 28
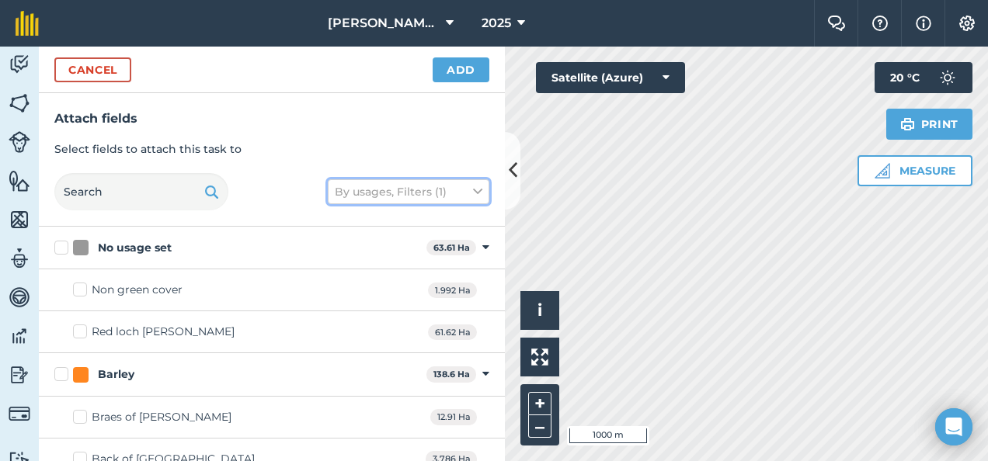
click at [397, 187] on button "By usages, Filters (1)" at bounding box center [409, 191] width 162 height 25
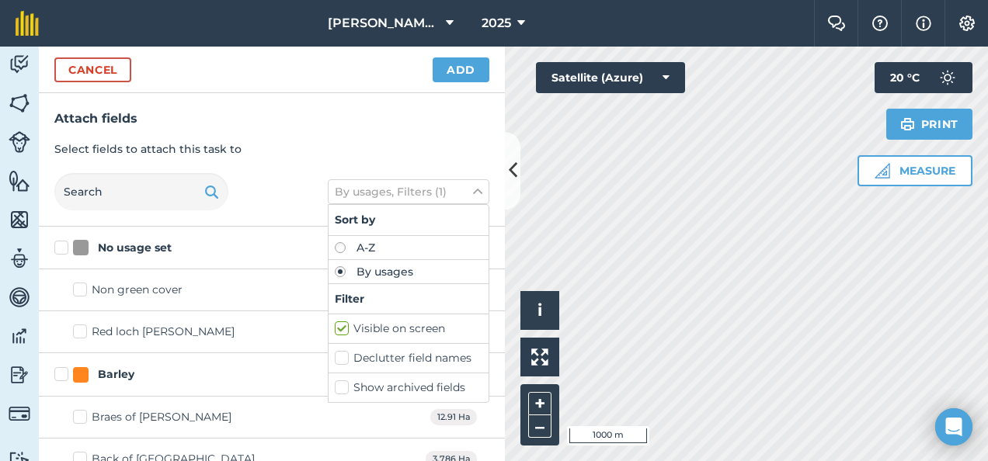
click at [380, 128] on h3 "Attach fields" at bounding box center [271, 119] width 435 height 20
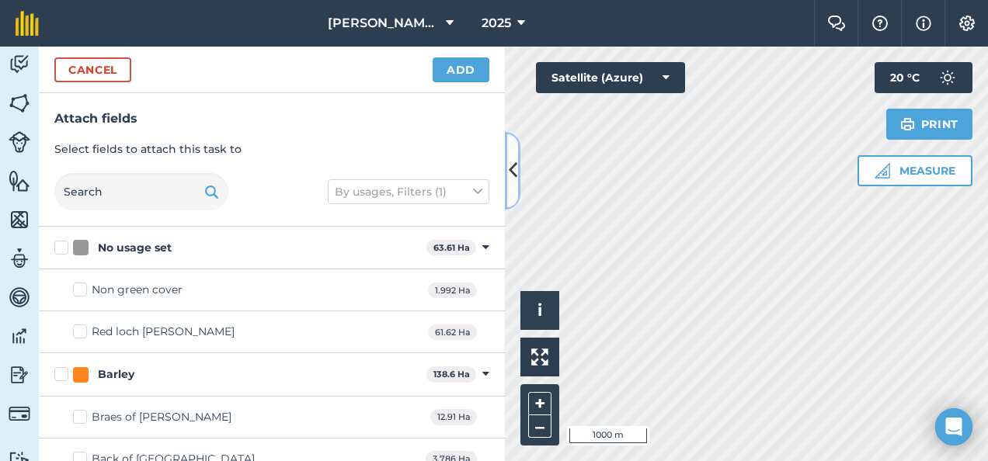
click at [514, 171] on icon at bounding box center [513, 170] width 9 height 27
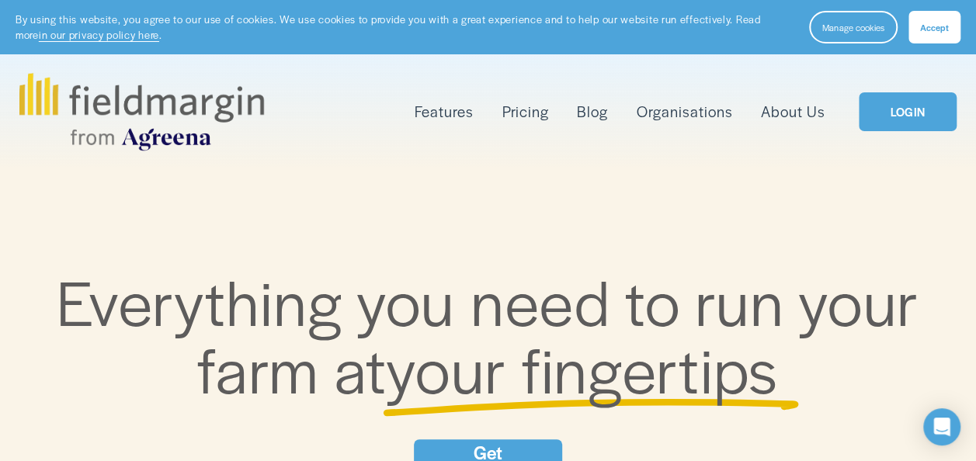
click at [915, 110] on link "LOGIN" at bounding box center [908, 112] width 98 height 40
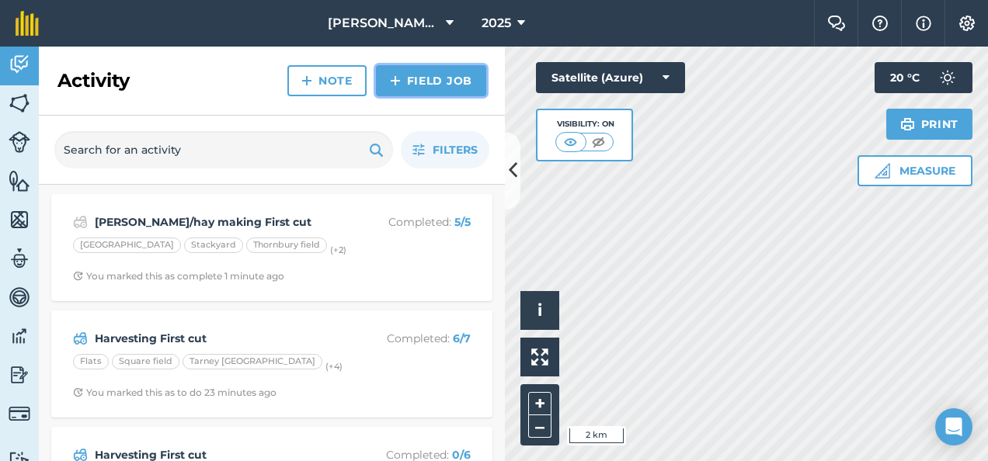
click at [430, 76] on link "Field Job" at bounding box center [431, 80] width 110 height 31
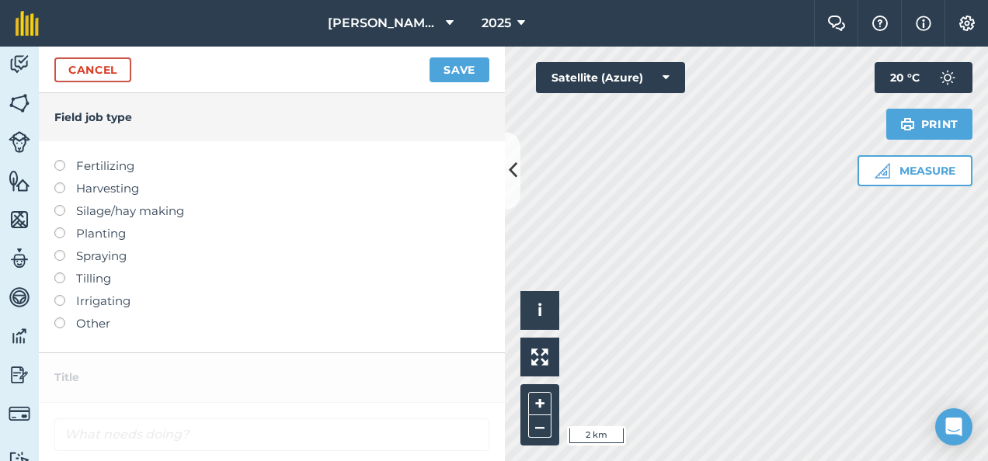
click at [61, 205] on label at bounding box center [65, 205] width 22 height 0
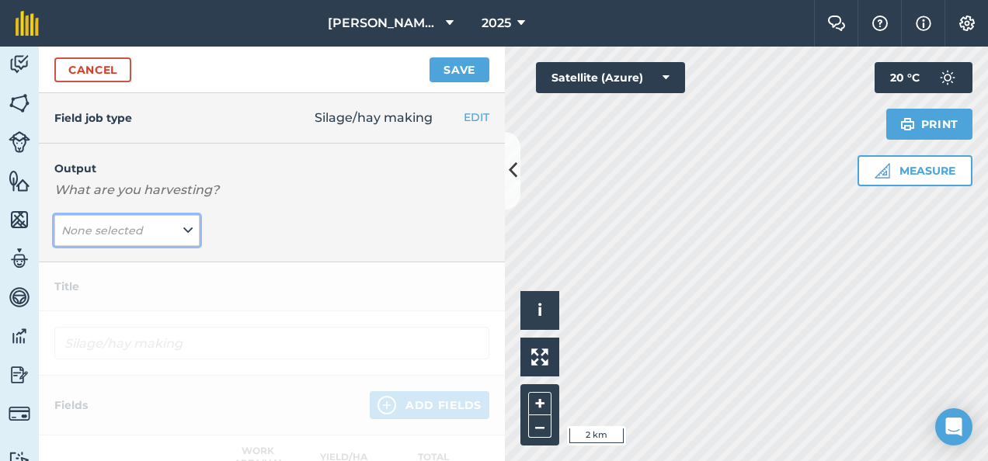
click at [183, 224] on icon at bounding box center [187, 230] width 9 height 17
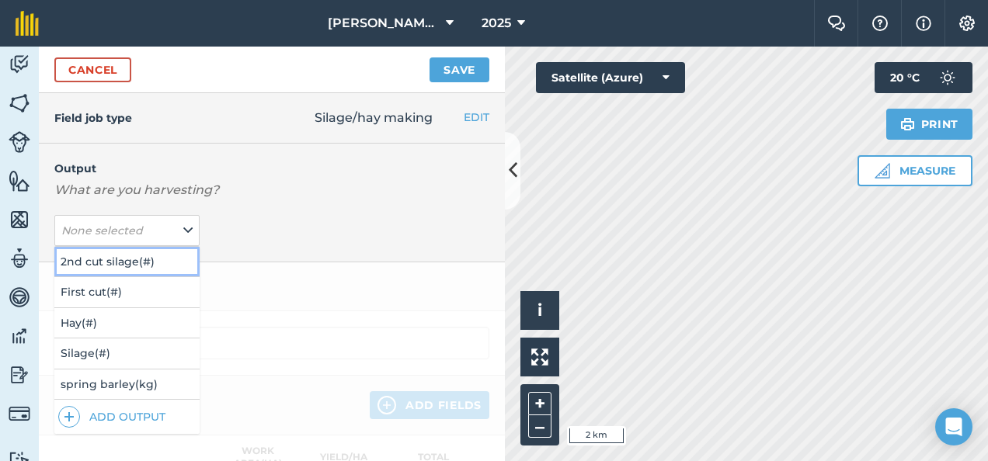
click at [137, 263] on button "2nd cut silage ( # )" at bounding box center [126, 262] width 145 height 30
type input "Silage/hay making 2nd cut silage"
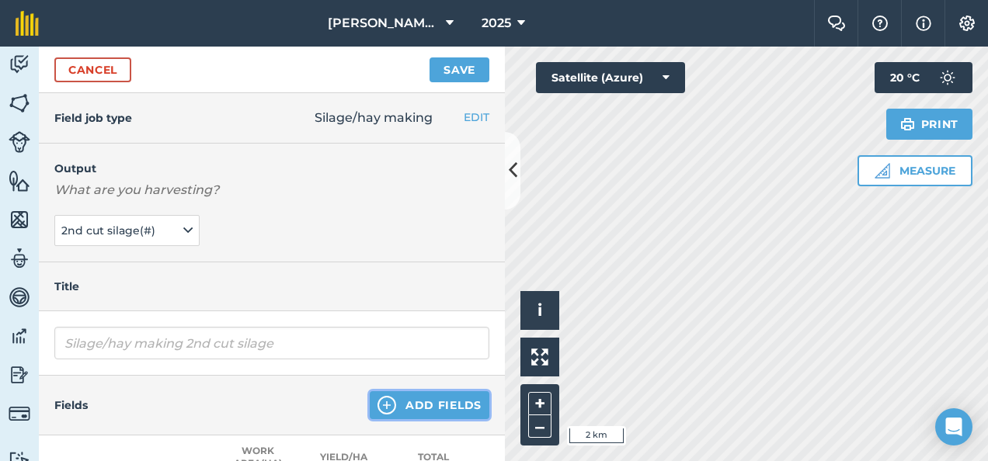
click at [401, 402] on button "Add Fields" at bounding box center [430, 405] width 120 height 28
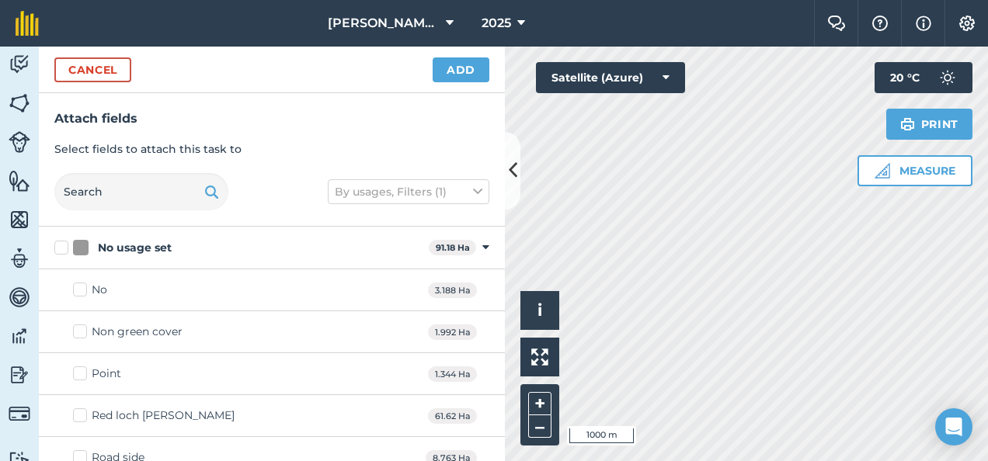
checkbox input "true"
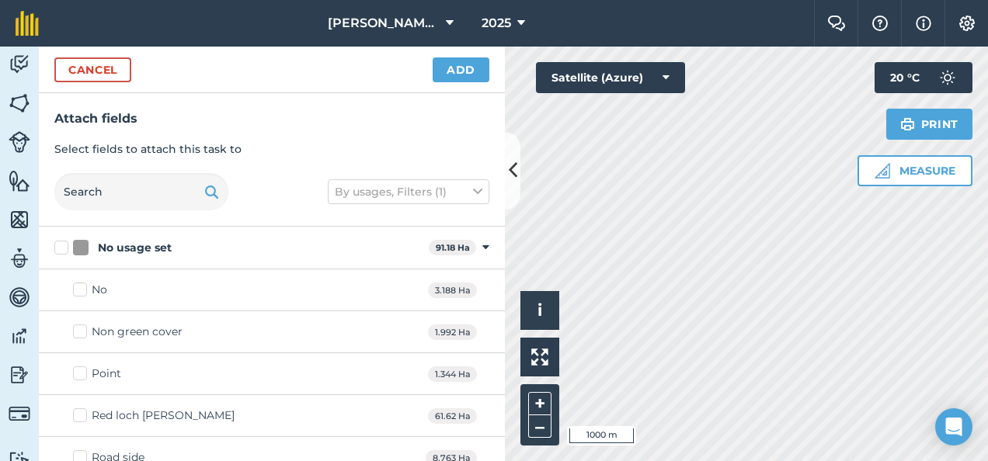
checkbox input "true"
drag, startPoint x: 356, startPoint y: 140, endPoint x: 343, endPoint y: 129, distance: 16.5
click at [343, 129] on div "Attach fields Select fields to attach this task to By usages, Filters (1)" at bounding box center [272, 160] width 466 height 134
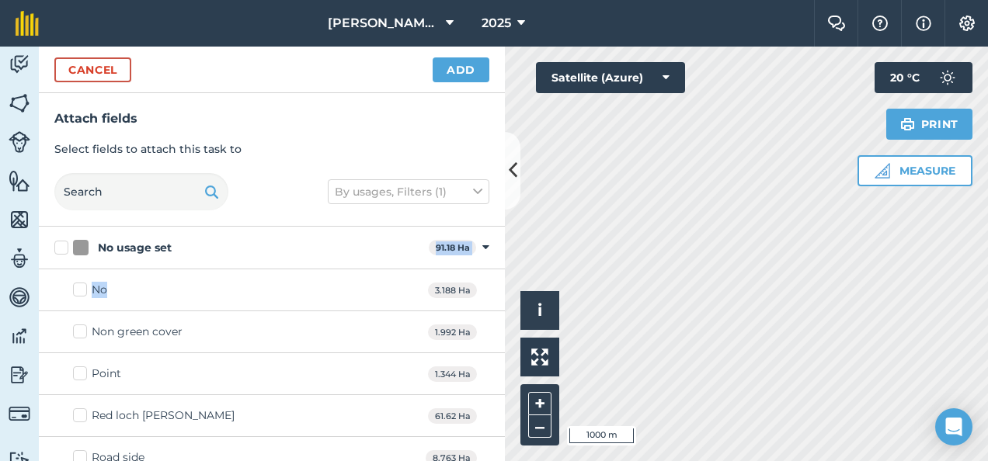
drag, startPoint x: 298, startPoint y: 297, endPoint x: 311, endPoint y: 248, distance: 50.5
click at [304, 245] on div "No usage set" at bounding box center [247, 248] width 349 height 16
click at [64, 245] on input "No usage set" at bounding box center [59, 245] width 10 height 10
checkbox input "true"
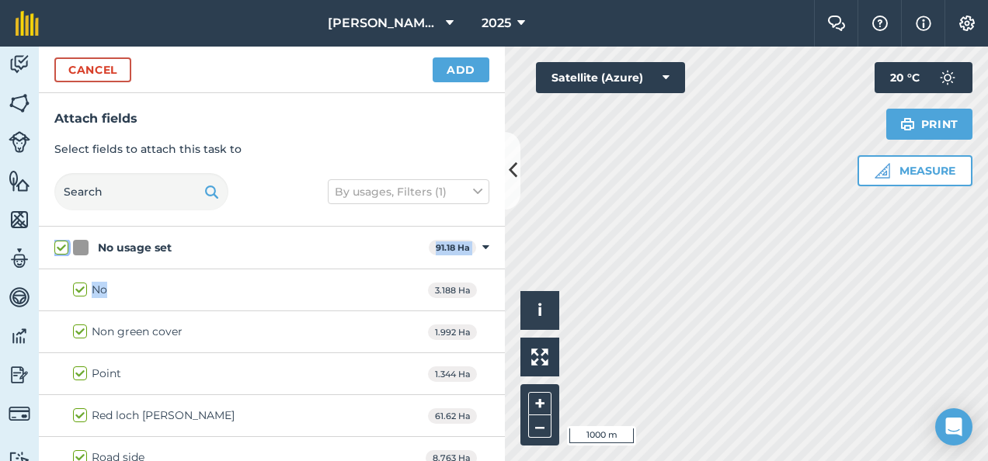
checkbox input "true"
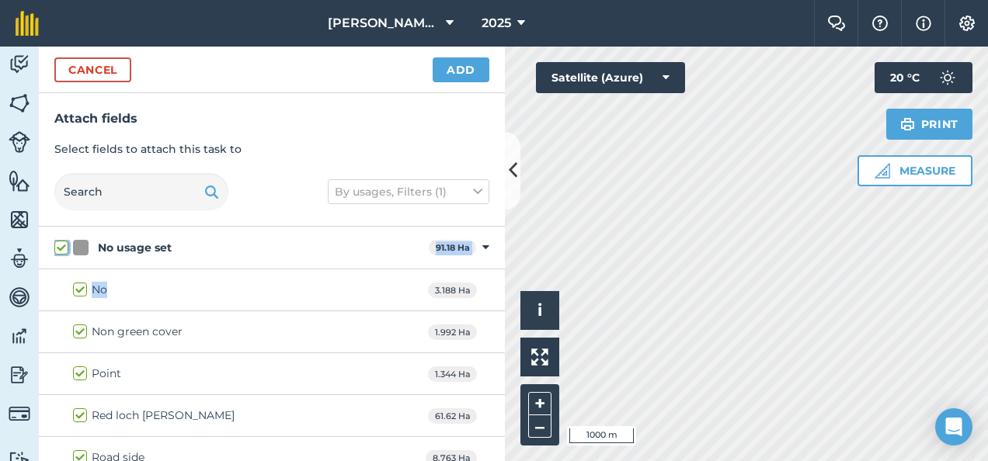
checkbox input "true"
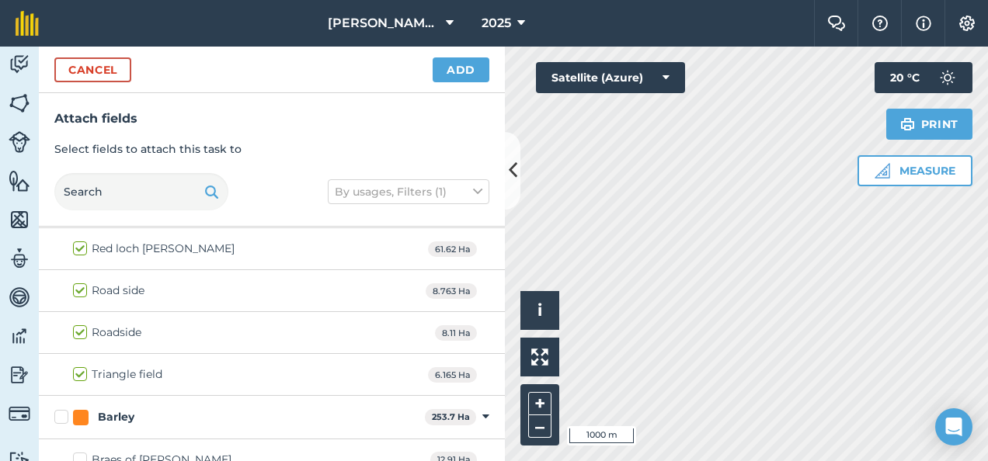
scroll to position [170, 0]
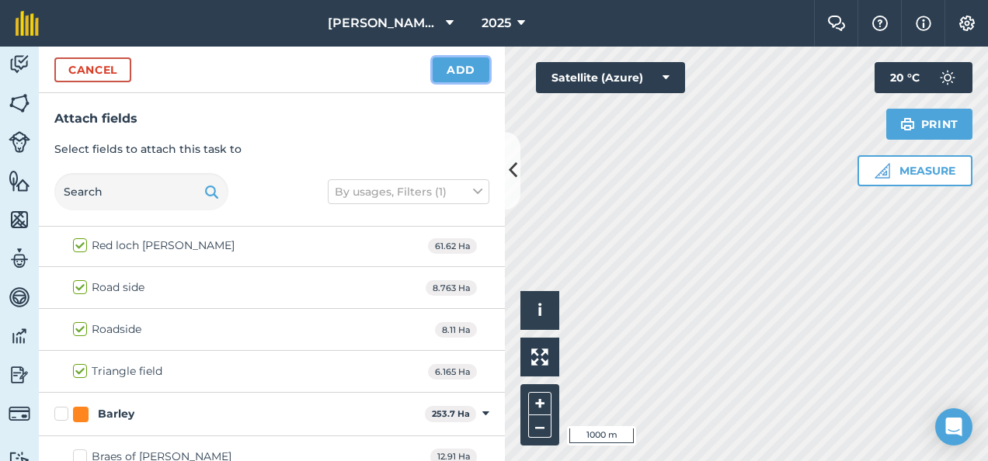
click at [461, 64] on button "Add" at bounding box center [461, 69] width 57 height 25
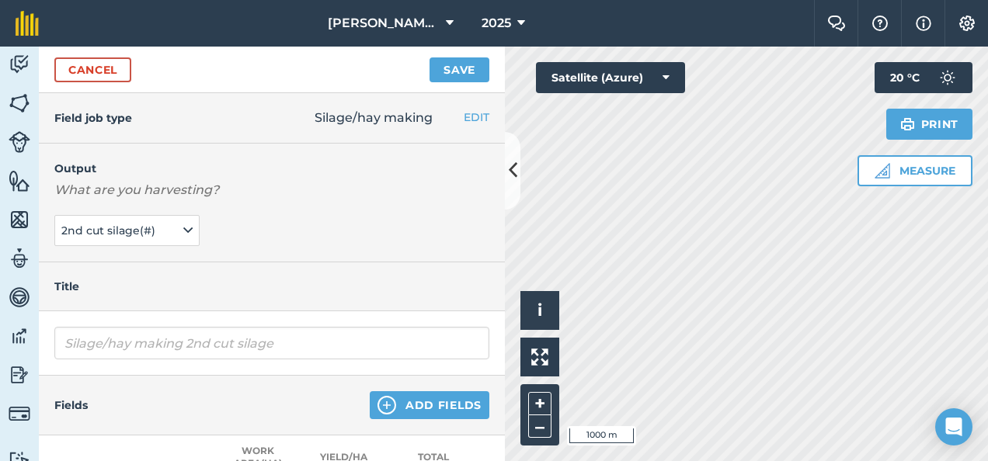
drag, startPoint x: 314, startPoint y: 250, endPoint x: 314, endPoint y: 217, distance: 32.6
click at [314, 217] on div "Output What are you harvesting? 2nd cut silage ( # )" at bounding box center [272, 203] width 466 height 119
drag, startPoint x: 273, startPoint y: 414, endPoint x: 277, endPoint y: 401, distance: 13.8
click at [277, 401] on div "Fields Add Fields" at bounding box center [272, 406] width 466 height 60
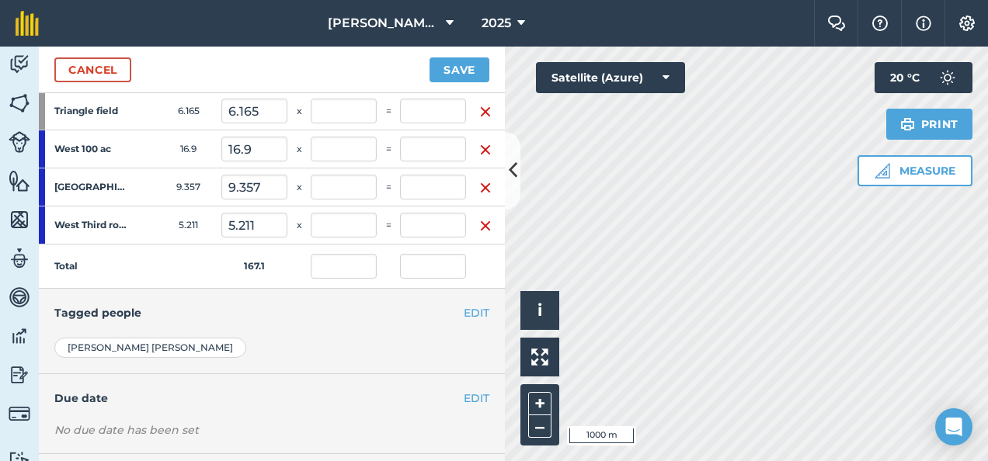
scroll to position [808, 0]
click at [488, 221] on img "button" at bounding box center [485, 224] width 12 height 19
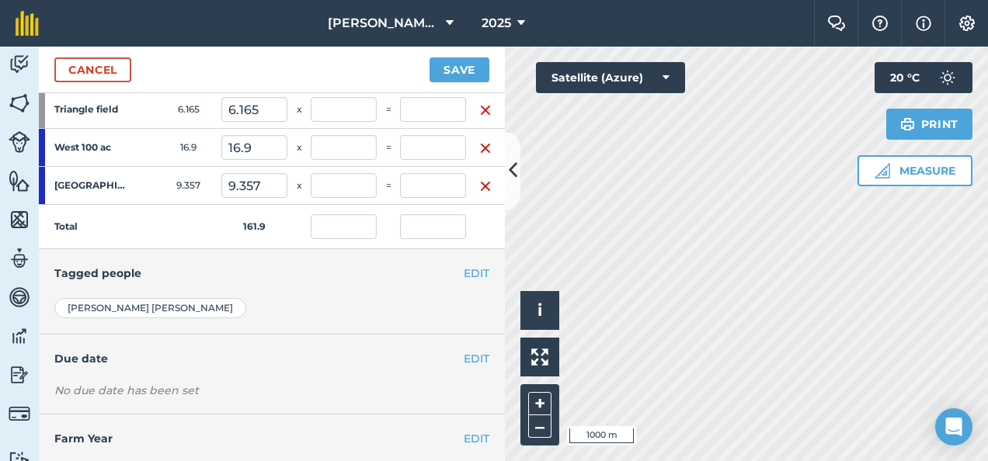
click at [485, 183] on img "button" at bounding box center [485, 186] width 12 height 19
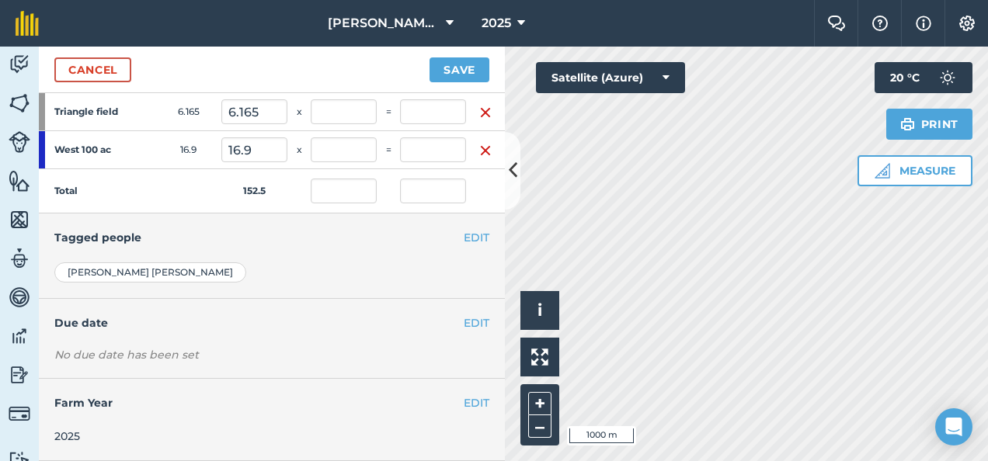
click at [485, 142] on img "button" at bounding box center [485, 150] width 12 height 19
click at [486, 143] on img "button" at bounding box center [485, 150] width 12 height 19
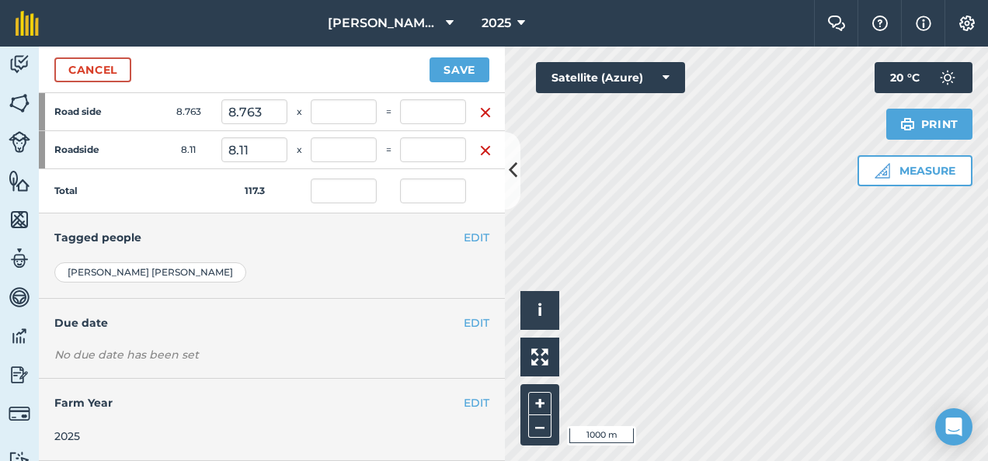
click at [486, 143] on img "button" at bounding box center [485, 150] width 12 height 19
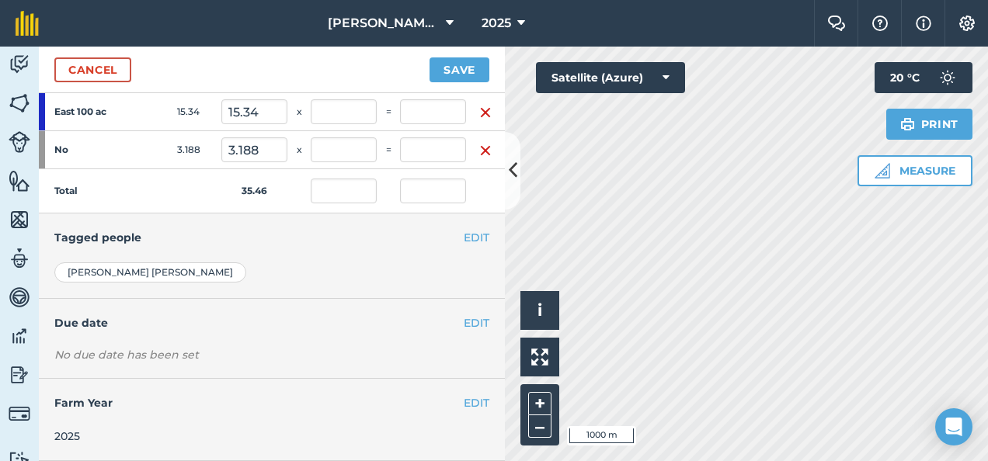
click at [486, 143] on img "button" at bounding box center [485, 150] width 12 height 19
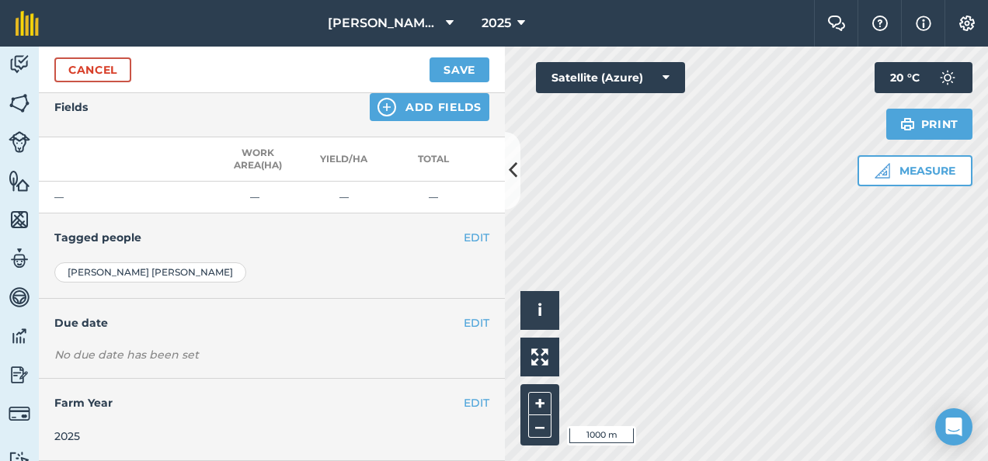
click at [486, 143] on th at bounding box center [485, 159] width 39 height 44
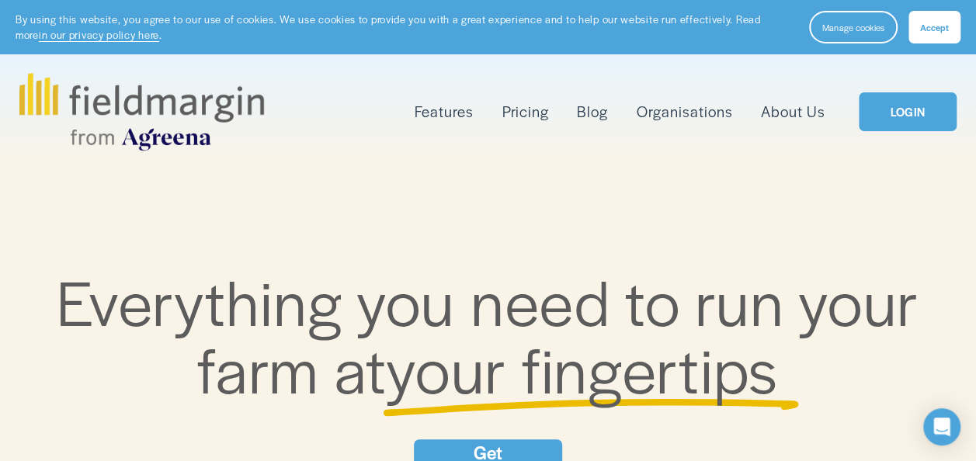
click at [902, 114] on link "LOGIN" at bounding box center [908, 112] width 98 height 40
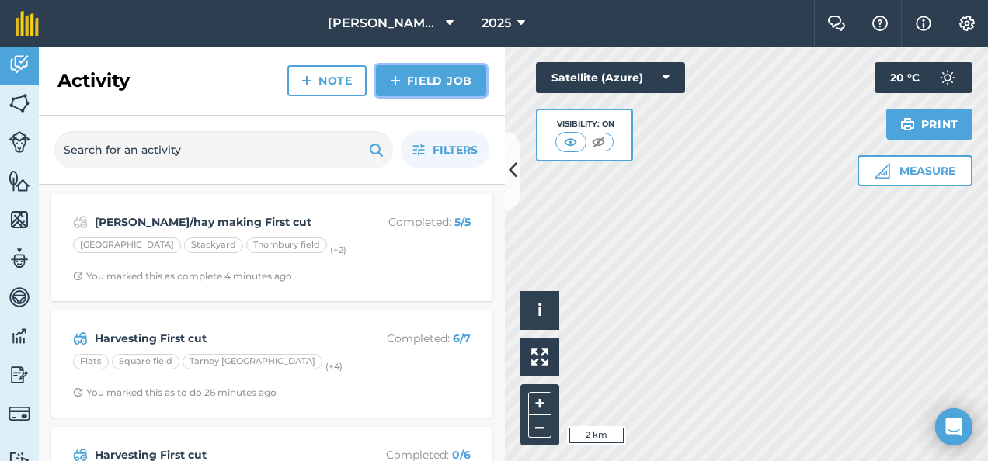
click at [402, 78] on link "Field Job" at bounding box center [431, 80] width 110 height 31
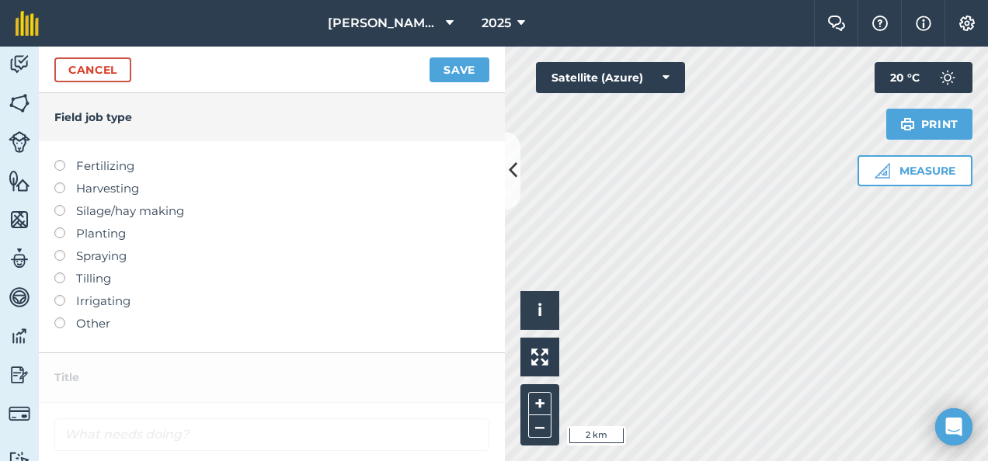
click at [56, 205] on label at bounding box center [65, 205] width 22 height 0
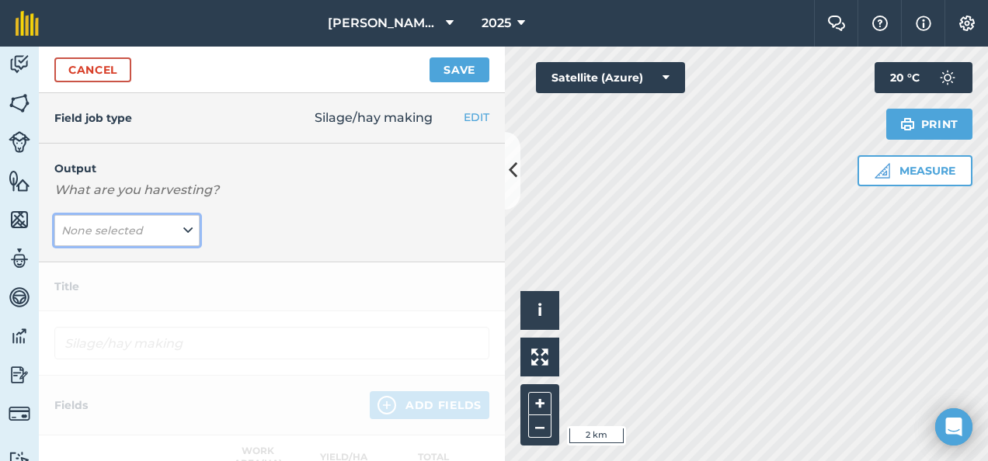
click at [188, 228] on icon at bounding box center [187, 230] width 9 height 17
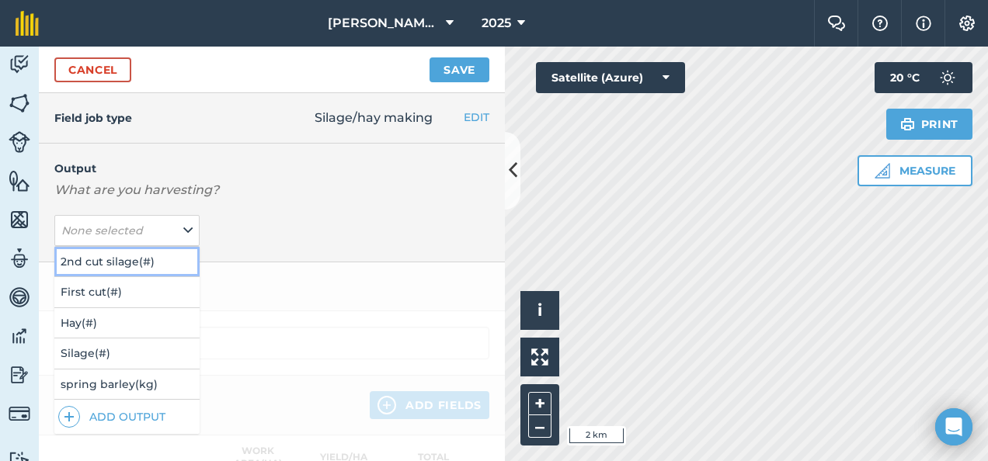
click at [135, 259] on button "2nd cut silage ( # )" at bounding box center [126, 262] width 145 height 30
type input "Silage/hay making 2nd cut silage"
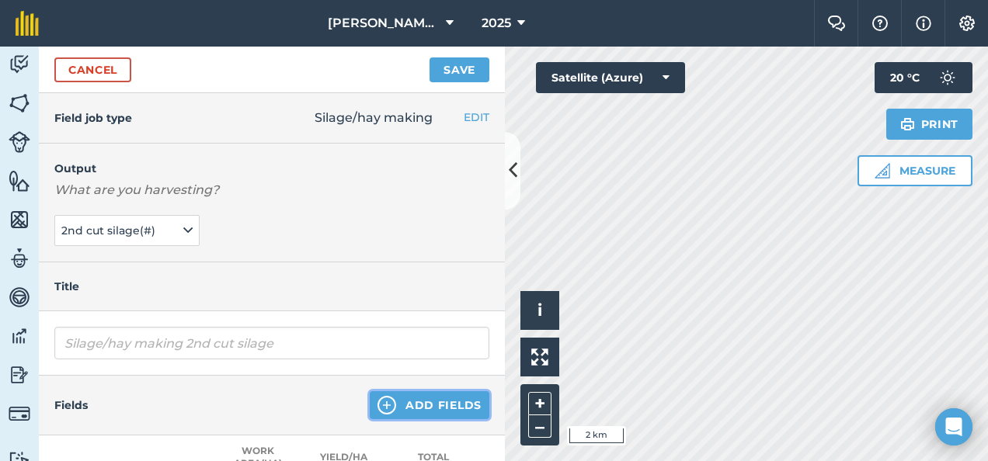
click at [403, 395] on button "Add Fields" at bounding box center [430, 405] width 120 height 28
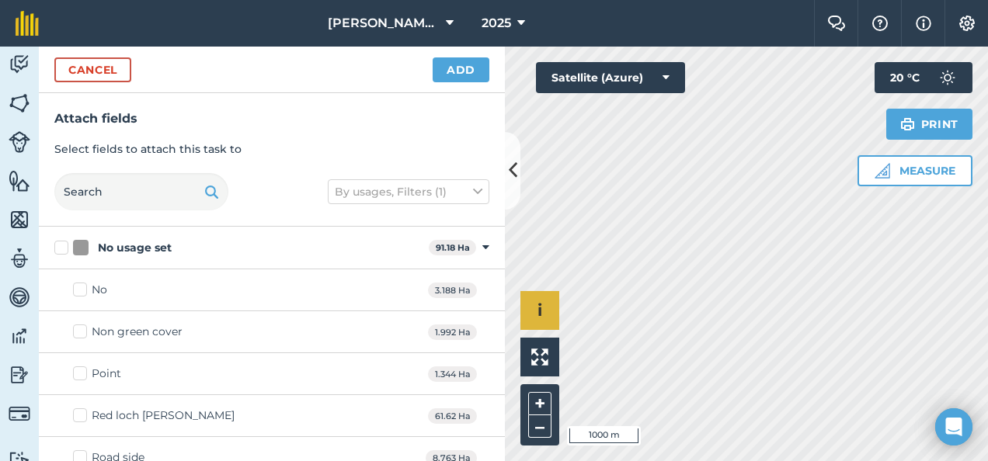
checkbox input "true"
checkbox input "false"
checkbox input "true"
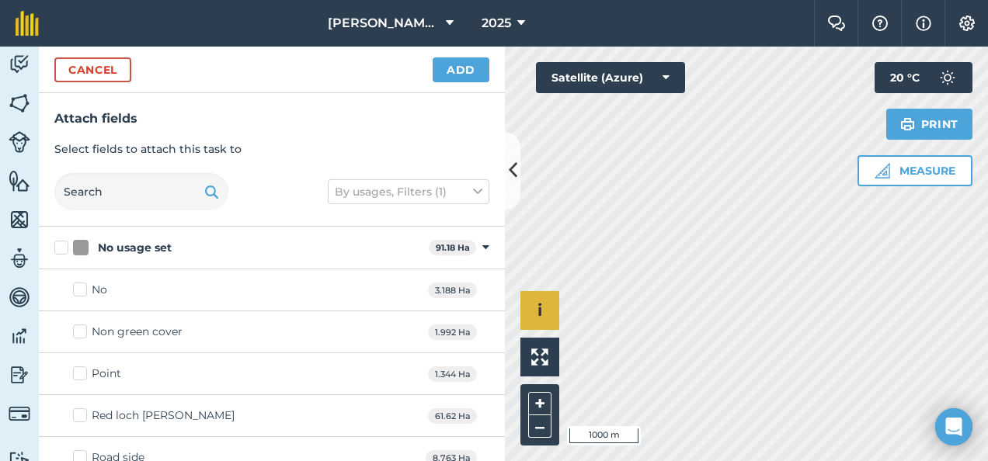
checkbox input "true"
click at [457, 67] on button "Add" at bounding box center [461, 69] width 57 height 25
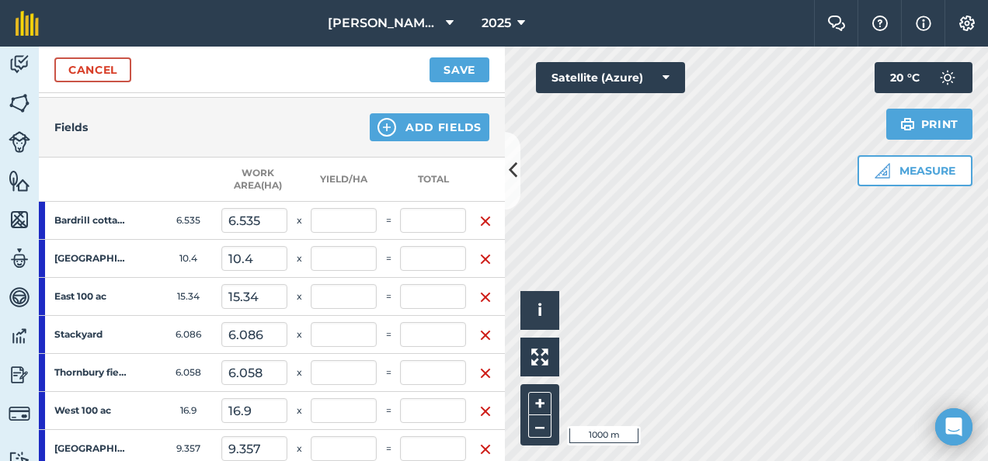
scroll to position [277, 0]
click at [419, 224] on input "text" at bounding box center [433, 221] width 66 height 25
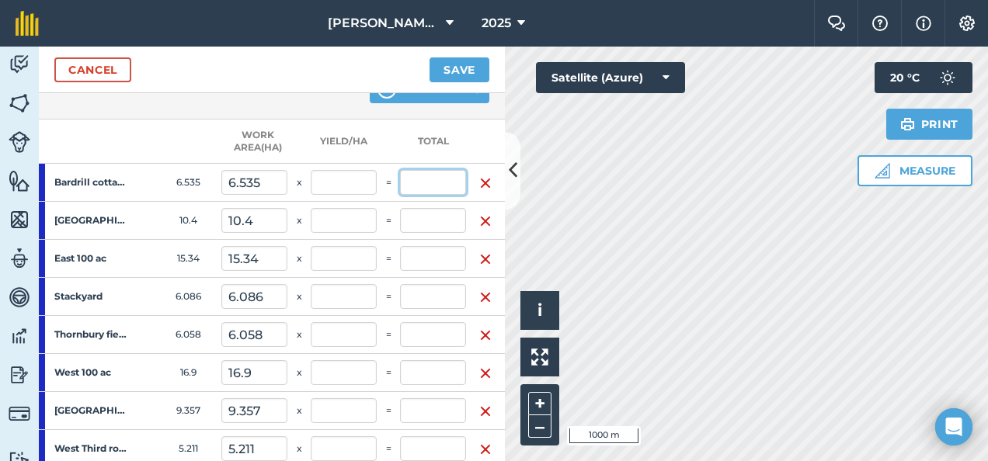
scroll to position [314, 0]
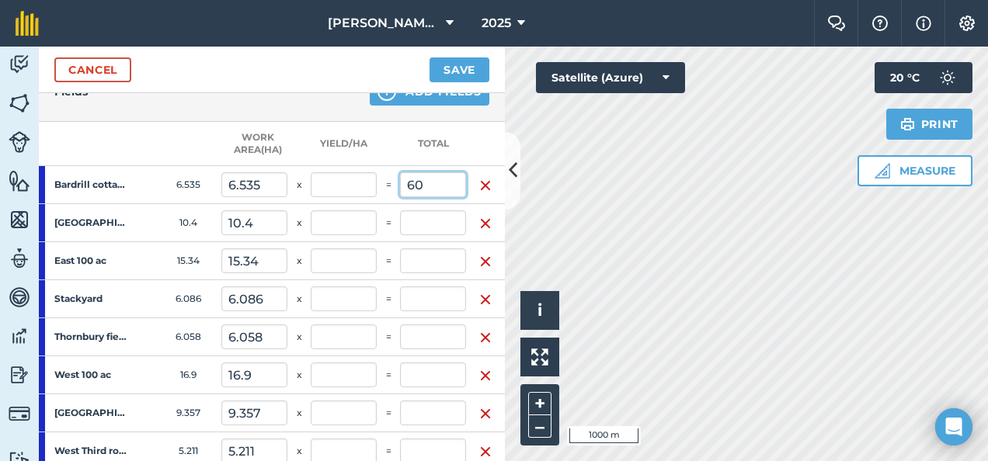
type input "60"
type input "0.791"
type input "60"
type input "9.181"
click at [422, 221] on input "text" at bounding box center [433, 222] width 66 height 25
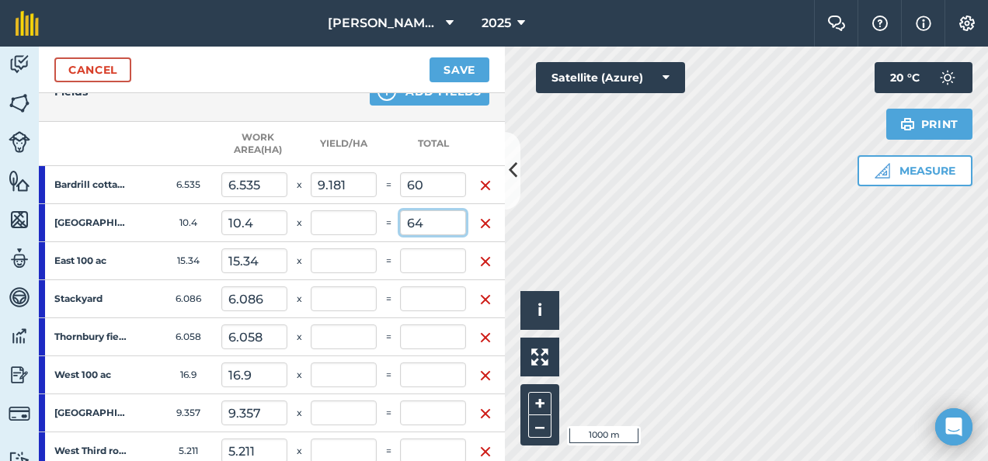
type input "64"
type input "1.634"
type input "124"
type input "6.154"
click at [415, 337] on input "text" at bounding box center [433, 337] width 66 height 25
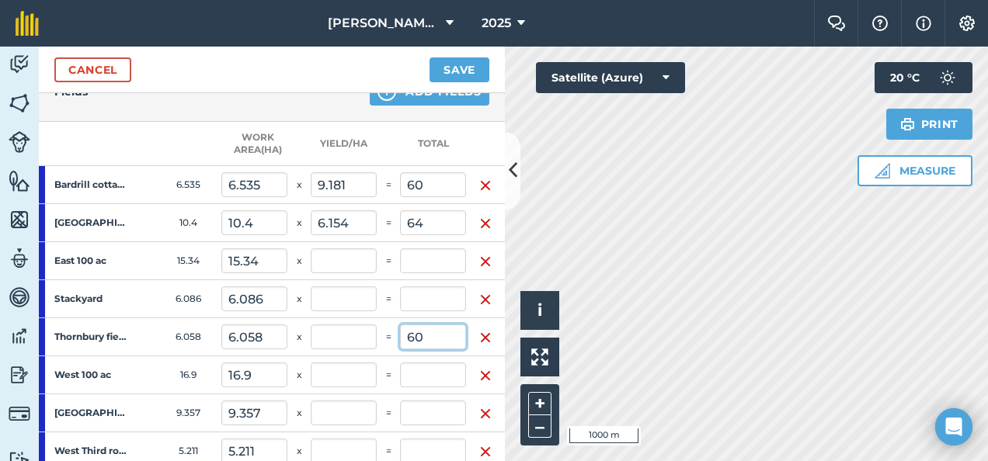
type input "60"
type input "2.425"
type input "184"
type input "9.904"
click at [413, 259] on input "text" at bounding box center [433, 260] width 66 height 25
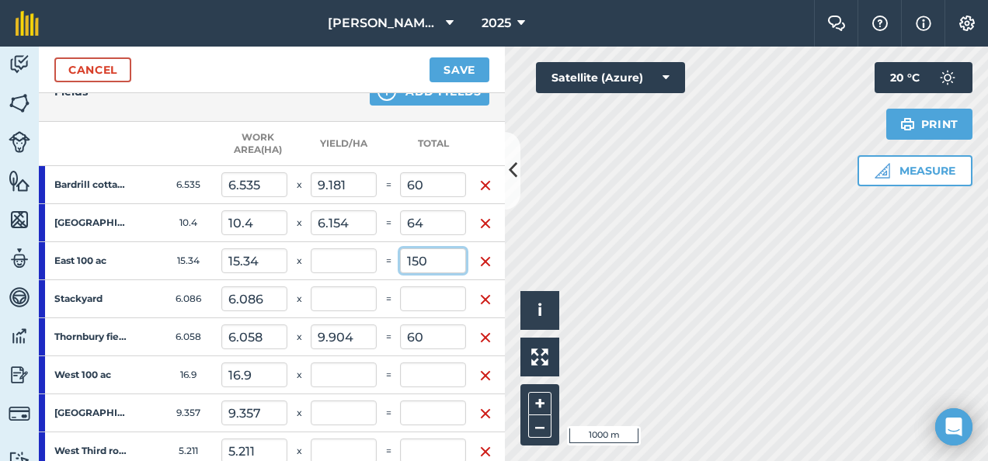
type input "150"
type input "4.401"
type input "334"
type input "9.778"
click at [408, 372] on input "text" at bounding box center [433, 375] width 66 height 25
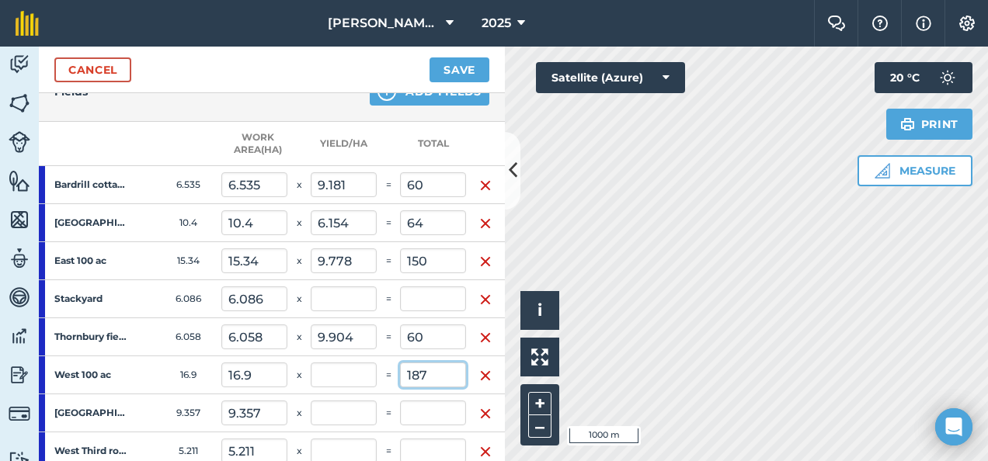
type input "187"
type input "6.865"
type input "521"
type input "11.065"
click at [412, 297] on input "text" at bounding box center [433, 299] width 66 height 25
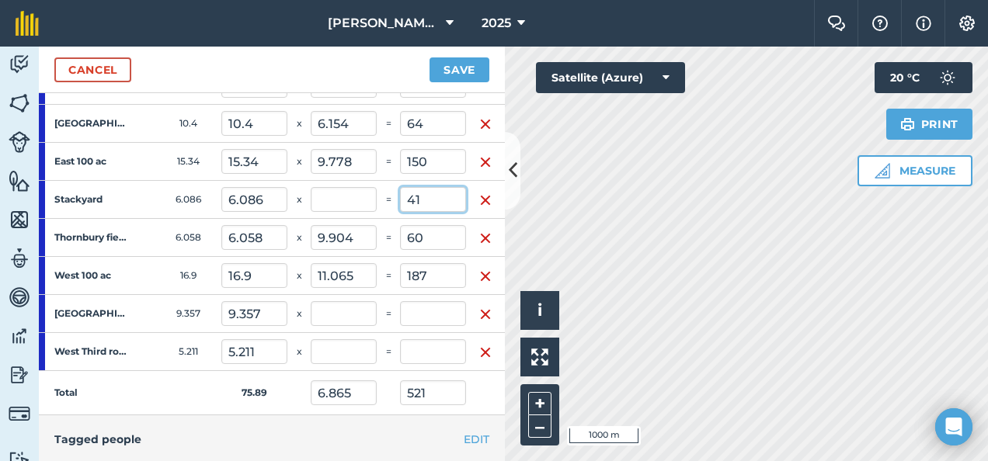
scroll to position [416, 0]
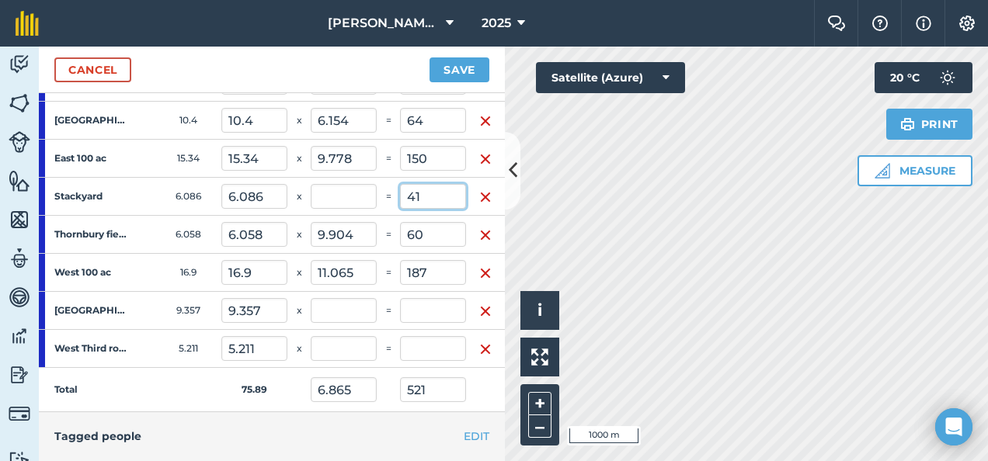
type input "41"
type input "6.737"
type input "7.406"
type input "562"
click at [416, 309] on input "text" at bounding box center [433, 310] width 66 height 25
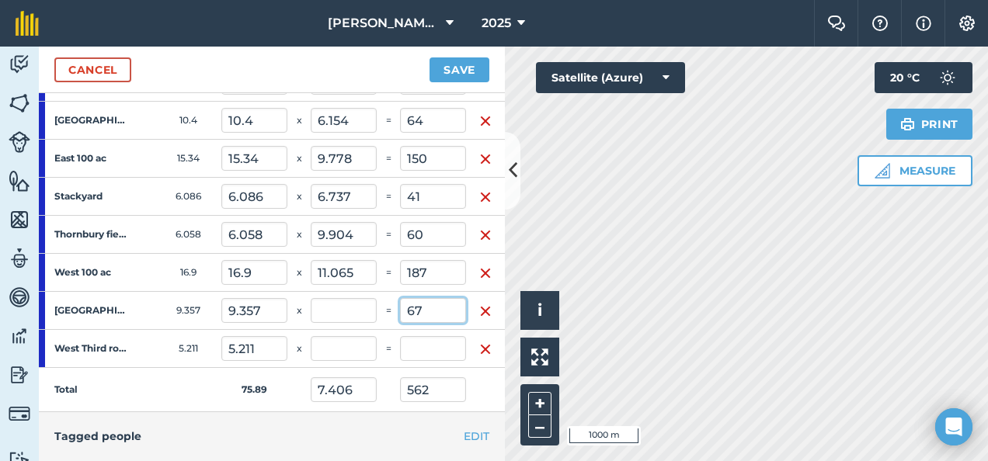
type input "67"
type input "8.289"
type input "629"
type input "7.16"
click at [426, 339] on input "text" at bounding box center [433, 348] width 66 height 25
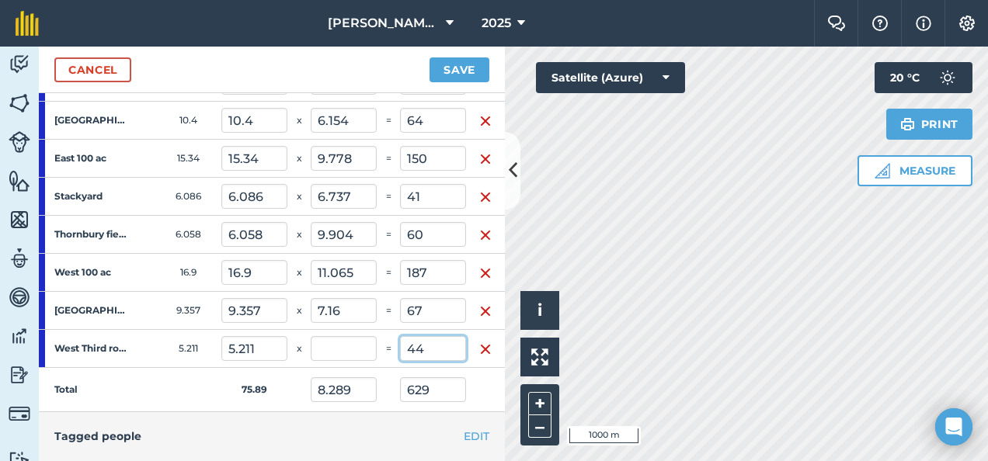
type input "44"
click at [429, 57] on button "Save" at bounding box center [459, 69] width 60 height 25
type input "8.868"
type input "673"
type input "8.444"
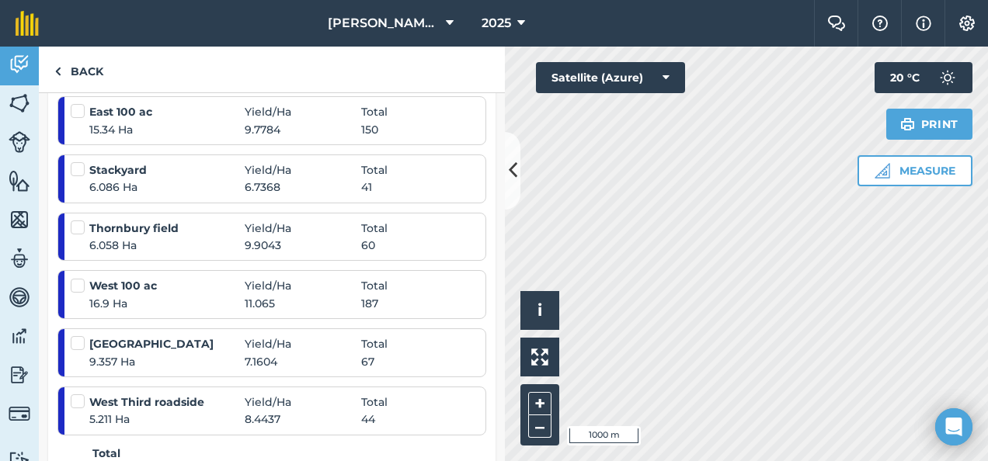
scroll to position [447, 0]
click at [382, 296] on div "16.9 Ha 11.065 187" at bounding box center [273, 302] width 405 height 17
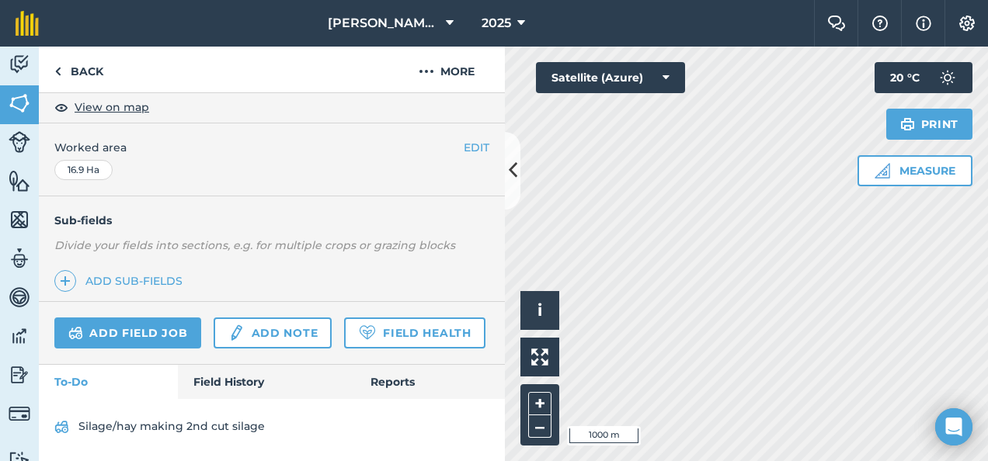
scroll to position [323, 0]
click at [224, 381] on link "Field History" at bounding box center [266, 382] width 176 height 34
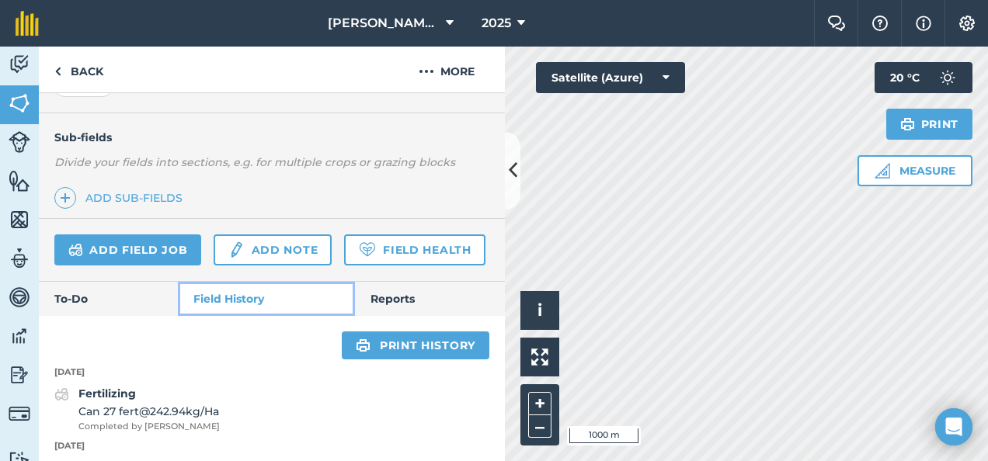
scroll to position [366, 0]
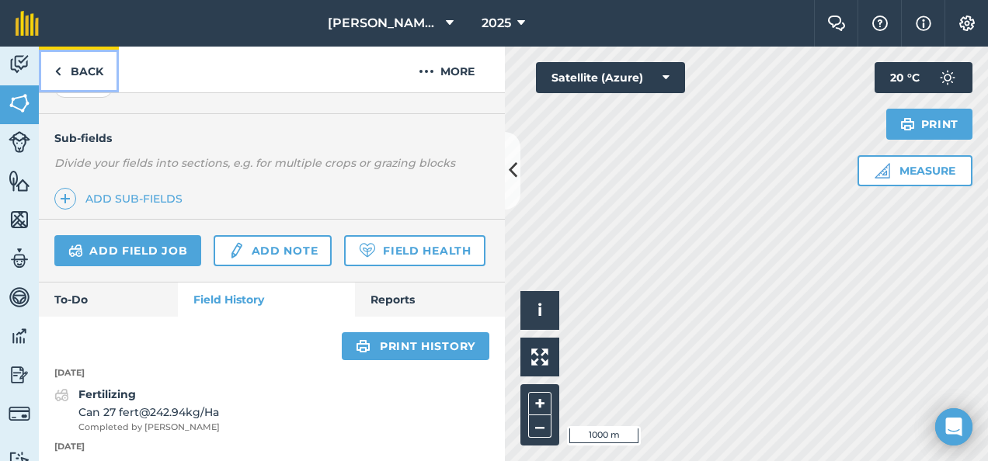
click at [60, 71] on img at bounding box center [57, 71] width 7 height 19
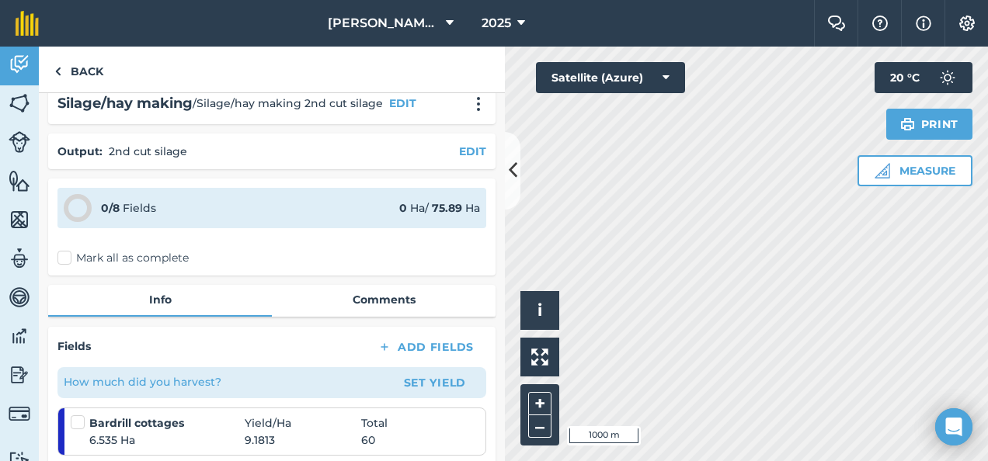
scroll to position [35, 0]
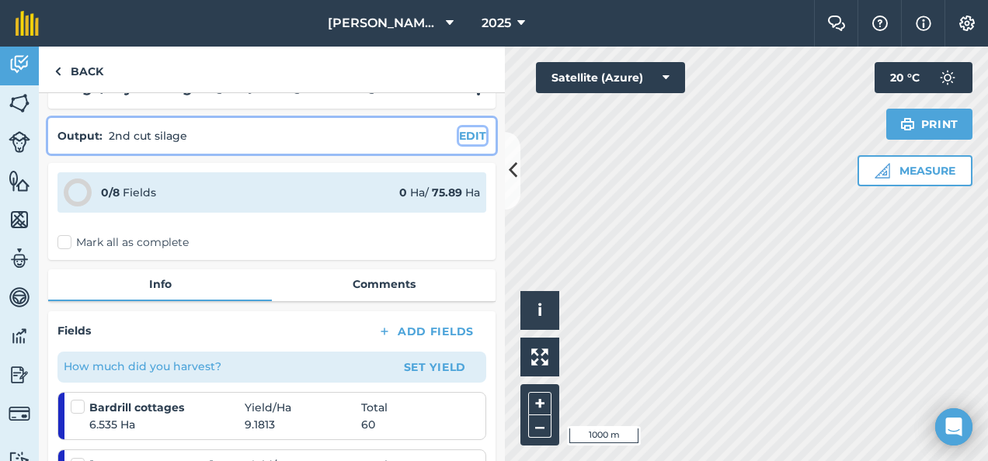
click at [459, 137] on button "EDIT" at bounding box center [472, 135] width 27 height 17
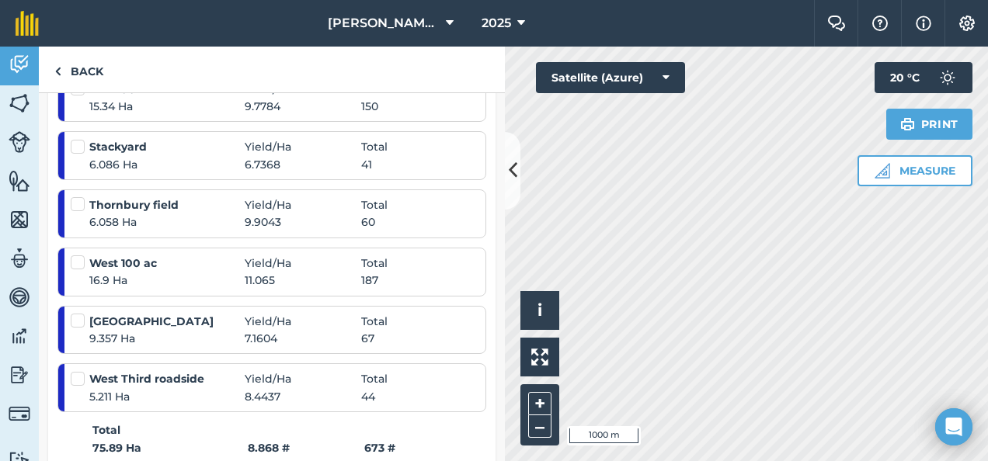
scroll to position [582, 0]
click at [79, 253] on label at bounding box center [80, 253] width 19 height 0
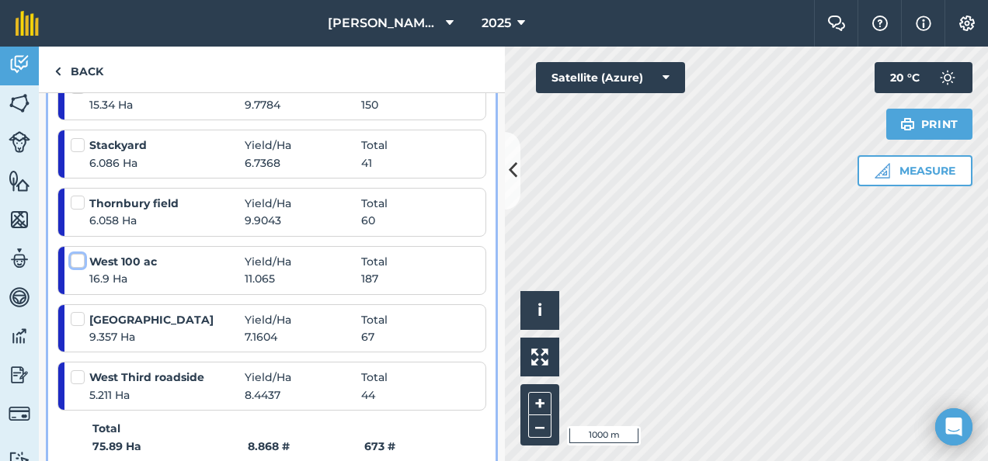
click at [79, 257] on input "checkbox" at bounding box center [76, 258] width 10 height 10
checkbox input "false"
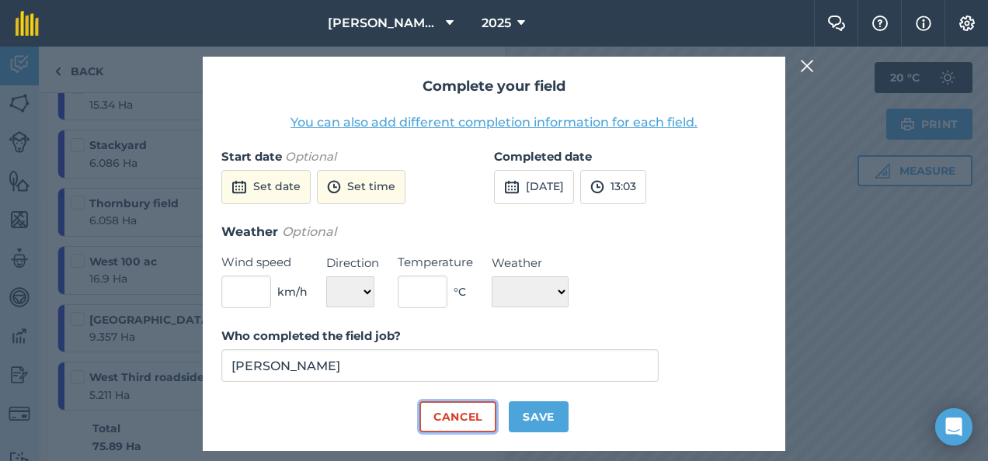
click at [460, 416] on button "Cancel" at bounding box center [457, 416] width 77 height 31
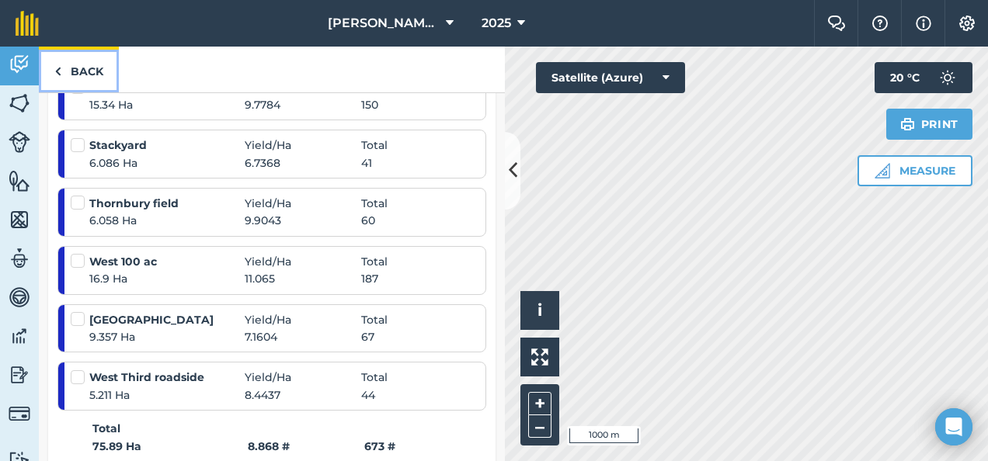
click at [70, 70] on link "Back" at bounding box center [79, 70] width 80 height 46
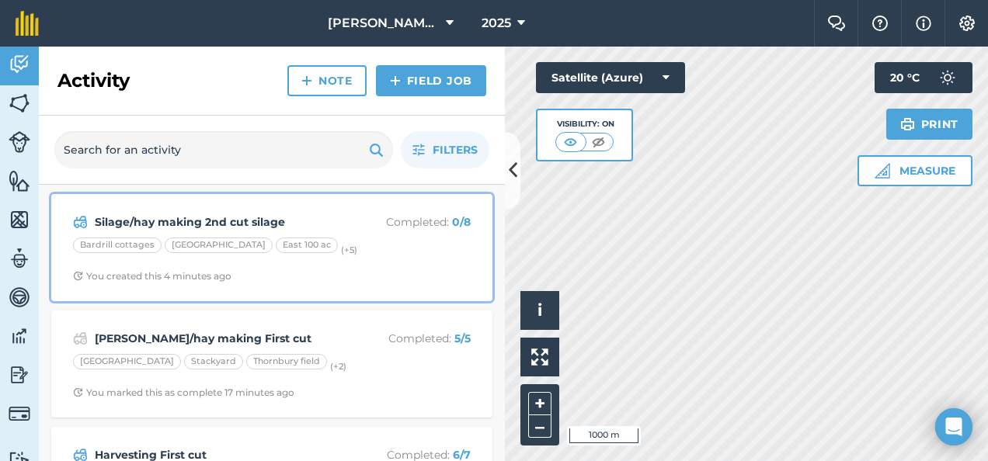
click at [286, 245] on div "East 100 ac" at bounding box center [307, 246] width 62 height 16
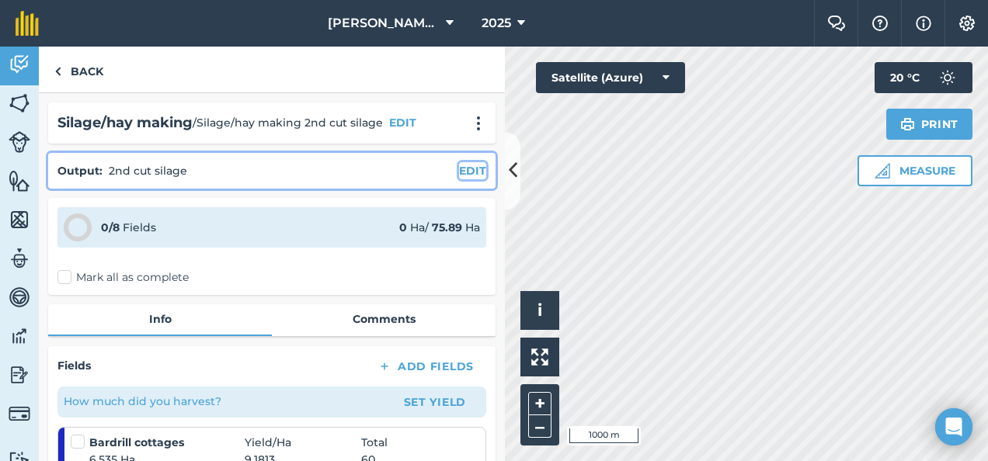
click at [459, 168] on button "EDIT" at bounding box center [472, 170] width 27 height 17
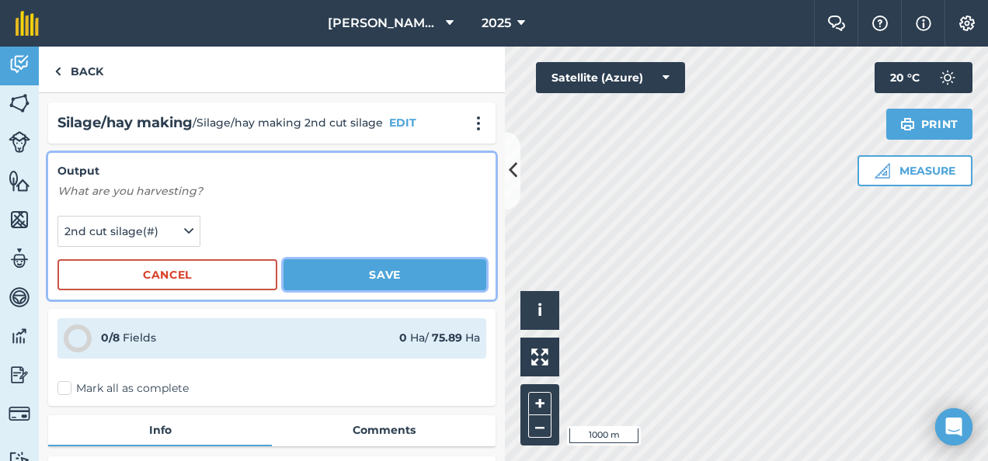
click at [343, 267] on button "Save" at bounding box center [384, 274] width 203 height 31
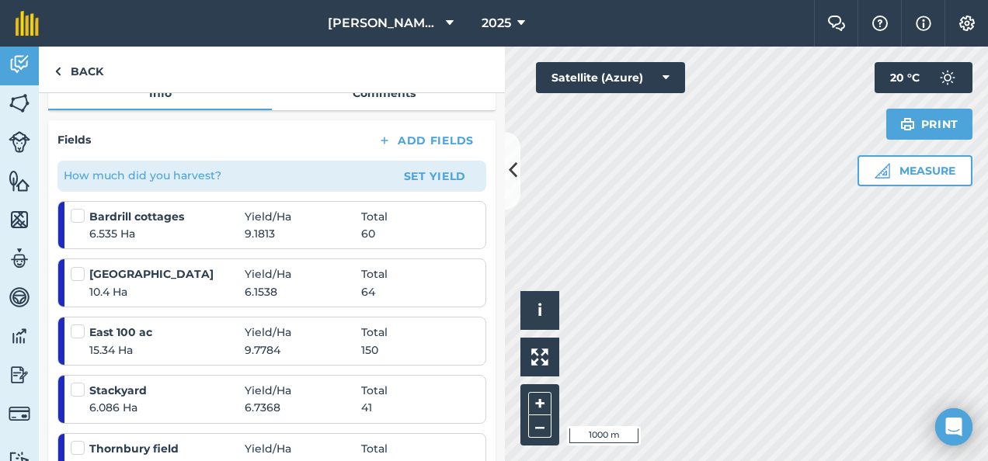
scroll to position [219, 0]
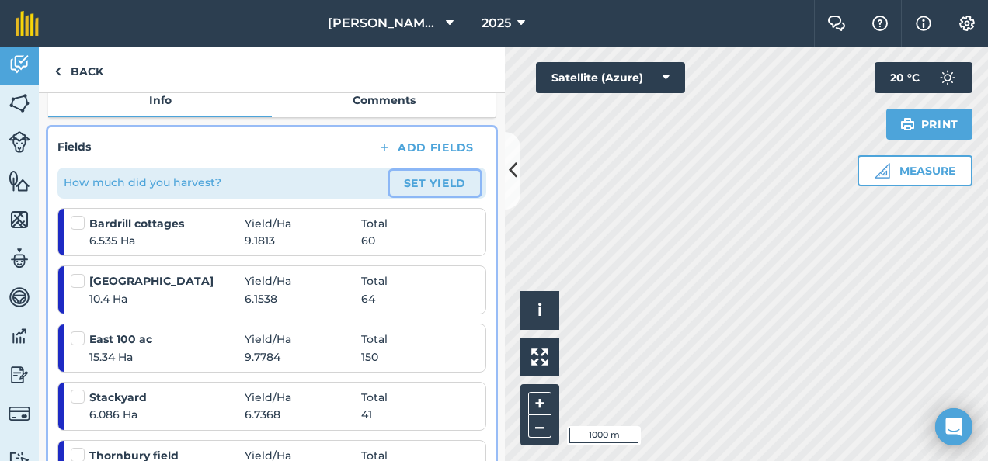
click at [415, 182] on button "Set Yield" at bounding box center [435, 183] width 90 height 25
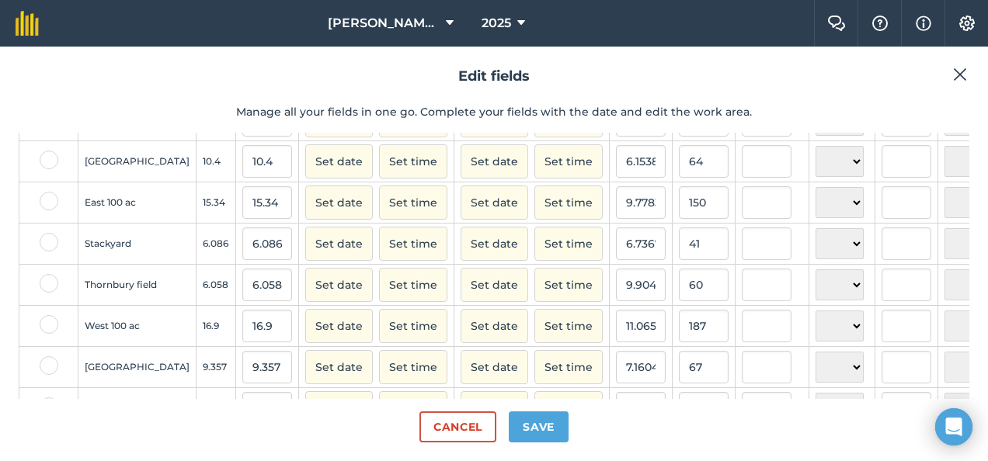
scroll to position [96, 0]
click at [679, 216] on input "150" at bounding box center [704, 202] width 50 height 33
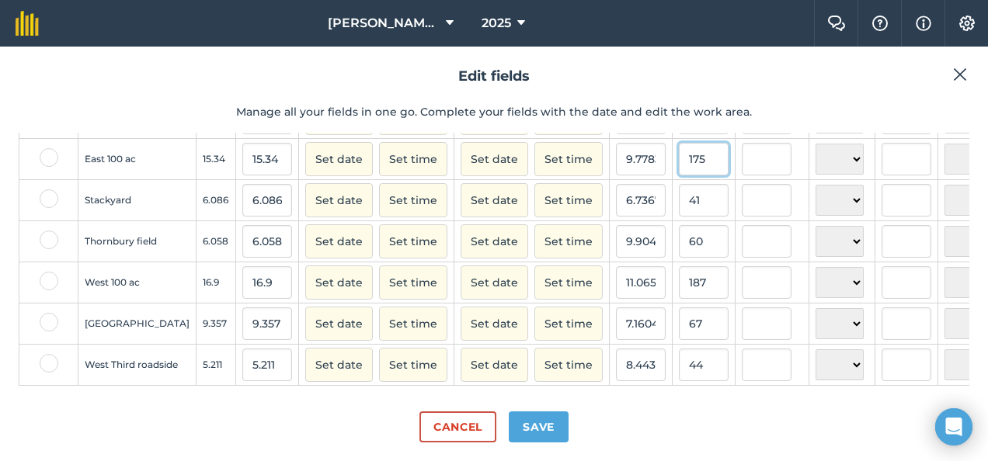
scroll to position [146, 0]
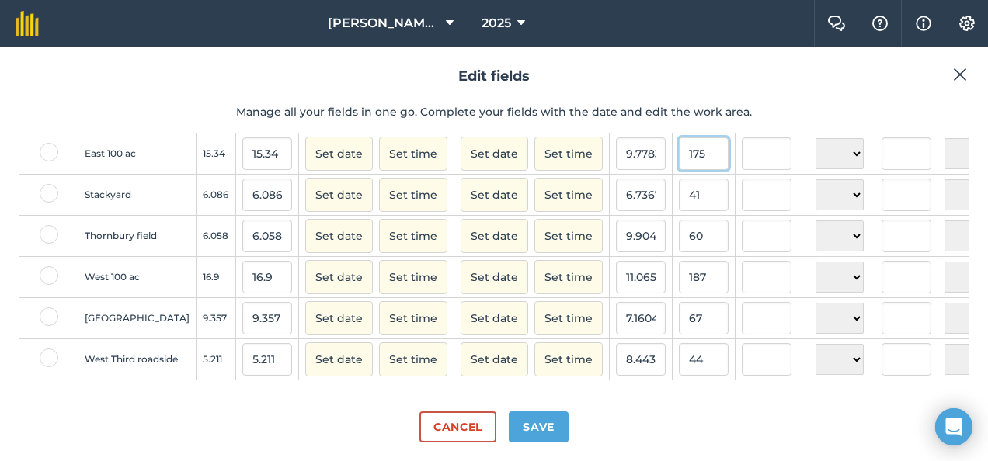
type input "175"
type input "11.408083441981747"
click at [679, 289] on input "187" at bounding box center [704, 277] width 50 height 33
type input "1"
type input "213"
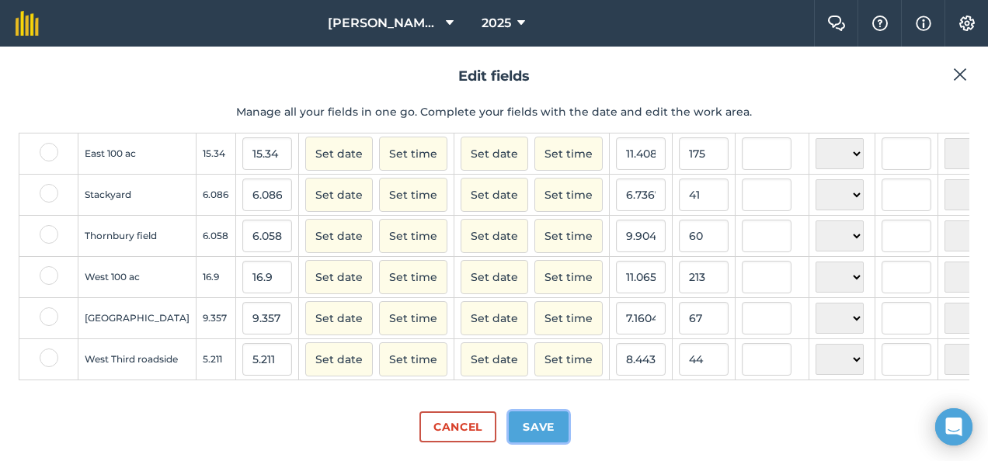
type input "12.603550295857989"
click at [541, 418] on button "Save" at bounding box center [539, 427] width 60 height 31
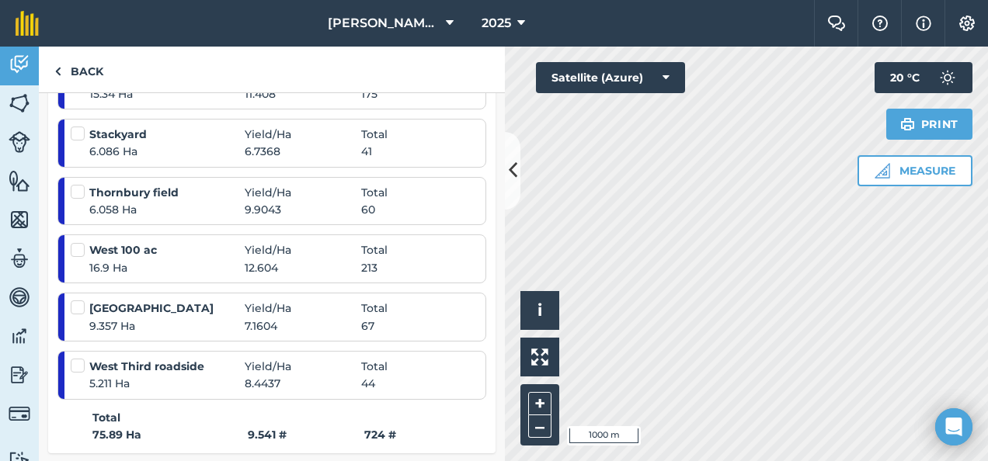
scroll to position [481, 0]
click at [78, 244] on label at bounding box center [80, 244] width 19 height 0
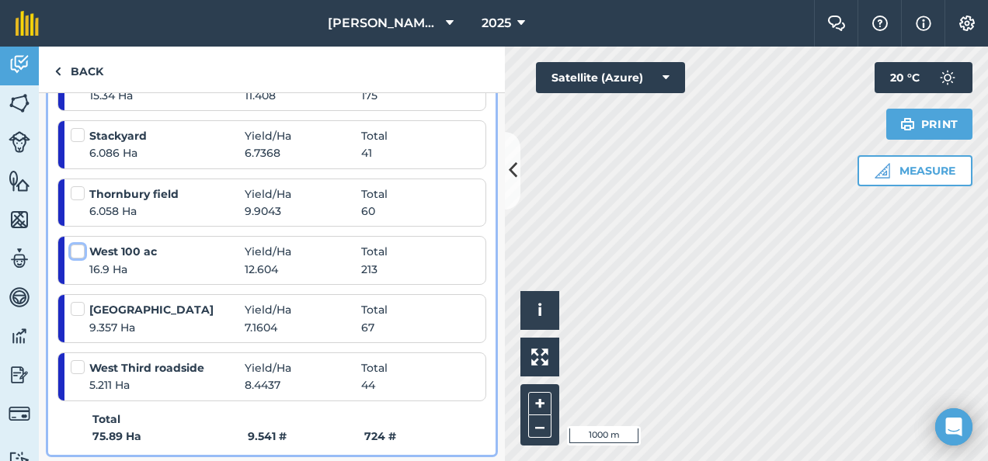
click at [78, 250] on input "checkbox" at bounding box center [76, 249] width 10 height 10
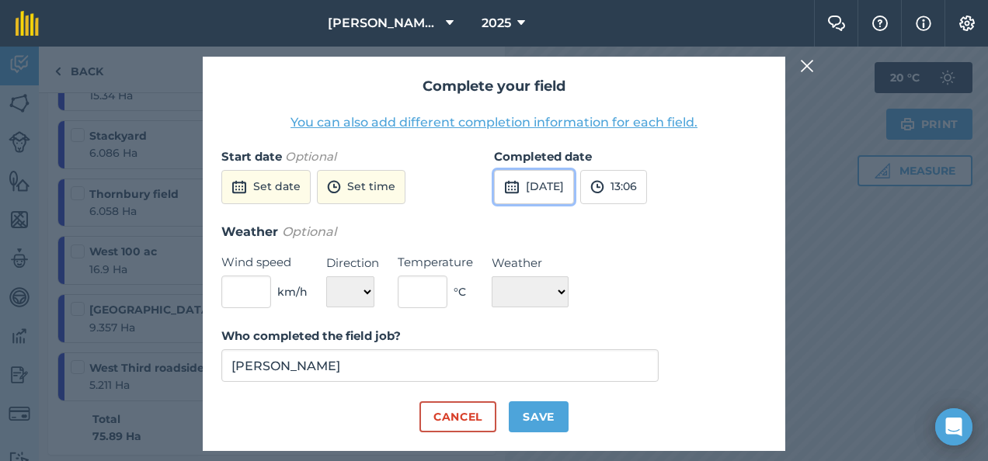
click at [539, 178] on button "[DATE]" at bounding box center [534, 187] width 80 height 34
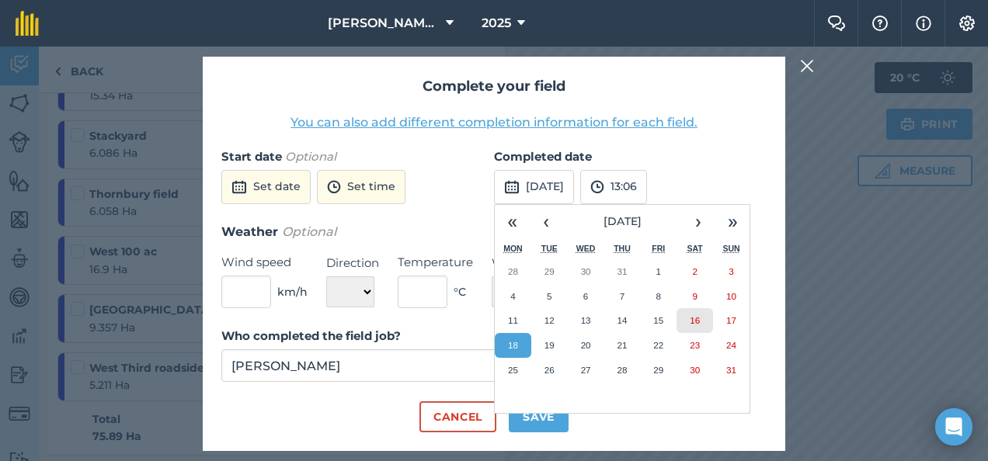
click at [698, 319] on abbr "16" at bounding box center [695, 320] width 10 height 10
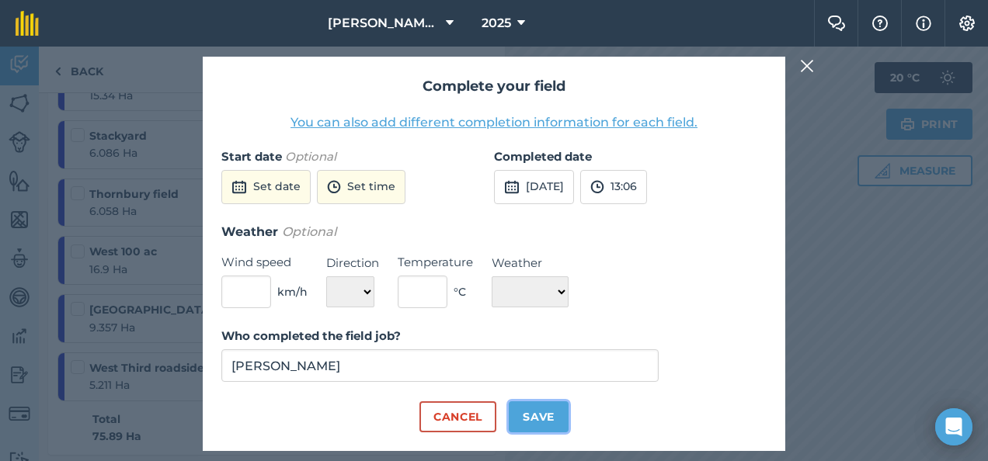
click at [531, 416] on button "Save" at bounding box center [539, 416] width 60 height 31
checkbox input "true"
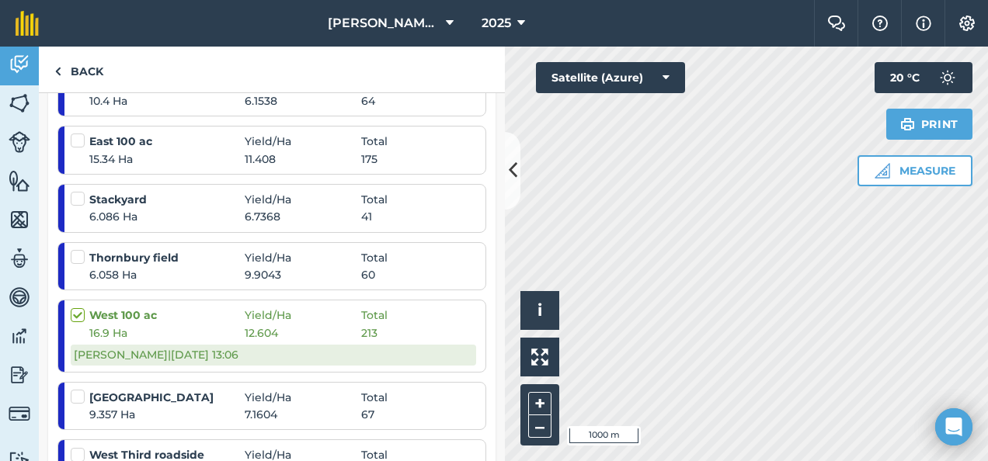
scroll to position [412, 0]
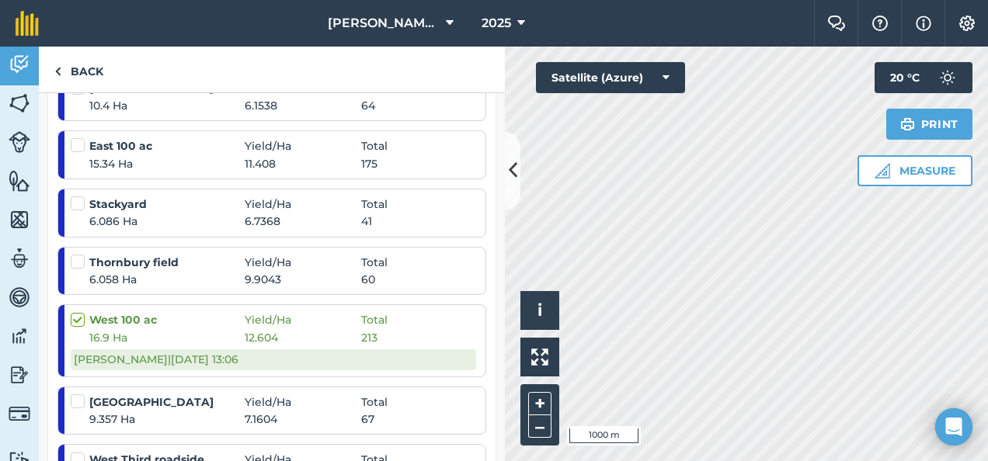
click at [78, 137] on label at bounding box center [80, 137] width 19 height 0
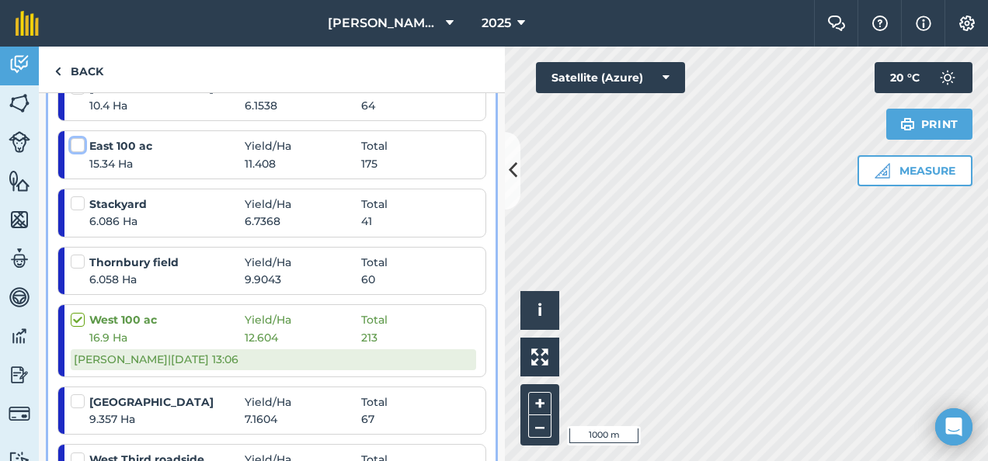
click at [78, 144] on input "checkbox" at bounding box center [76, 142] width 10 height 10
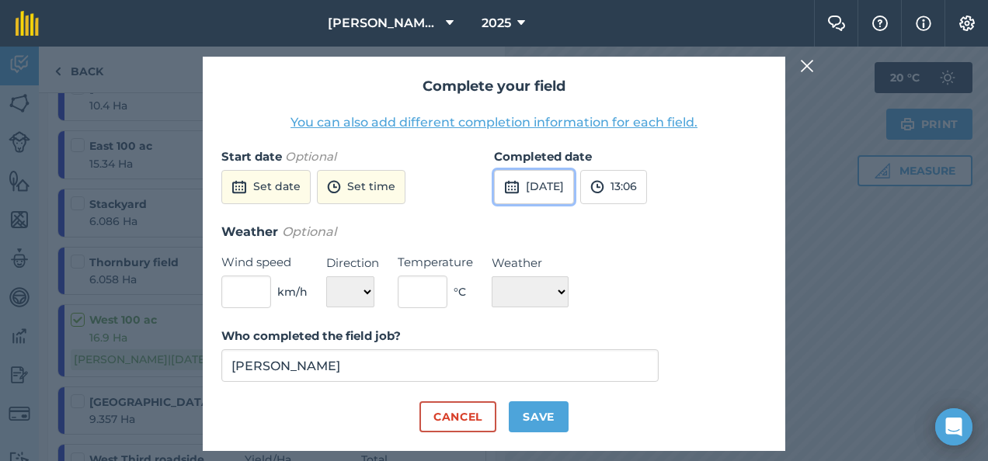
click at [533, 182] on button "[DATE]" at bounding box center [534, 187] width 80 height 34
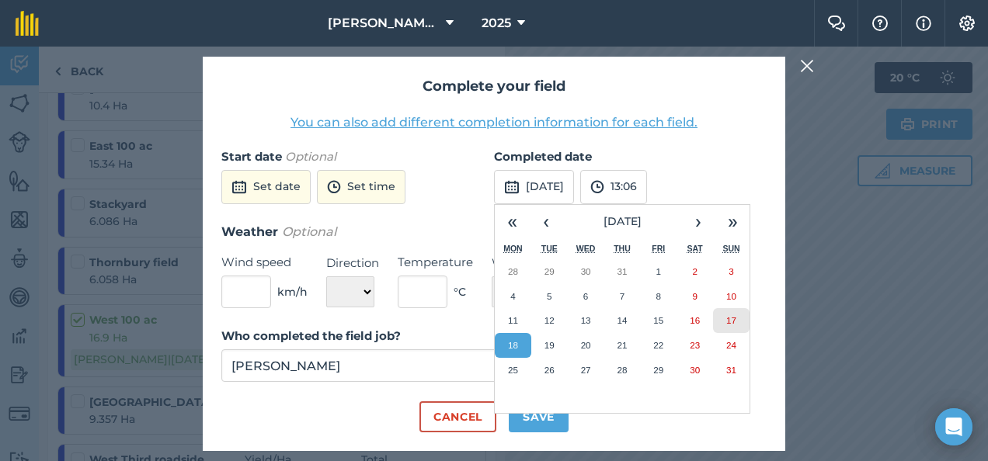
click at [722, 319] on button "17" at bounding box center [731, 320] width 36 height 25
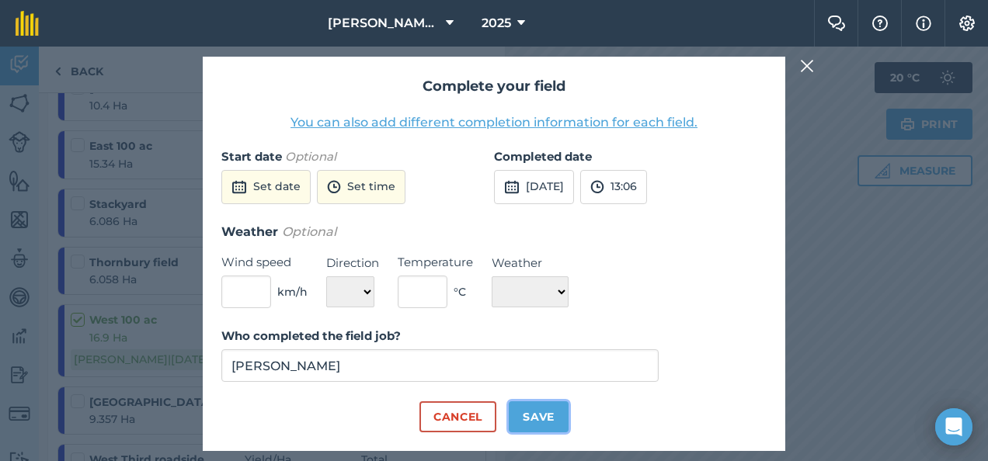
click at [539, 421] on button "Save" at bounding box center [539, 416] width 60 height 31
checkbox input "true"
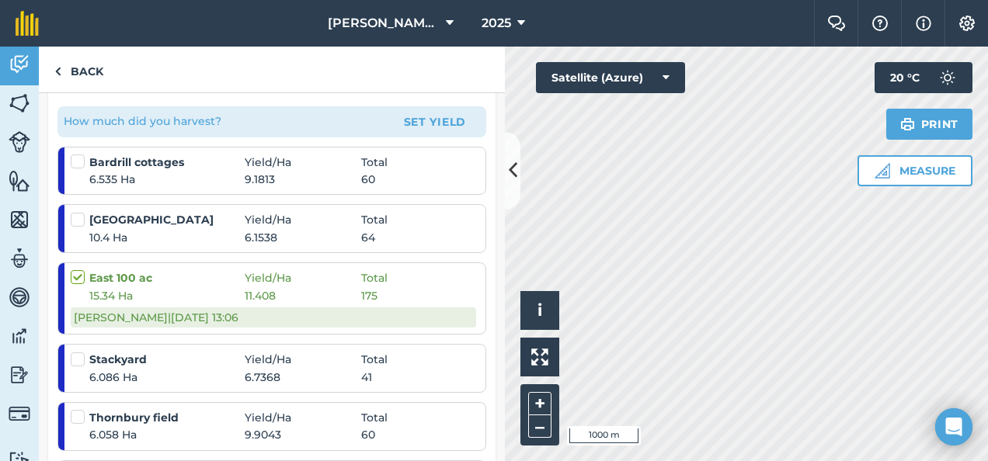
scroll to position [282, 0]
click at [210, 261] on li "East 100 ac Yield / Ha Total 15.34 Ha 11.408 175 [PERSON_NAME] | [DATE] 13:06" at bounding box center [271, 297] width 429 height 72
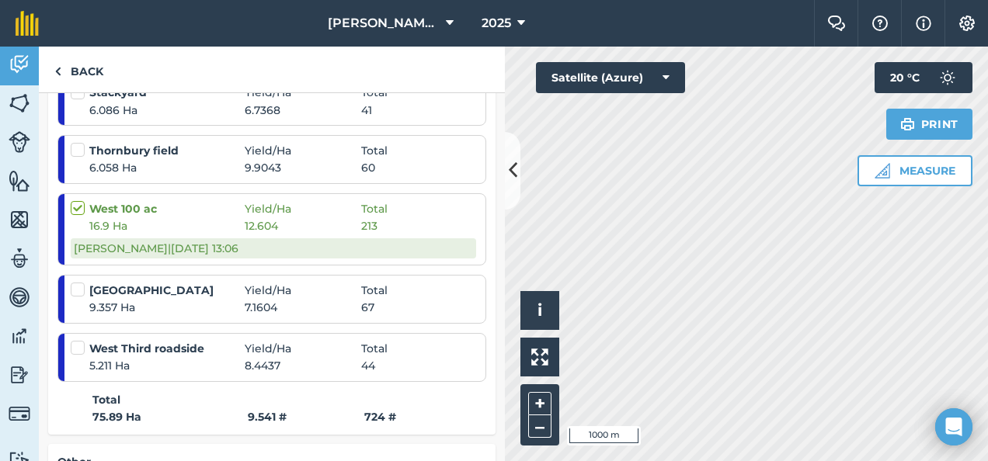
scroll to position [546, 0]
click at [76, 342] on label at bounding box center [80, 342] width 19 height 0
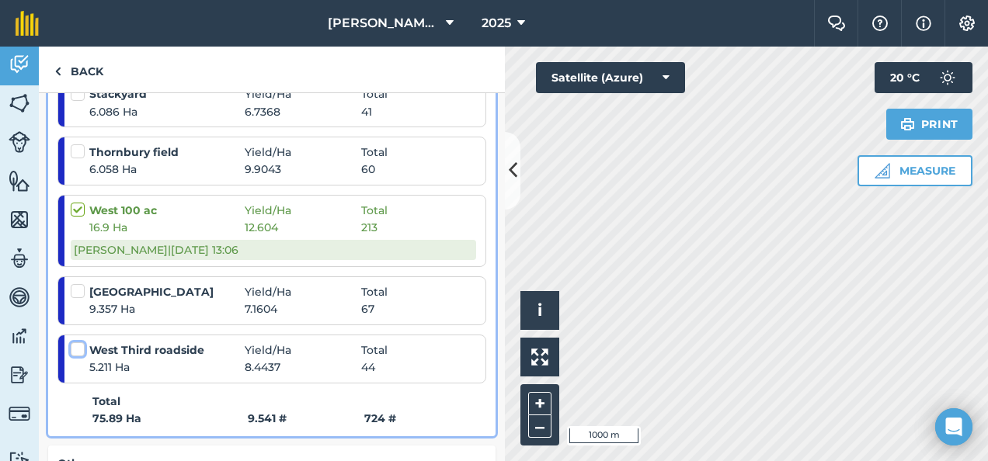
click at [76, 348] on input "checkbox" at bounding box center [76, 347] width 10 height 10
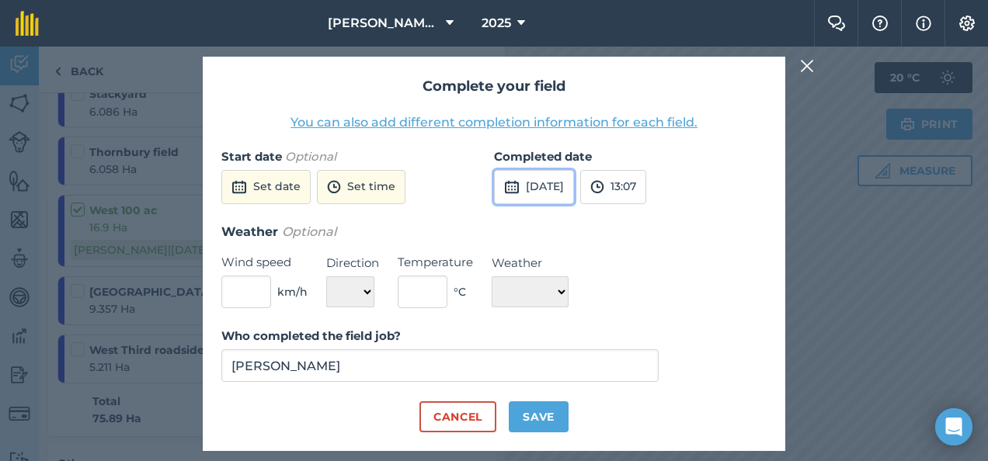
click at [574, 179] on button "[DATE]" at bounding box center [534, 187] width 80 height 34
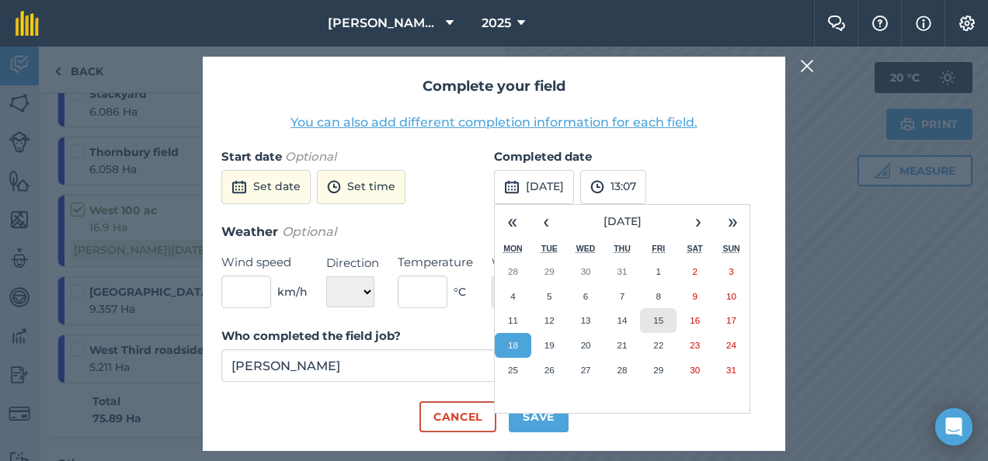
click at [660, 318] on abbr "15" at bounding box center [658, 320] width 10 height 10
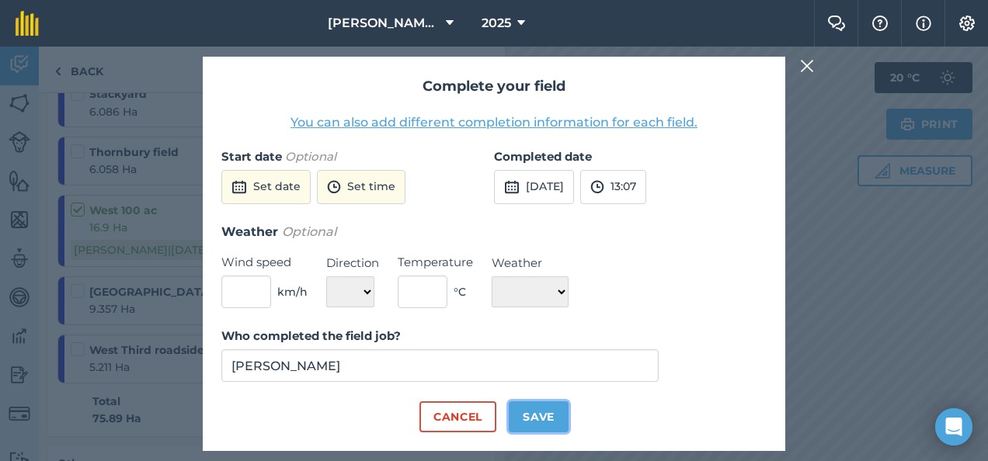
click at [540, 415] on button "Save" at bounding box center [539, 416] width 60 height 31
checkbox input "true"
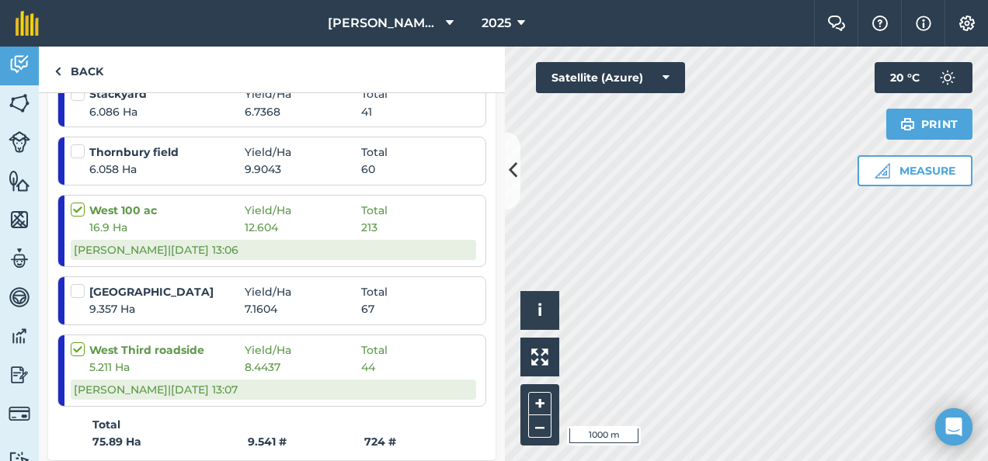
click at [75, 283] on label at bounding box center [80, 283] width 19 height 0
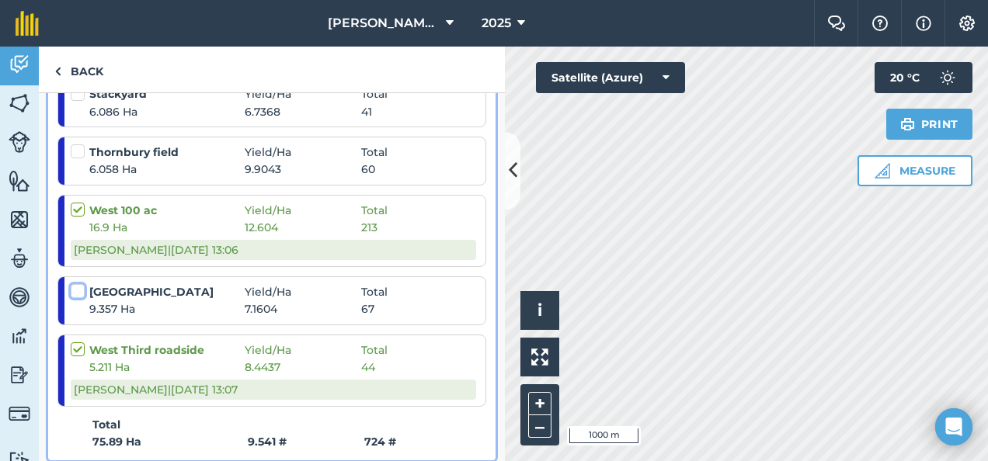
click at [75, 287] on input "checkbox" at bounding box center [76, 288] width 10 height 10
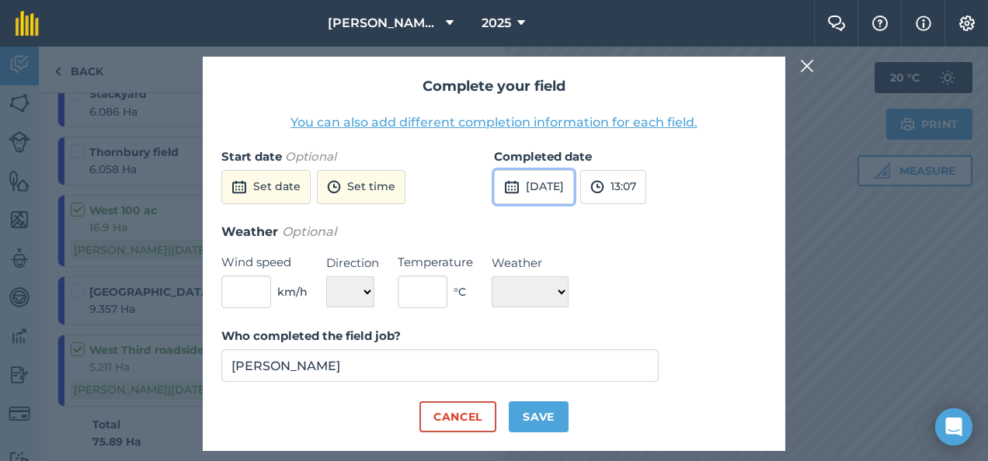
click at [553, 186] on button "[DATE]" at bounding box center [534, 187] width 80 height 34
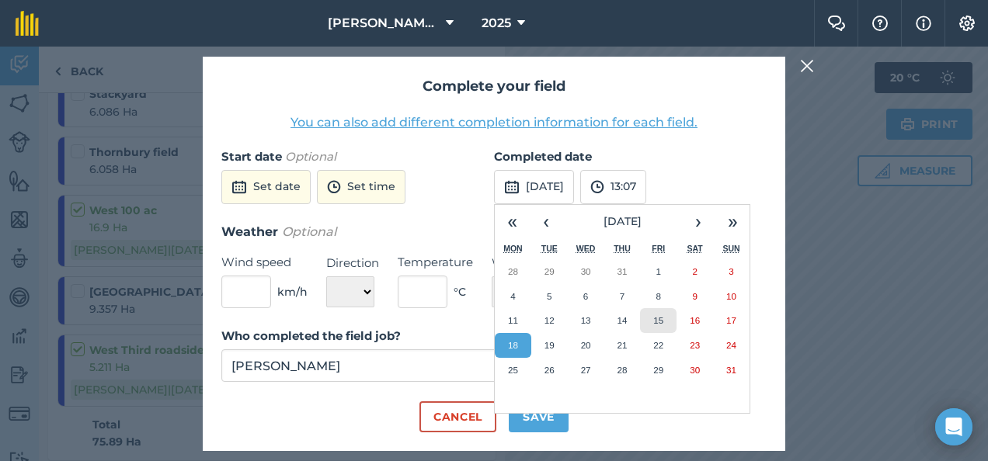
click at [663, 321] on abbr "15" at bounding box center [658, 320] width 10 height 10
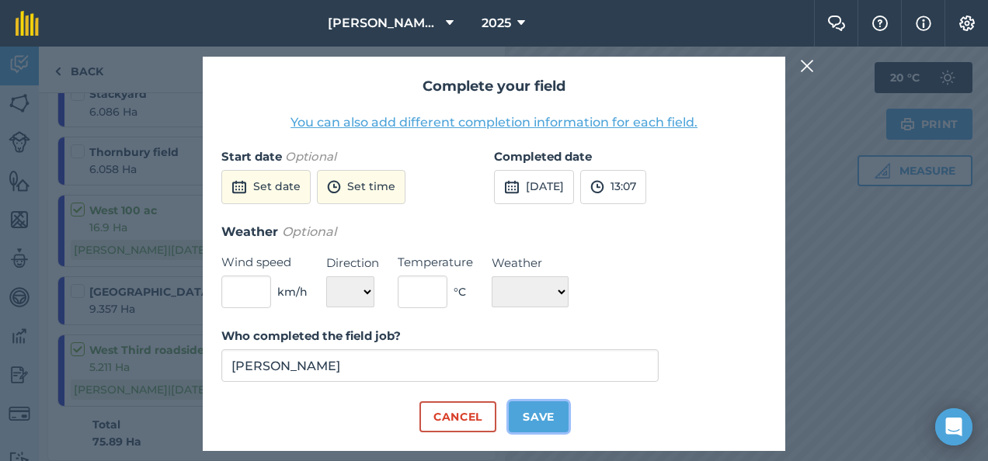
click at [537, 419] on button "Save" at bounding box center [539, 416] width 60 height 31
checkbox input "true"
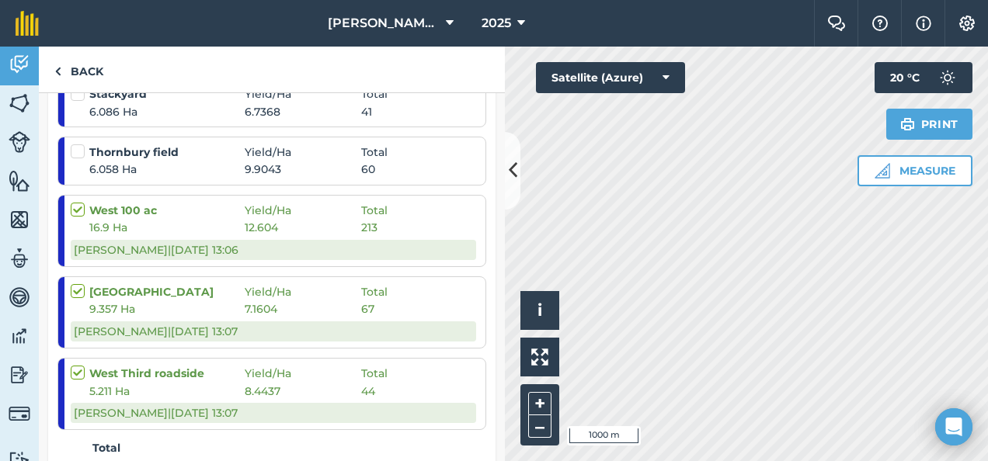
click at [76, 144] on label at bounding box center [80, 144] width 19 height 0
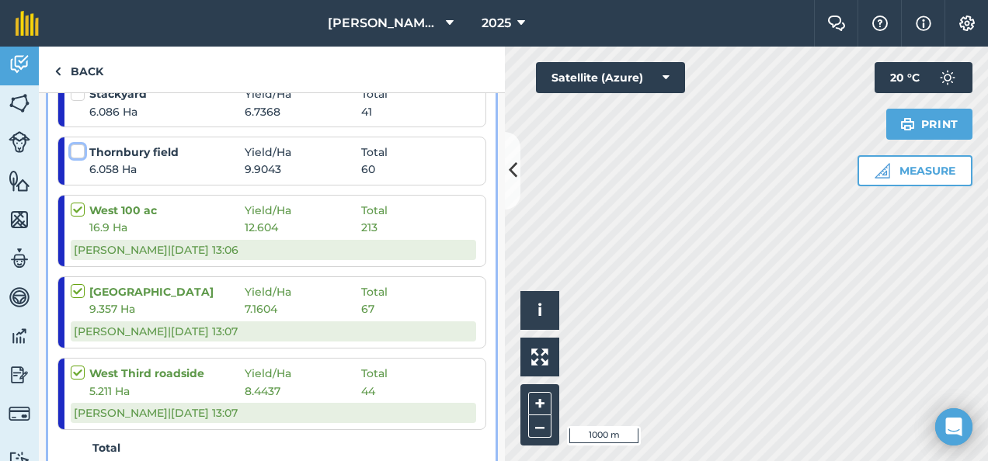
click at [76, 149] on input "checkbox" at bounding box center [76, 149] width 10 height 10
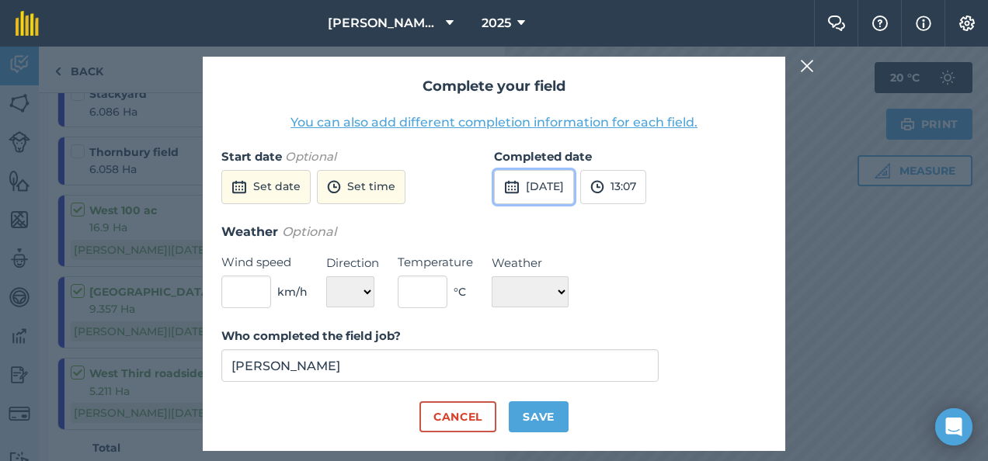
click at [565, 182] on button "[DATE]" at bounding box center [534, 187] width 80 height 34
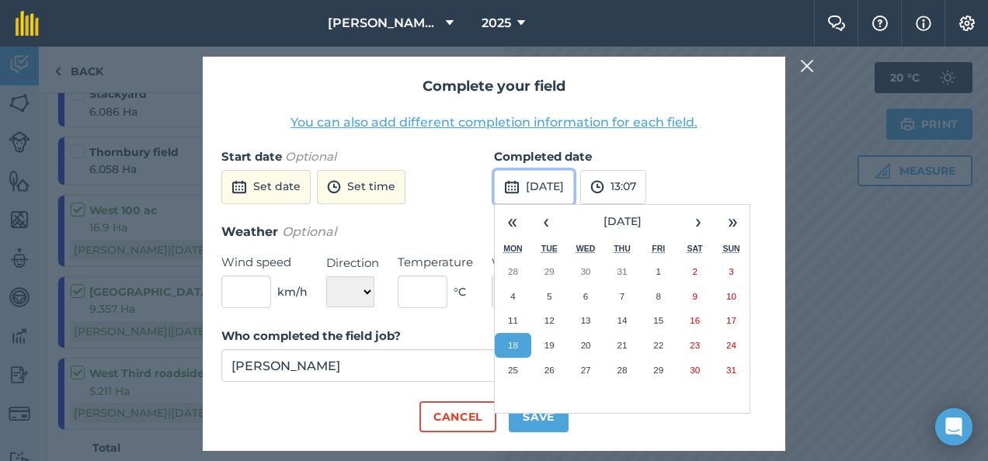
click at [565, 182] on button "[DATE]" at bounding box center [534, 187] width 80 height 34
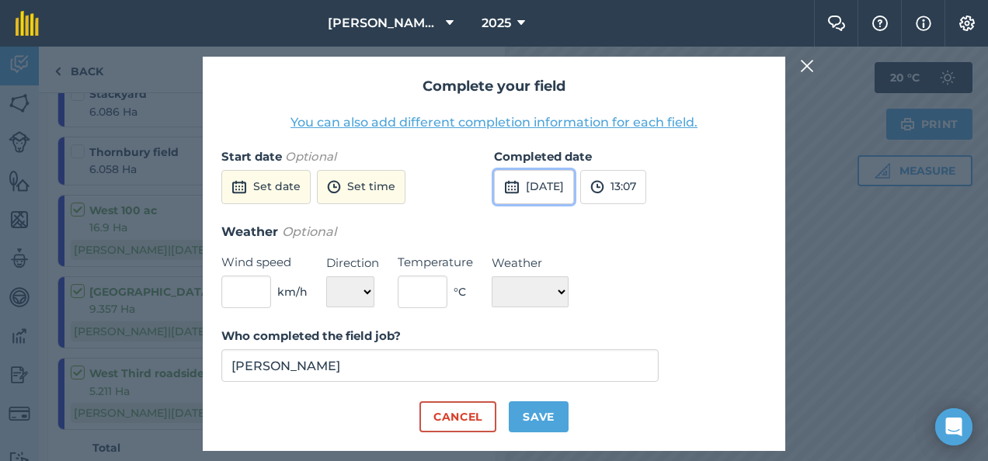
click at [565, 182] on button "[DATE]" at bounding box center [534, 187] width 80 height 34
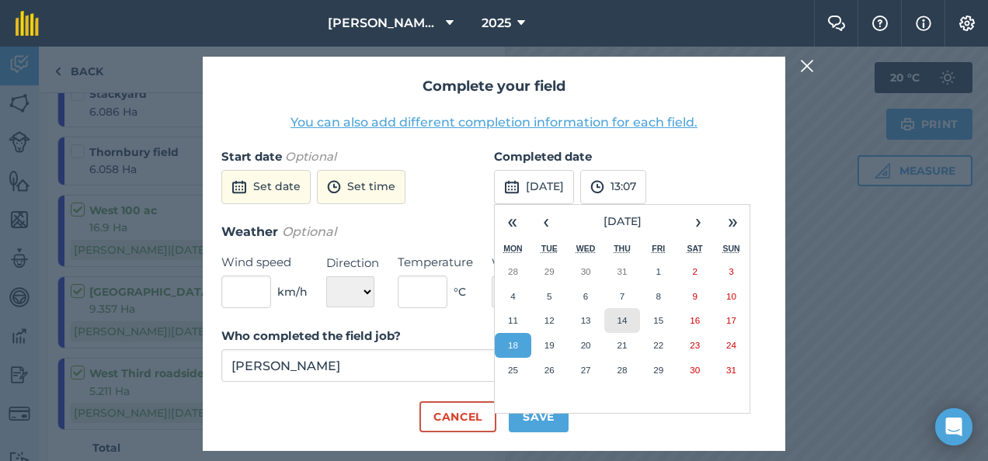
click at [617, 321] on abbr "14" at bounding box center [622, 320] width 10 height 10
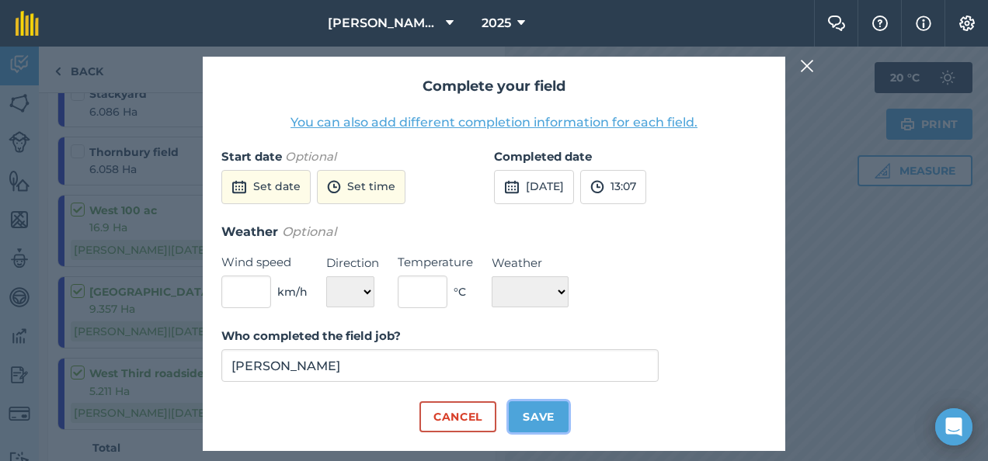
click at [530, 417] on button "Save" at bounding box center [539, 416] width 60 height 31
checkbox input "true"
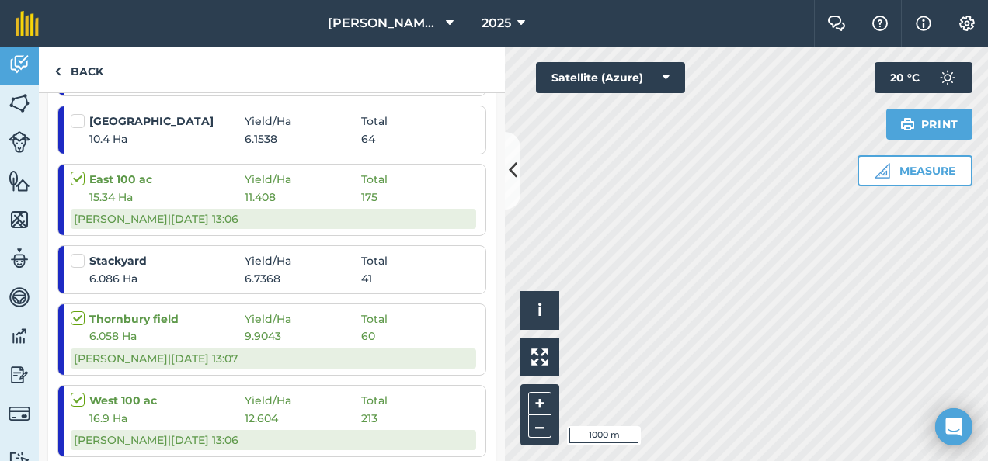
scroll to position [378, 0]
click at [78, 254] on label at bounding box center [80, 254] width 19 height 0
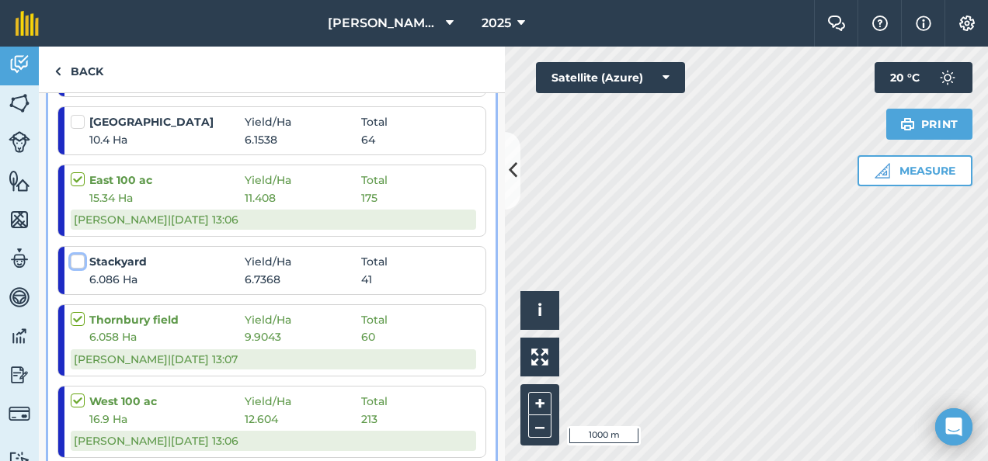
click at [78, 258] on input "checkbox" at bounding box center [76, 259] width 10 height 10
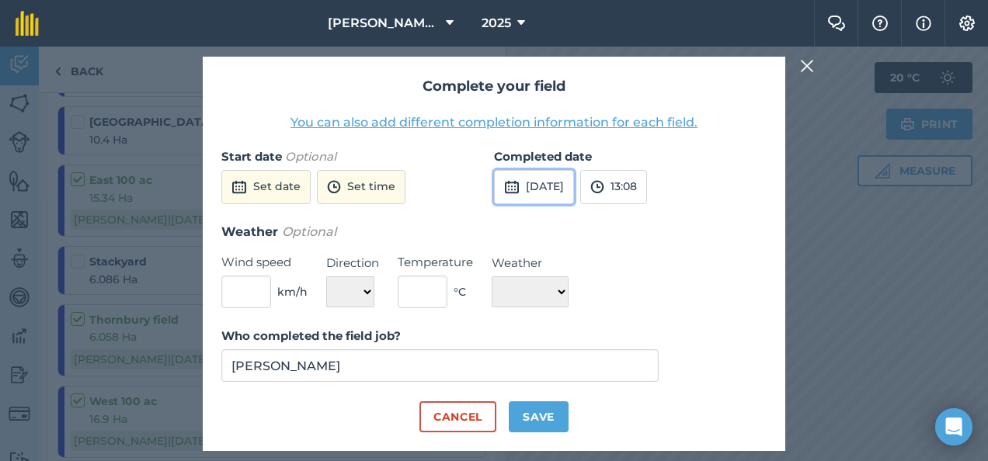
click at [549, 182] on button "[DATE]" at bounding box center [534, 187] width 80 height 34
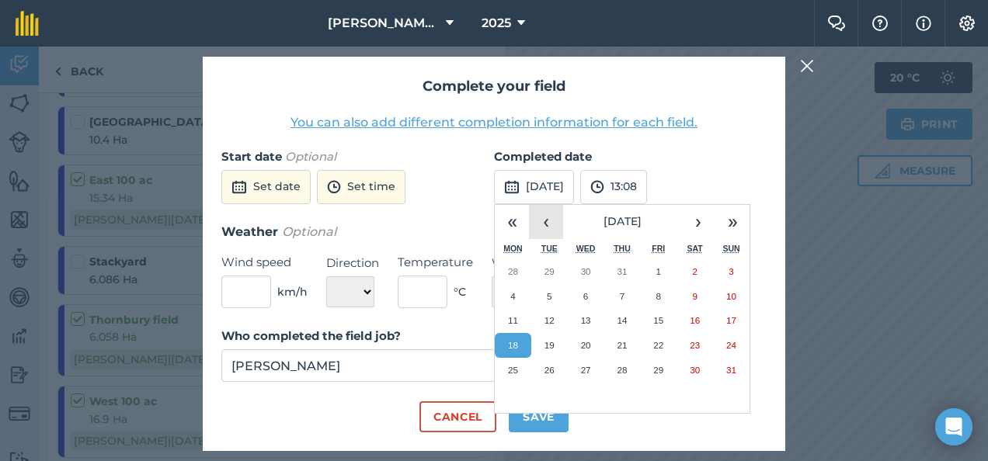
click at [547, 221] on button "‹" at bounding box center [546, 222] width 34 height 34
click at [657, 374] on button "1" at bounding box center [658, 370] width 36 height 25
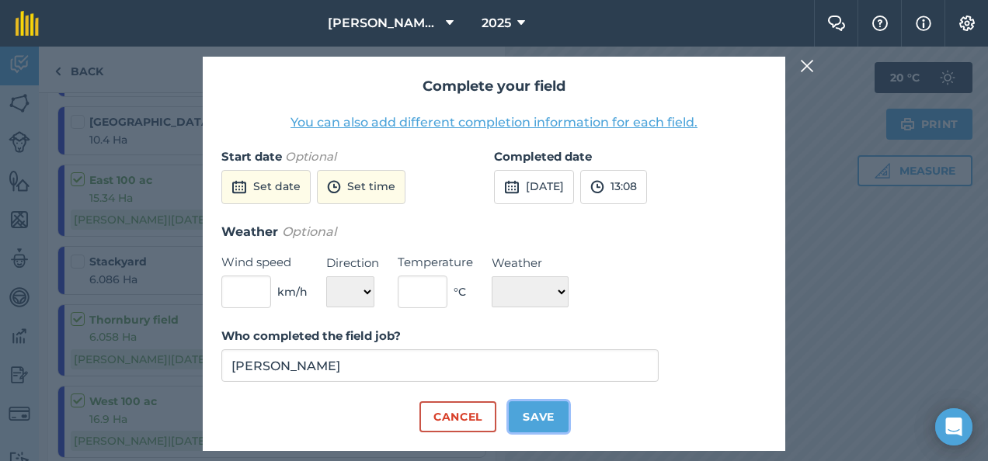
click at [544, 419] on button "Save" at bounding box center [539, 416] width 60 height 31
checkbox input "true"
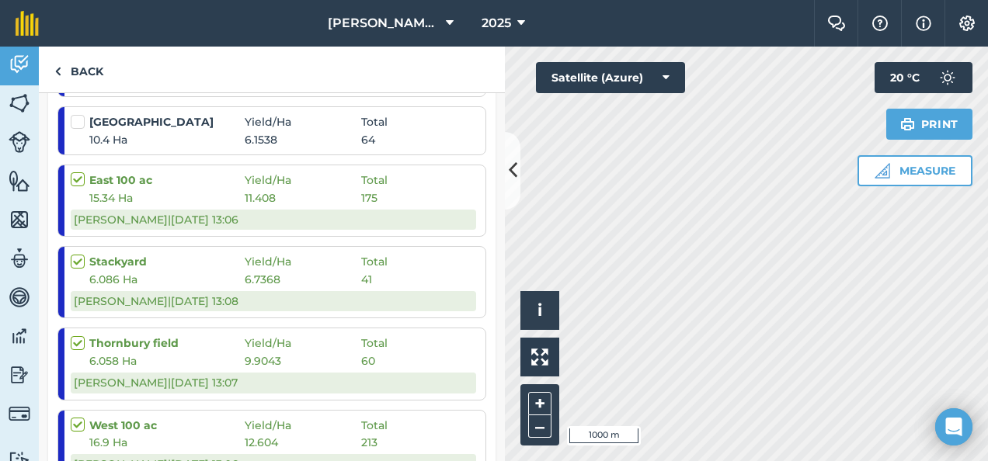
click at [76, 114] on label at bounding box center [80, 114] width 19 height 0
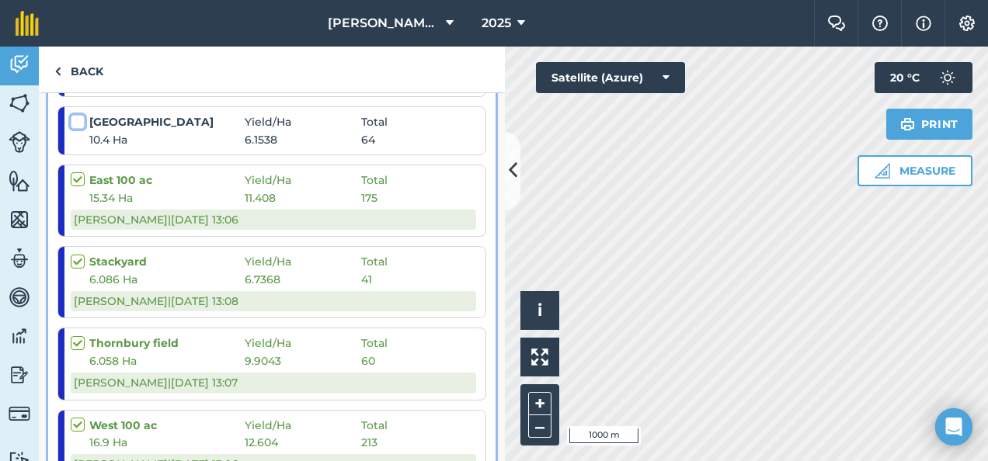
click at [76, 117] on input "checkbox" at bounding box center [76, 119] width 10 height 10
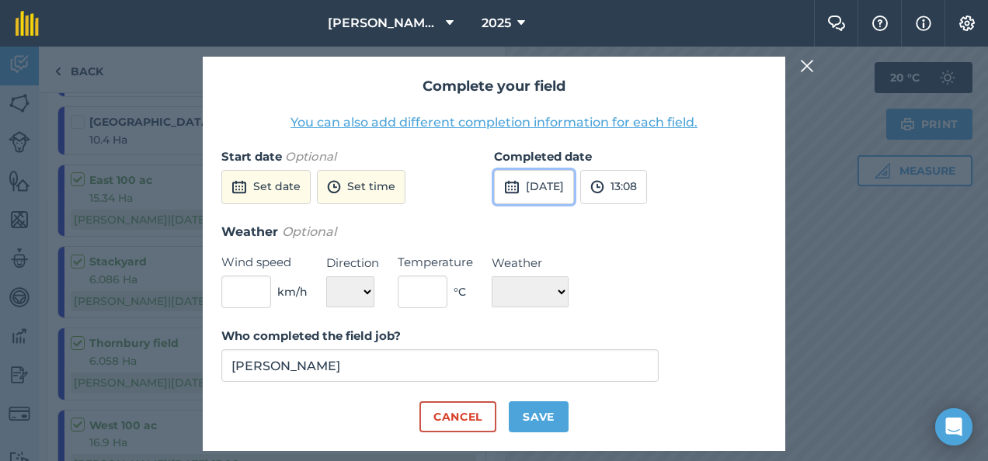
click at [572, 187] on button "[DATE]" at bounding box center [534, 187] width 80 height 34
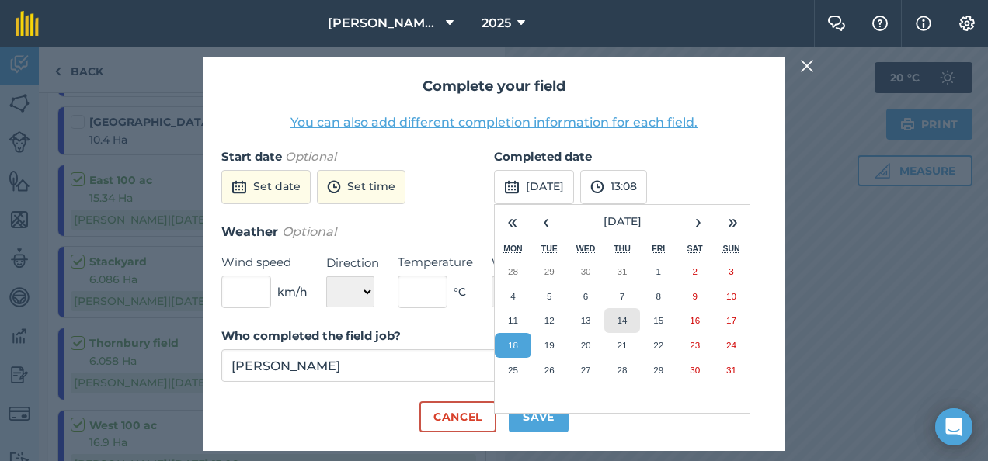
click at [621, 317] on abbr "14" at bounding box center [622, 320] width 10 height 10
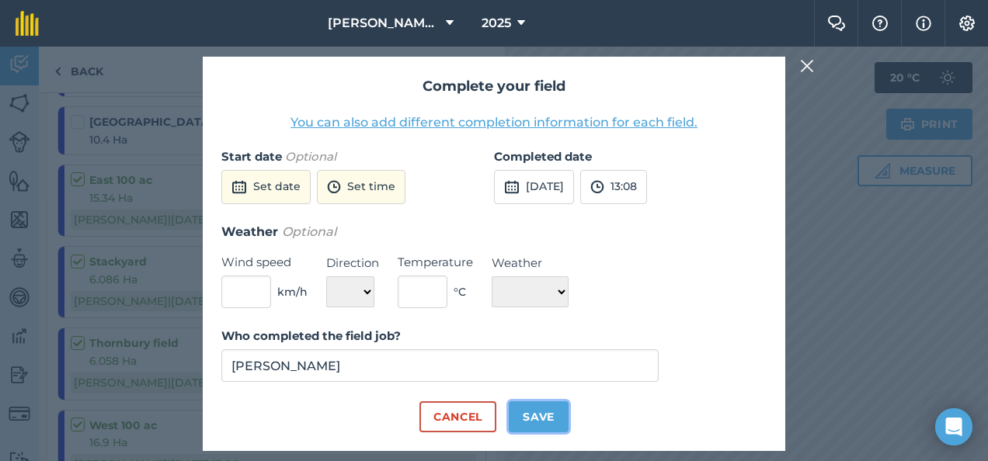
click at [540, 419] on button "Save" at bounding box center [539, 416] width 60 height 31
checkbox input "true"
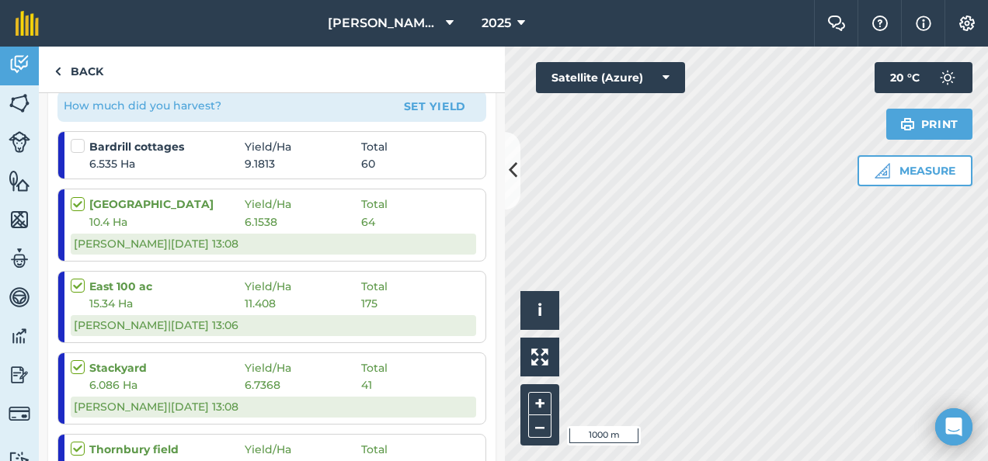
scroll to position [276, 0]
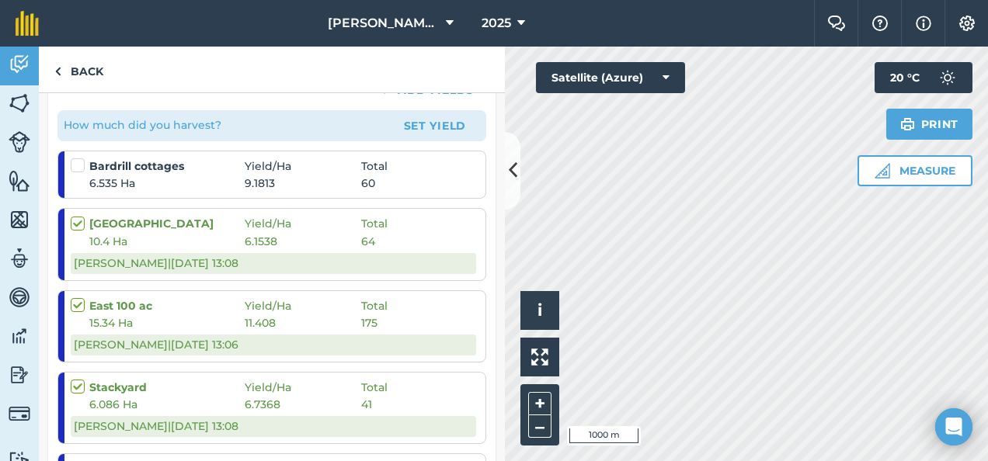
click at [76, 158] on label at bounding box center [80, 158] width 19 height 0
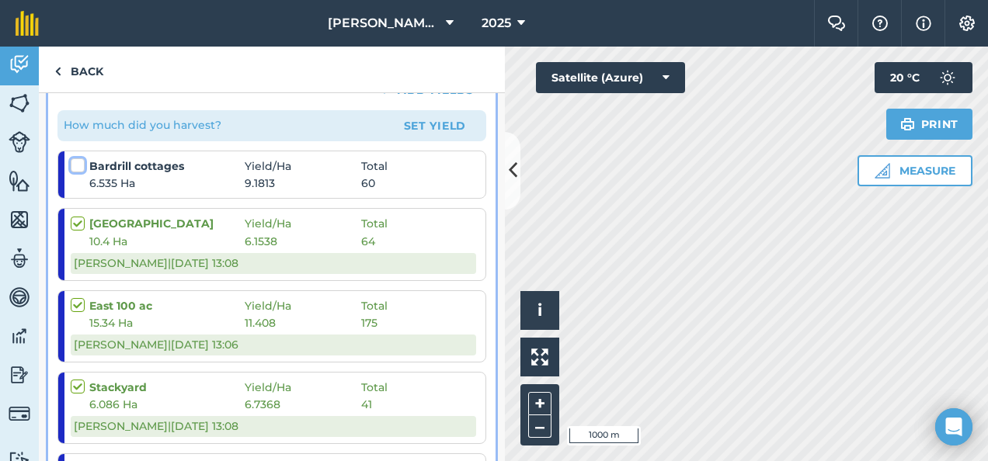
click at [76, 163] on input "checkbox" at bounding box center [76, 163] width 10 height 10
checkbox input "false"
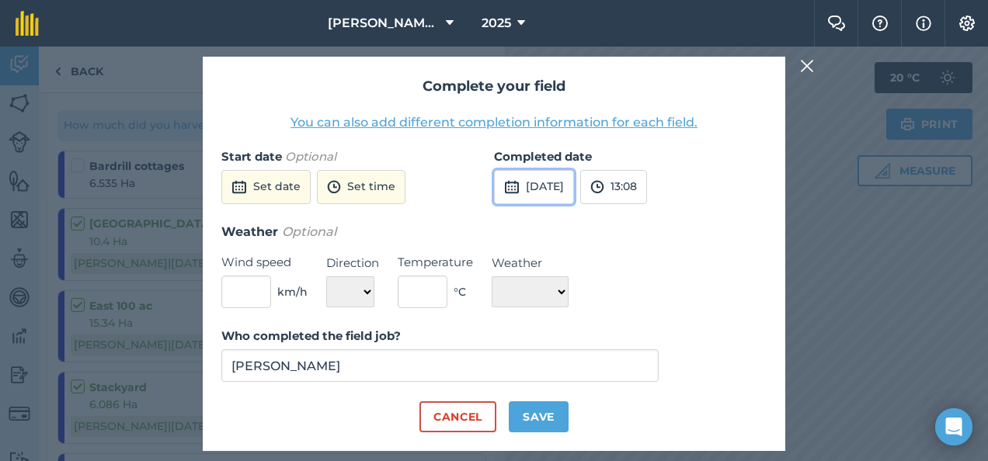
click at [546, 186] on button "[DATE]" at bounding box center [534, 187] width 80 height 34
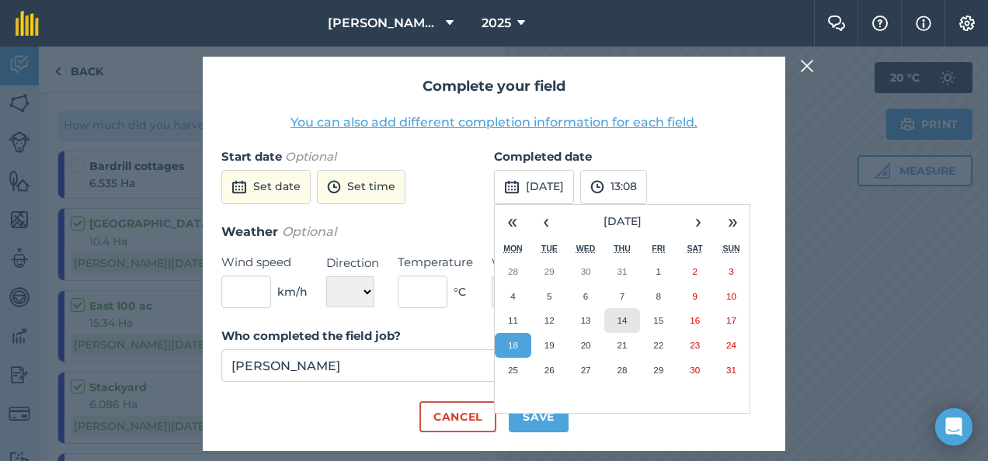
click at [620, 316] on abbr "14" at bounding box center [622, 320] width 10 height 10
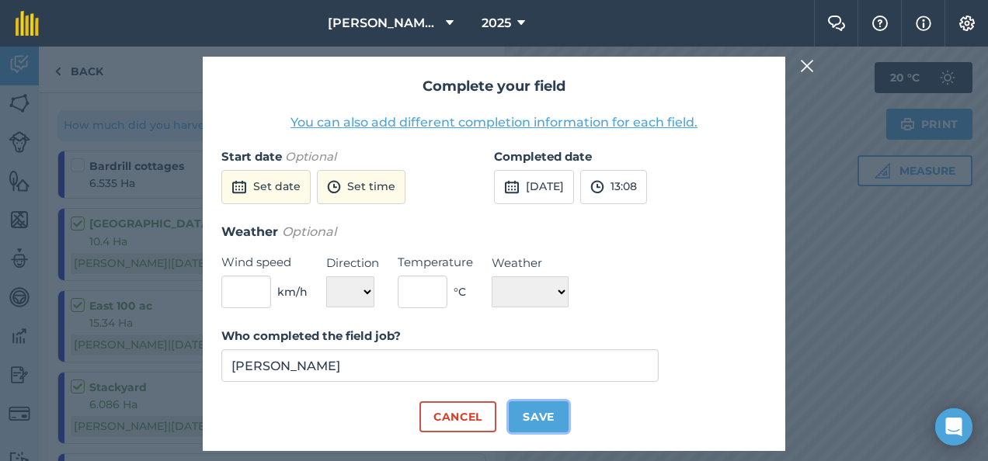
click at [537, 413] on button "Save" at bounding box center [539, 416] width 60 height 31
checkbox input "true"
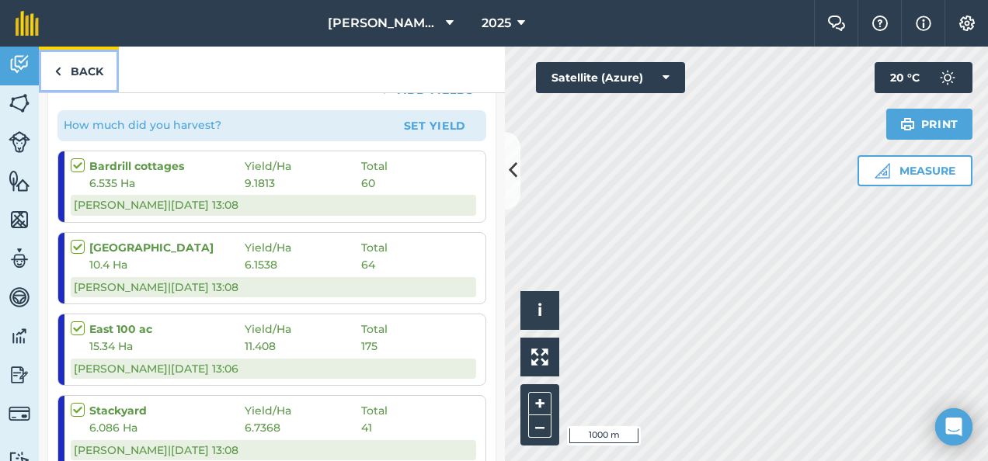
click at [81, 70] on link "Back" at bounding box center [79, 70] width 80 height 46
